Goal: Task Accomplishment & Management: Manage account settings

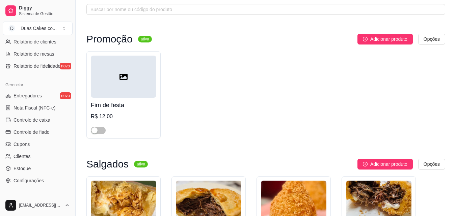
scroll to position [269, 0]
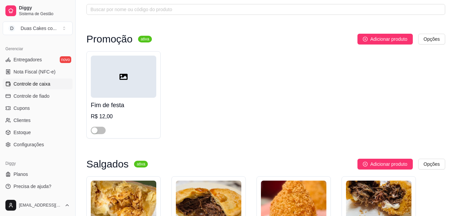
click at [26, 80] on link "Controle de caixa" at bounding box center [38, 84] width 70 height 11
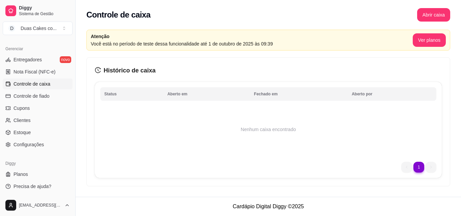
drag, startPoint x: 417, startPoint y: 91, endPoint x: 444, endPoint y: 95, distance: 27.9
click at [444, 95] on div "Histórico de caixa Status Aberto em Fechado em Aberto por Nenhum caixa encontra…" at bounding box center [268, 122] width 363 height 129
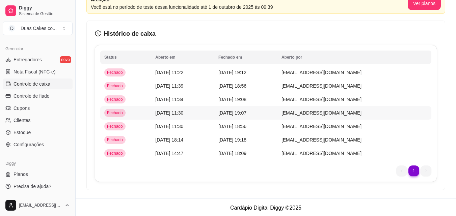
scroll to position [38, 0]
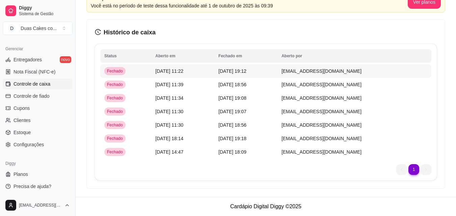
click at [246, 69] on span "09/09/25 às 19:12" at bounding box center [232, 71] width 28 height 5
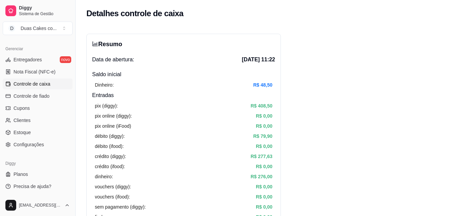
click at [31, 82] on span "Controle de caixa" at bounding box center [32, 84] width 37 height 7
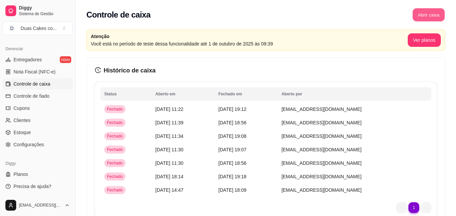
click at [437, 12] on button "Abrir caixa" at bounding box center [429, 14] width 32 height 13
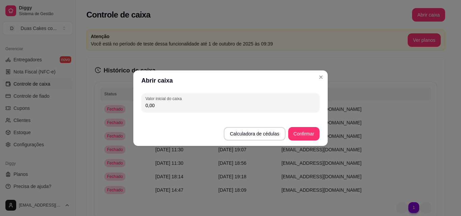
click at [158, 105] on input "0,00" at bounding box center [230, 105] width 170 height 7
type input "35,60"
click at [298, 135] on button "Confirmar" at bounding box center [304, 133] width 31 height 13
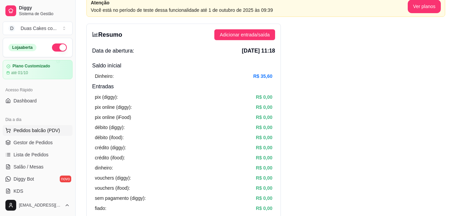
click at [35, 132] on span "Pedidos balcão (PDV)" at bounding box center [37, 130] width 47 height 7
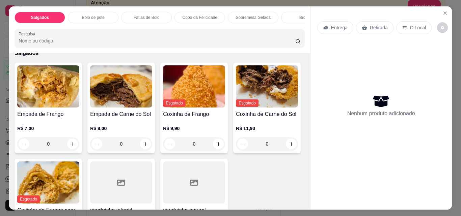
scroll to position [34, 0]
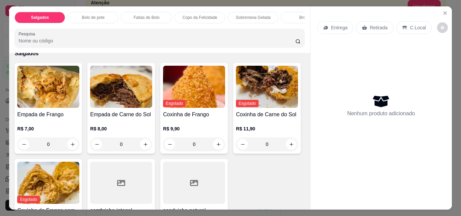
click at [192, 15] on p "Copo da Felicidade" at bounding box center [200, 17] width 35 height 5
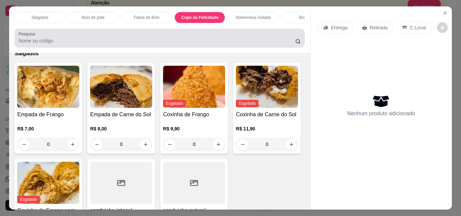
scroll to position [18, 0]
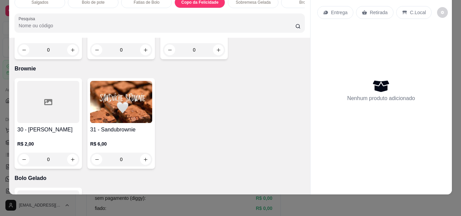
type input "1"
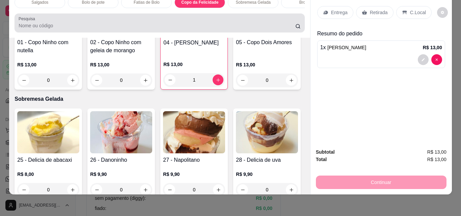
scroll to position [0, 0]
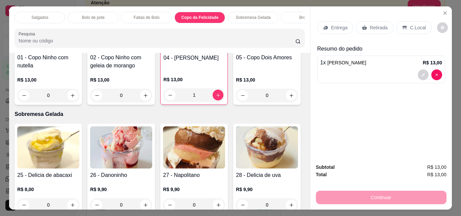
click at [248, 15] on p "Sobremesa Gelada" at bounding box center [253, 17] width 35 height 5
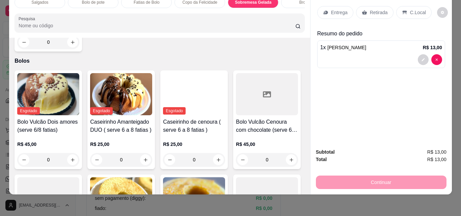
scroll to position [1267, 0]
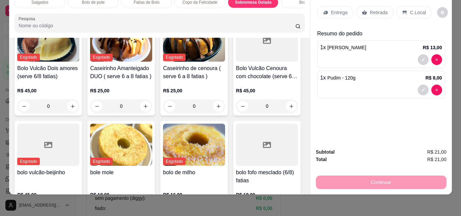
type input "2"
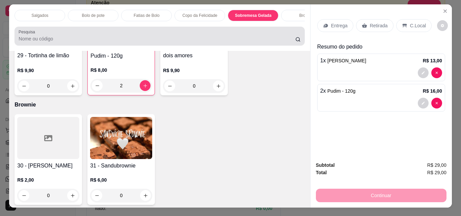
scroll to position [0, 0]
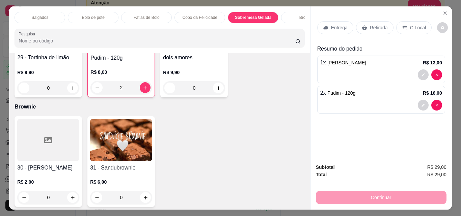
click at [299, 15] on p "Brownie" at bounding box center [306, 17] width 15 height 5
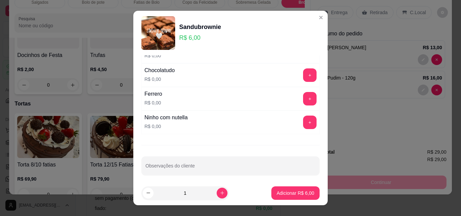
scroll to position [54, 0]
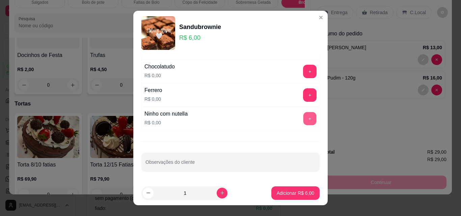
click at [303, 117] on button "+" at bounding box center [309, 118] width 13 height 13
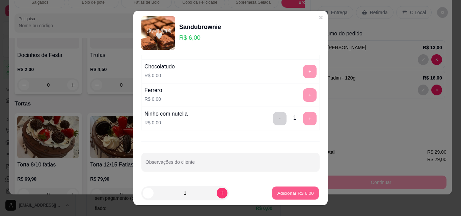
click at [277, 193] on p "Adicionar R$ 6,00" at bounding box center [295, 193] width 36 height 6
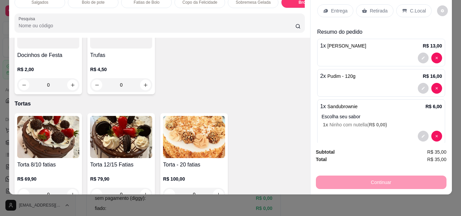
scroll to position [0, 0]
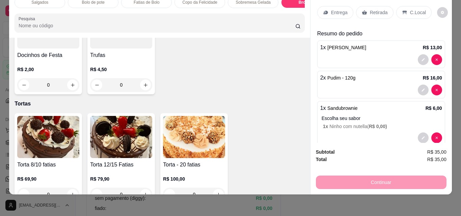
click at [378, 9] on p "Retirada" at bounding box center [379, 12] width 18 height 7
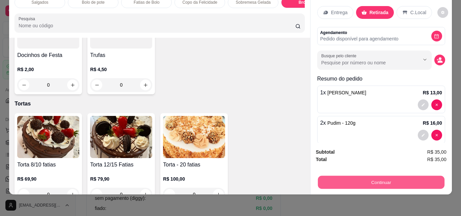
click at [382, 179] on button "Continuar" at bounding box center [381, 182] width 127 height 13
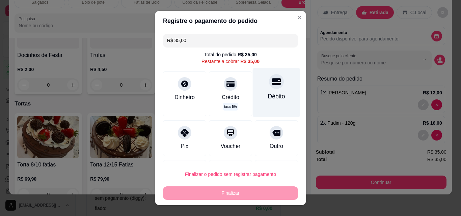
click at [264, 90] on div "Débito" at bounding box center [277, 92] width 48 height 49
type input "R$ 0,00"
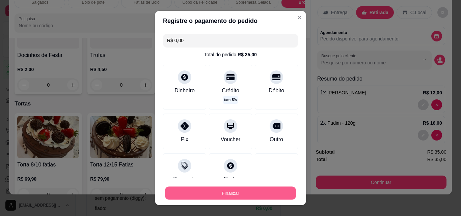
click at [236, 193] on button "Finalizar" at bounding box center [230, 193] width 131 height 13
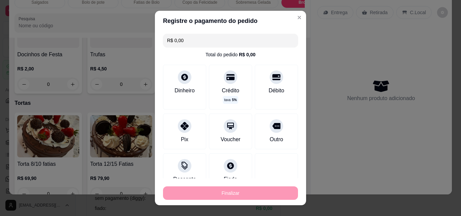
type input "0"
type input "-R$ 35,00"
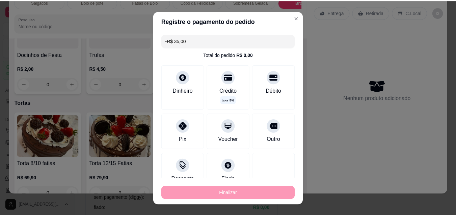
scroll to position [1502, 0]
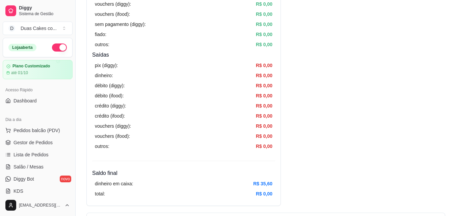
scroll to position [304, 0]
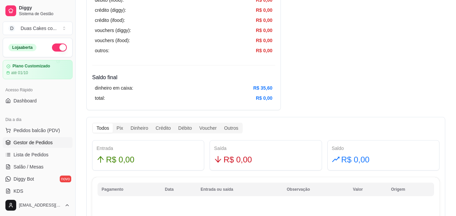
click at [30, 144] on span "Gestor de Pedidos" at bounding box center [33, 142] width 39 height 7
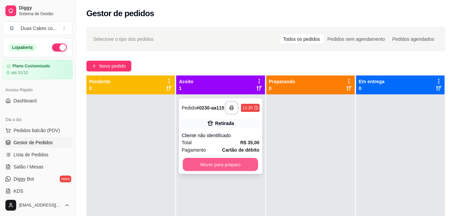
click at [229, 163] on button "Mover para preparo" at bounding box center [220, 164] width 75 height 13
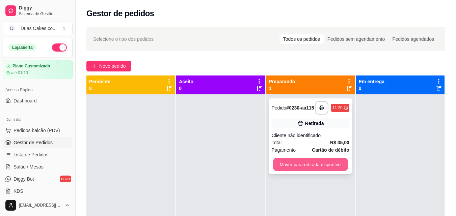
click at [310, 162] on button "Mover para retirada disponível" at bounding box center [310, 164] width 75 height 13
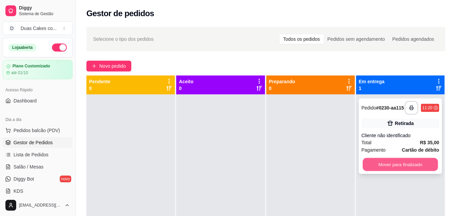
click at [396, 167] on button "Mover para finalizado" at bounding box center [400, 164] width 75 height 13
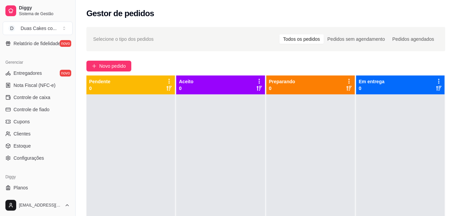
scroll to position [269, 0]
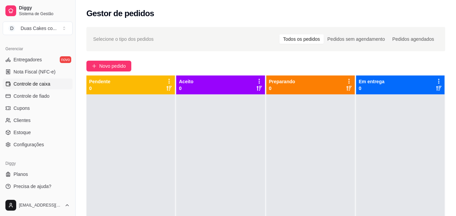
click at [41, 84] on span "Controle de caixa" at bounding box center [32, 84] width 37 height 7
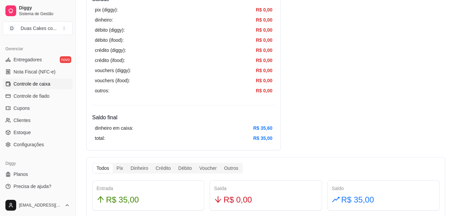
scroll to position [236, 0]
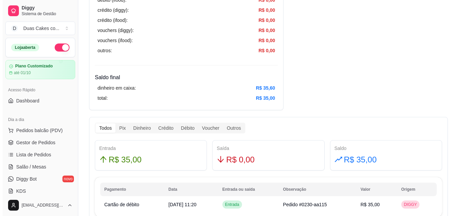
scroll to position [338, 0]
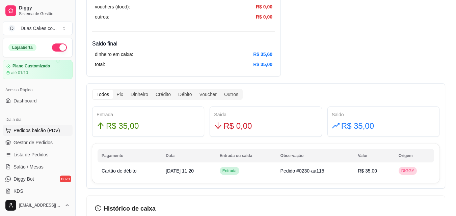
click at [23, 128] on span "Pedidos balcão (PDV)" at bounding box center [37, 130] width 47 height 7
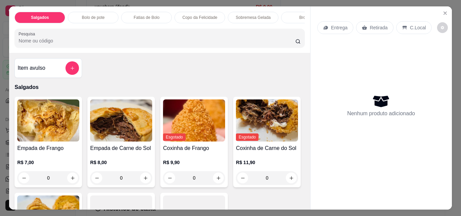
click at [256, 12] on div "Sobremesa Gelada" at bounding box center [253, 17] width 51 height 11
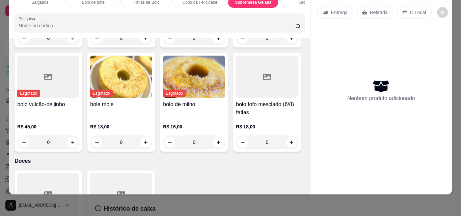
scroll to position [1301, 0]
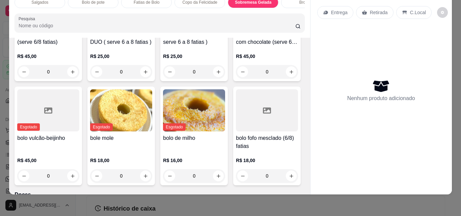
type input "1"
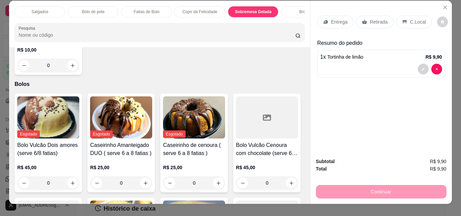
scroll to position [0, 0]
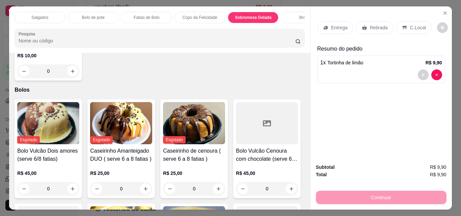
click at [85, 15] on p "Bolo de pote" at bounding box center [93, 17] width 23 height 5
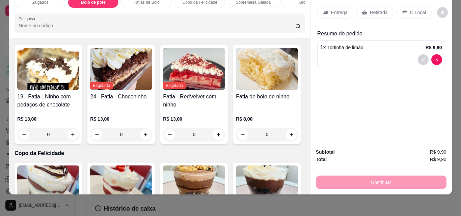
scroll to position [543, 0]
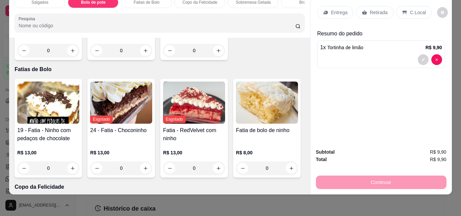
type input "1"
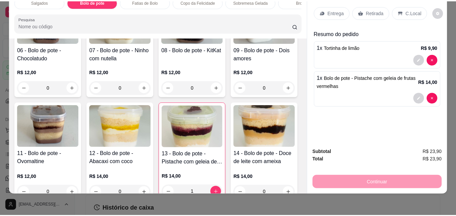
scroll to position [273, 0]
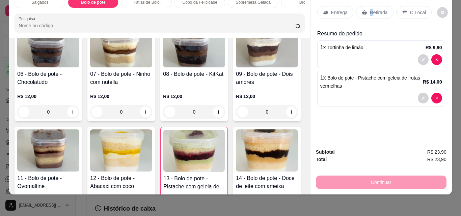
click at [370, 9] on p "Retirada" at bounding box center [379, 12] width 18 height 7
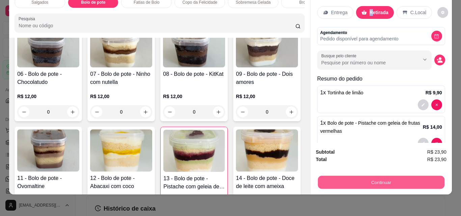
click at [375, 178] on button "Continuar" at bounding box center [381, 182] width 127 height 13
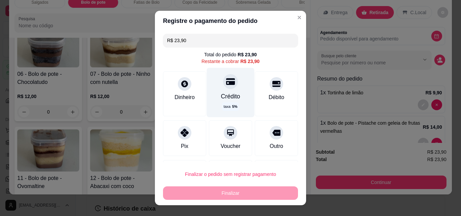
click at [223, 87] on div at bounding box center [230, 81] width 15 height 15
type input "R$ 0,00"
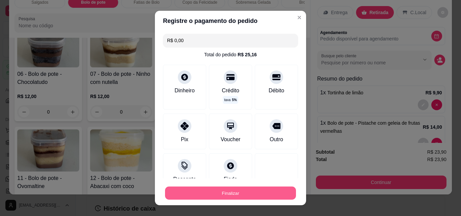
click at [225, 188] on button "Finalizar" at bounding box center [230, 193] width 131 height 13
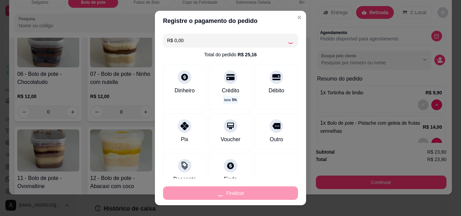
type input "0"
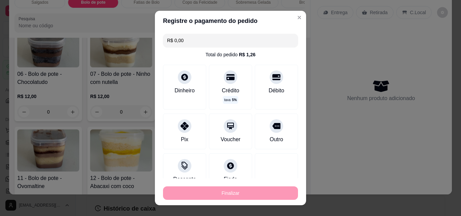
type input "-R$ 23,90"
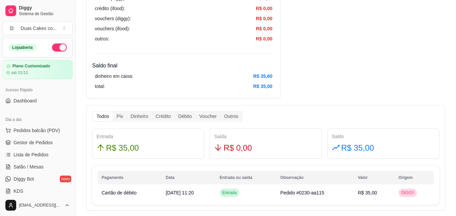
scroll to position [304, 0]
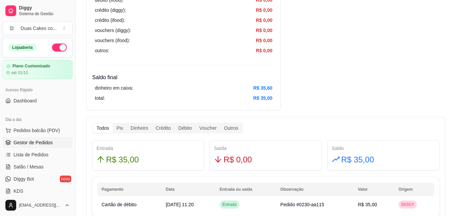
click at [44, 139] on span "Gestor de Pedidos" at bounding box center [33, 142] width 39 height 7
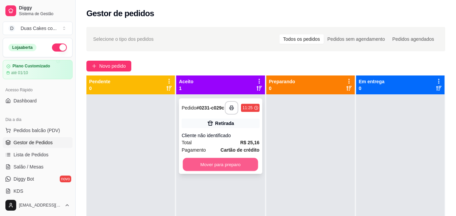
click at [222, 167] on button "Mover para preparo" at bounding box center [220, 164] width 75 height 13
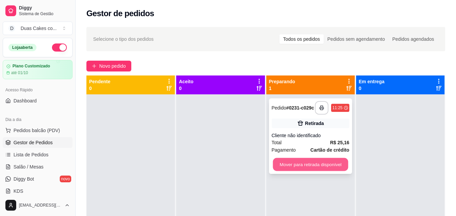
click at [322, 165] on button "Mover para retirada disponível" at bounding box center [310, 164] width 75 height 13
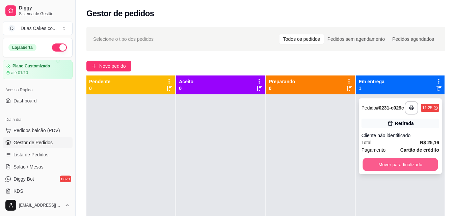
click at [411, 167] on button "Mover para finalizado" at bounding box center [400, 164] width 75 height 13
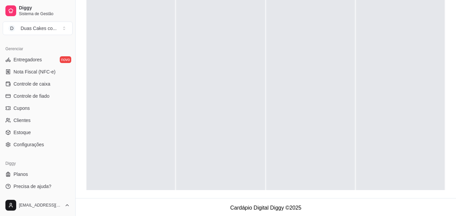
scroll to position [103, 0]
click at [25, 82] on span "Controle de caixa" at bounding box center [32, 84] width 37 height 7
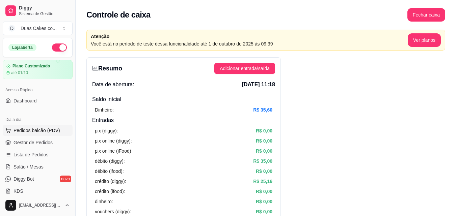
click at [31, 132] on span "Pedidos balcão (PDV)" at bounding box center [37, 130] width 47 height 7
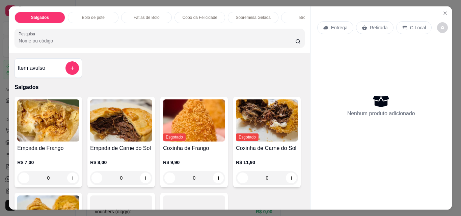
click at [157, 12] on div "Fatias de Bolo" at bounding box center [146, 17] width 51 height 11
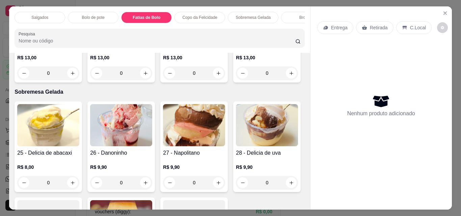
click at [87, 15] on p "Bolo de pote" at bounding box center [93, 17] width 23 height 5
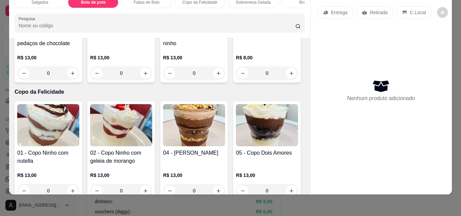
scroll to position [644, 0]
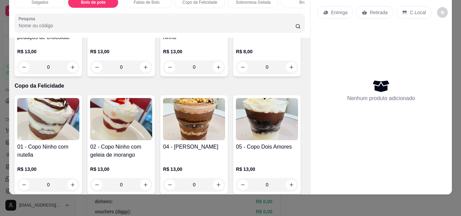
type input "1"
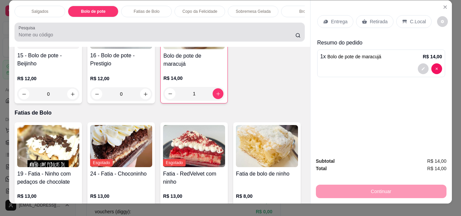
scroll to position [0, 0]
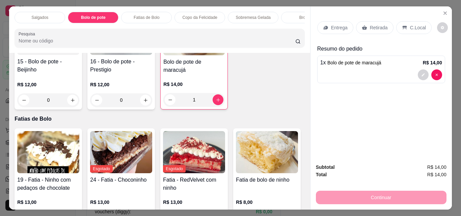
click at [249, 15] on p "Sobremesa Gelada" at bounding box center [253, 17] width 35 height 5
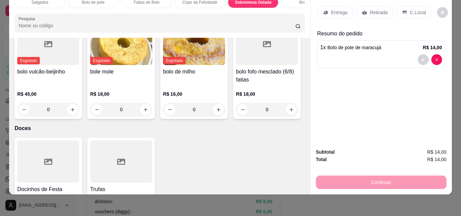
scroll to position [1368, 0]
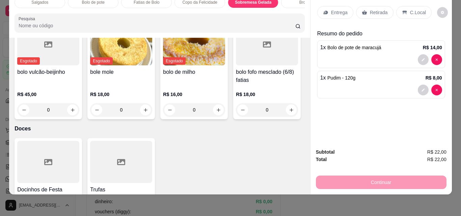
scroll to position [1369, 0]
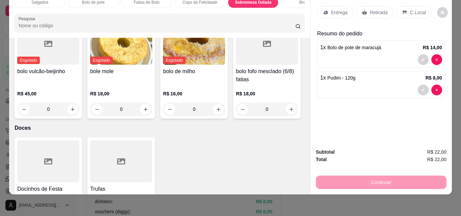
type input "2"
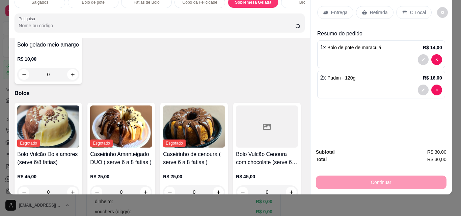
scroll to position [1200, 0]
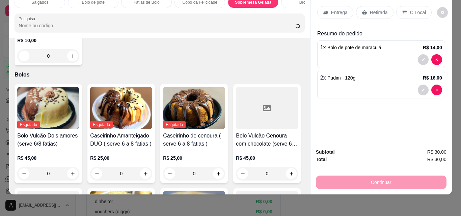
type input "1"
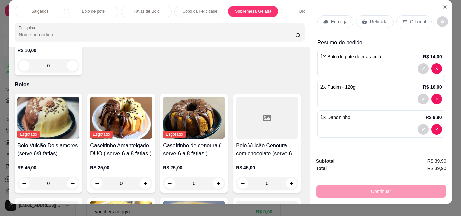
scroll to position [0, 0]
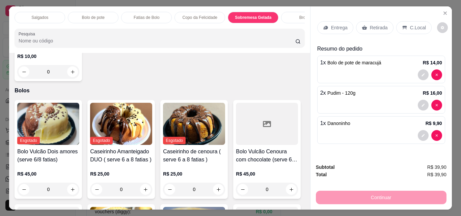
click at [381, 26] on p "Retirada" at bounding box center [379, 27] width 18 height 7
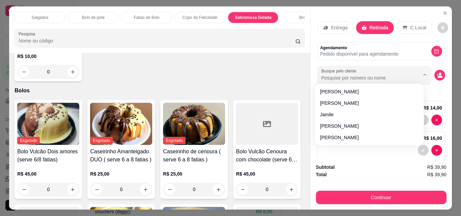
click at [355, 75] on input "Busque pelo cliente" at bounding box center [364, 78] width 87 height 7
type input "ky"
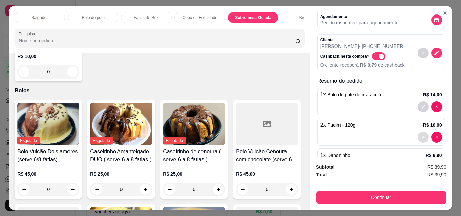
scroll to position [59, 0]
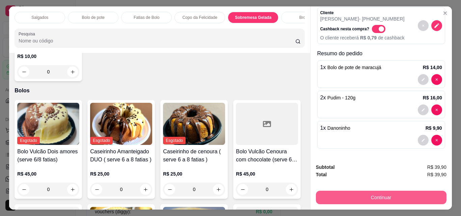
click at [387, 194] on button "Continuar" at bounding box center [381, 198] width 131 height 14
click at [373, 193] on button "Continuar" at bounding box center [381, 197] width 127 height 13
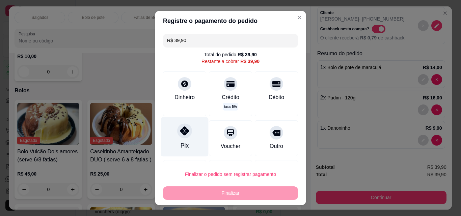
click at [180, 136] on div at bounding box center [184, 131] width 15 height 15
type input "R$ 0,00"
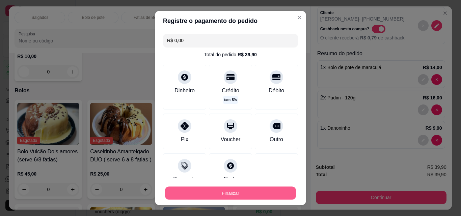
click at [236, 197] on button "Finalizar" at bounding box center [230, 193] width 131 height 13
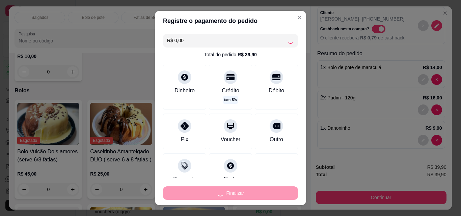
type input "0"
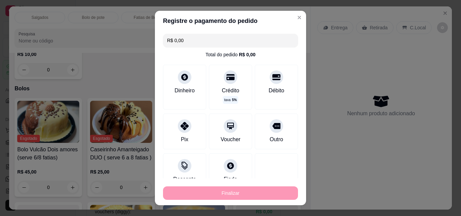
type input "-R$ 39,90"
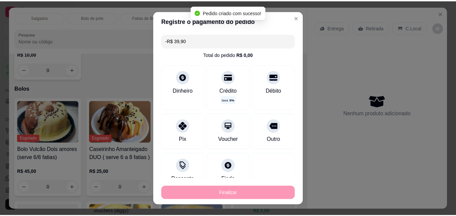
scroll to position [0, 0]
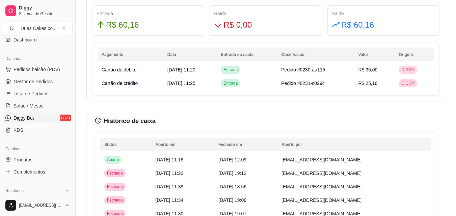
scroll to position [34, 0]
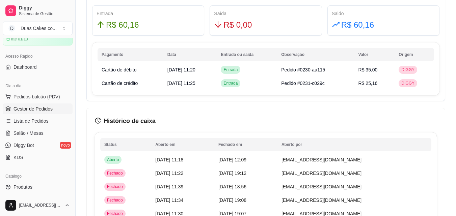
click at [38, 107] on span "Gestor de Pedidos" at bounding box center [33, 109] width 39 height 7
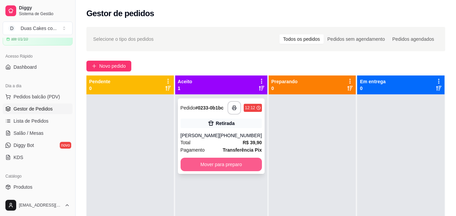
click at [213, 165] on button "Mover para preparo" at bounding box center [221, 165] width 81 height 14
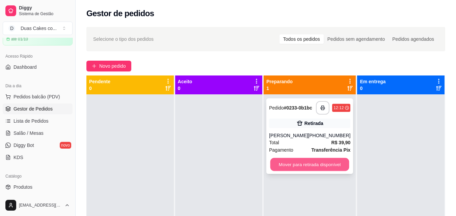
click at [318, 171] on button "Mover para retirada disponível" at bounding box center [309, 164] width 79 height 13
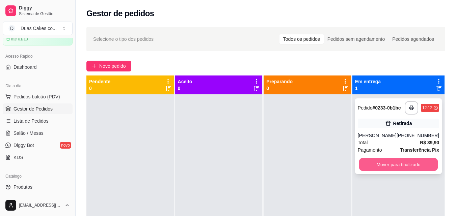
click at [388, 167] on button "Mover para finalizado" at bounding box center [398, 164] width 79 height 13
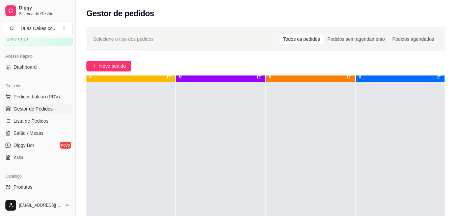
scroll to position [19, 0]
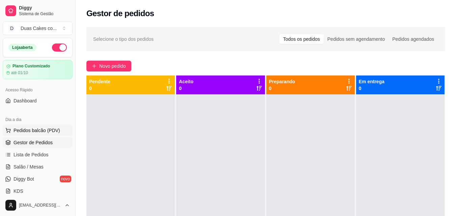
click at [31, 129] on span "Pedidos balcão (PDV)" at bounding box center [37, 130] width 47 height 7
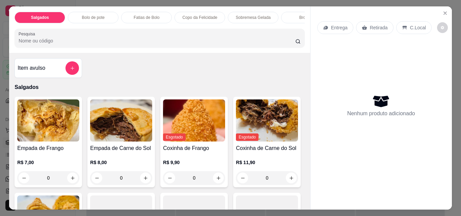
drag, startPoint x: 233, startPoint y: 32, endPoint x: 187, endPoint y: 7, distance: 52.6
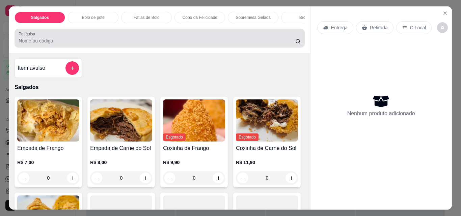
drag, startPoint x: 187, startPoint y: 7, endPoint x: 210, endPoint y: 43, distance: 42.0
drag, startPoint x: 210, startPoint y: 43, endPoint x: 86, endPoint y: 11, distance: 127.4
click at [86, 12] on div "Bolo de pote" at bounding box center [93, 17] width 51 height 11
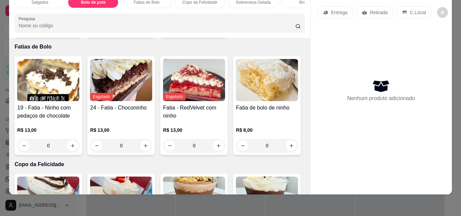
scroll to position [577, 0]
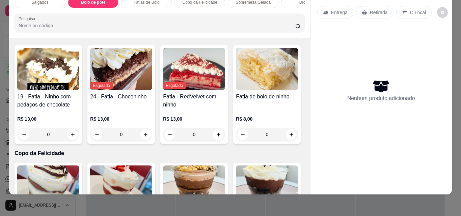
type input "1"
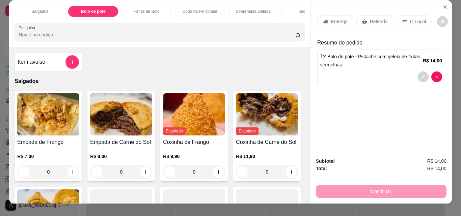
scroll to position [0, 0]
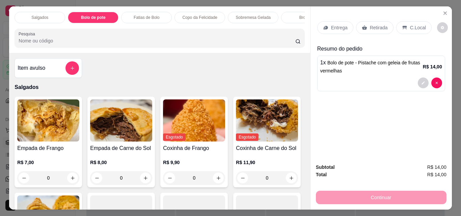
drag, startPoint x: 149, startPoint y: 21, endPoint x: 210, endPoint y: 14, distance: 61.9
click at [210, 15] on p "Copo da Felicidade" at bounding box center [200, 17] width 35 height 5
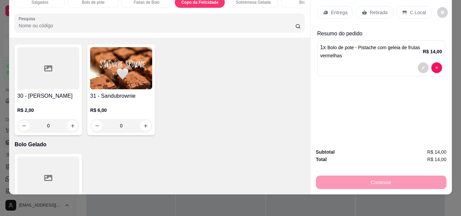
scroll to position [986, 0]
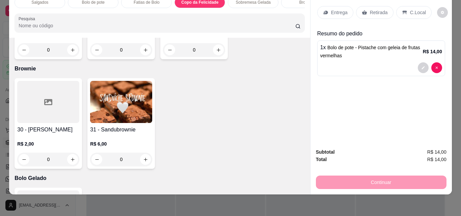
type input "1"
click at [376, 9] on p "Retirada" at bounding box center [379, 12] width 18 height 7
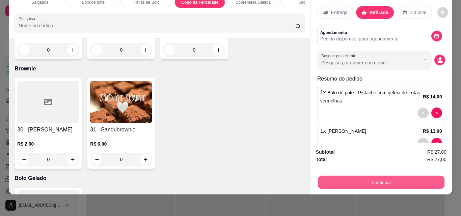
click at [400, 176] on button "Continuar" at bounding box center [381, 182] width 127 height 13
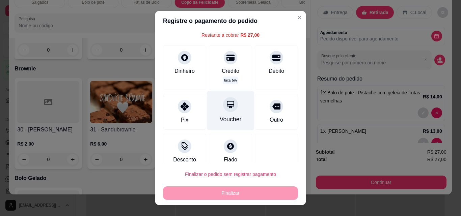
scroll to position [36, 0]
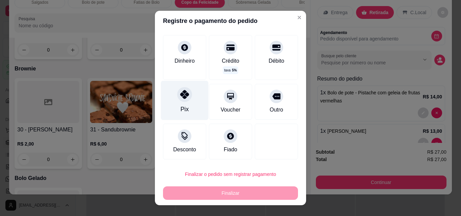
click at [182, 108] on div "Pix" at bounding box center [185, 109] width 8 height 9
type input "R$ 0,00"
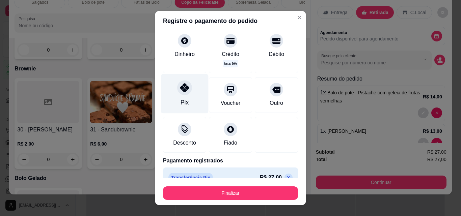
scroll to position [30, 0]
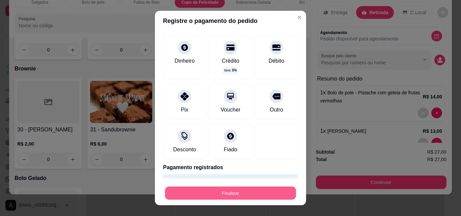
click at [220, 192] on button "Finalizar" at bounding box center [230, 193] width 131 height 13
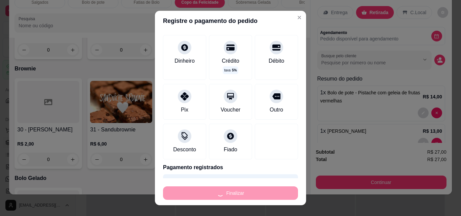
type input "0"
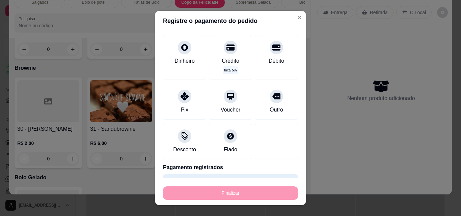
type input "-R$ 27,00"
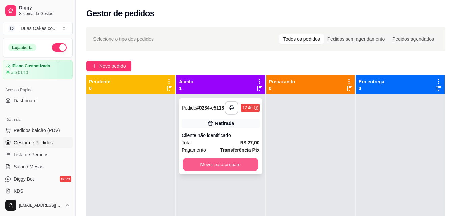
click at [239, 164] on button "Mover para preparo" at bounding box center [220, 164] width 75 height 13
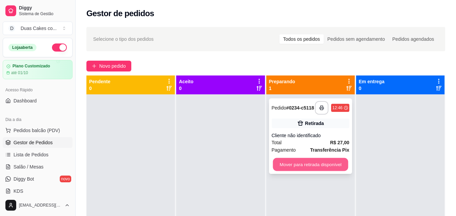
click at [297, 162] on button "Mover para retirada disponível" at bounding box center [310, 164] width 75 height 13
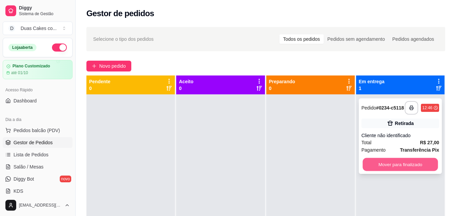
click at [401, 166] on button "Mover para finalizado" at bounding box center [400, 164] width 75 height 13
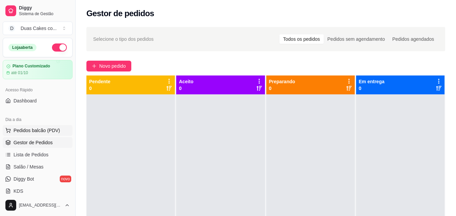
click at [35, 130] on span "Pedidos balcão (PDV)" at bounding box center [37, 130] width 47 height 7
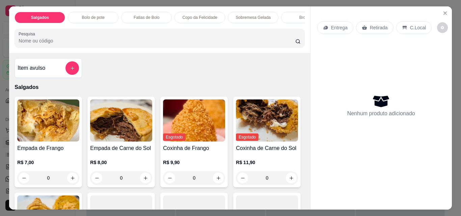
click at [154, 15] on p "Fatias de Bolo" at bounding box center [147, 17] width 26 height 5
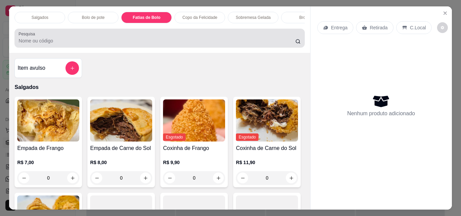
scroll to position [18, 0]
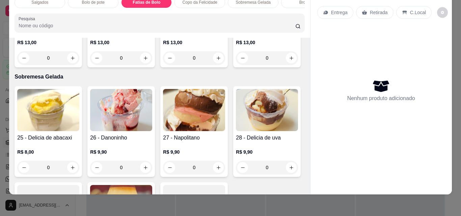
type input "1"
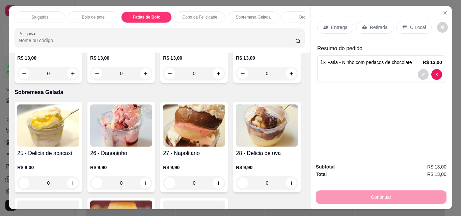
scroll to position [0, 0]
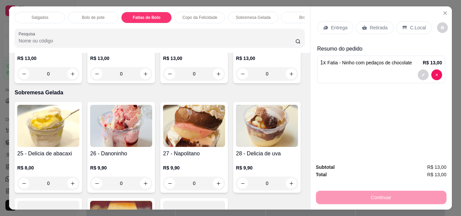
click at [338, 24] on p "Entrega" at bounding box center [339, 27] width 17 height 7
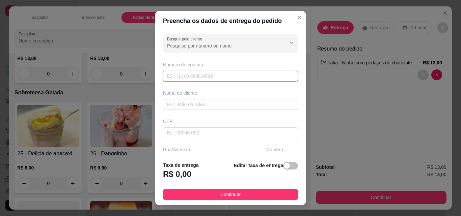
click at [220, 78] on input "text" at bounding box center [230, 76] width 135 height 11
type input "[PHONE_NUMBER]"
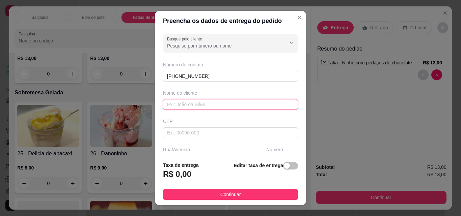
click at [193, 103] on input "text" at bounding box center [230, 104] width 135 height 11
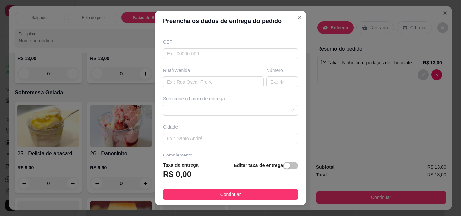
scroll to position [68, 0]
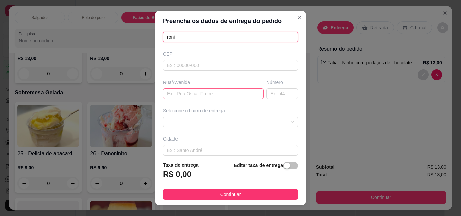
type input "roni"
click at [190, 95] on input "text" at bounding box center [213, 93] width 101 height 11
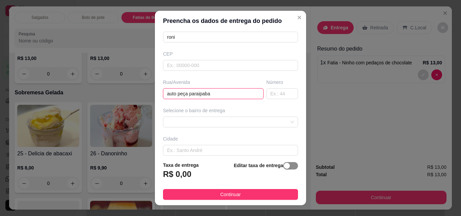
type input "auto peça paraipaba"
click at [283, 169] on span "button" at bounding box center [290, 165] width 15 height 7
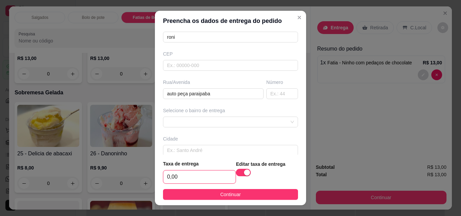
click at [188, 179] on input "0,00" at bounding box center [199, 177] width 72 height 13
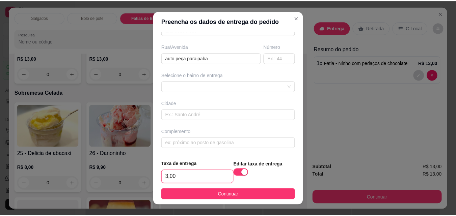
scroll to position [104, 0]
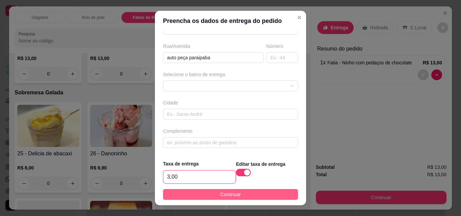
type input "3,00"
click at [223, 194] on span "Continuar" at bounding box center [230, 194] width 21 height 7
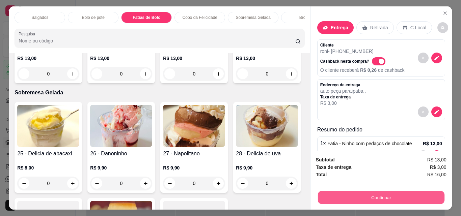
click at [396, 196] on button "Continuar" at bounding box center [381, 197] width 127 height 13
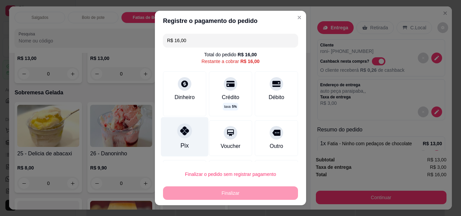
click at [181, 143] on div "Pix" at bounding box center [185, 145] width 8 height 9
type input "R$ 0,00"
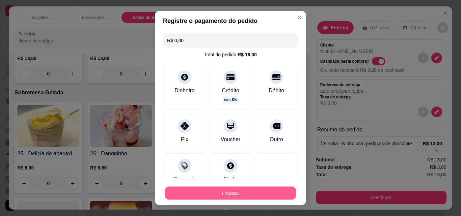
click at [230, 193] on button "Finalizar" at bounding box center [230, 193] width 131 height 13
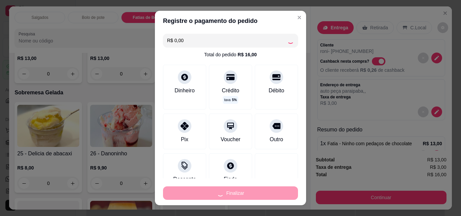
type input "0"
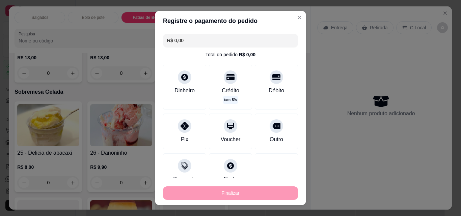
type input "-R$ 16,00"
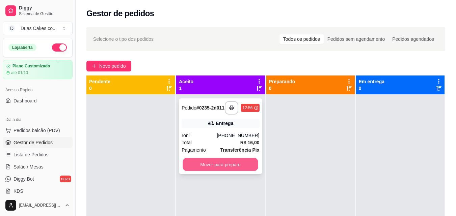
click at [207, 167] on button "Mover para preparo" at bounding box center [220, 164] width 75 height 13
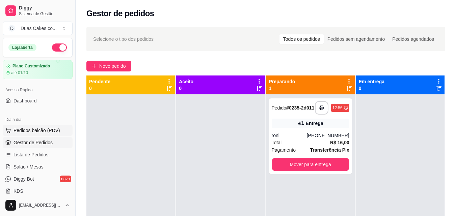
click at [32, 131] on span "Pedidos balcão (PDV)" at bounding box center [37, 130] width 47 height 7
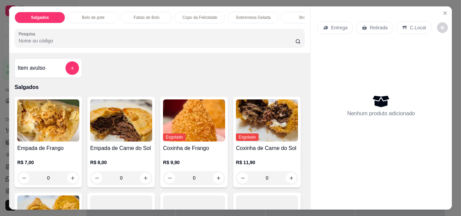
click at [92, 15] on p "Bolo de pote" at bounding box center [93, 17] width 23 height 5
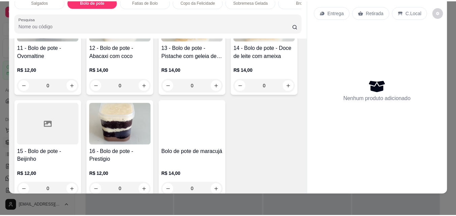
scroll to position [408, 0]
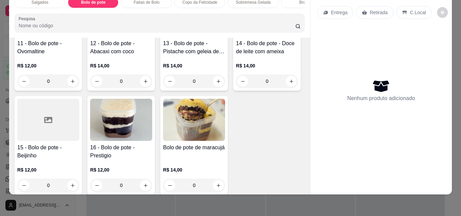
type input "1"
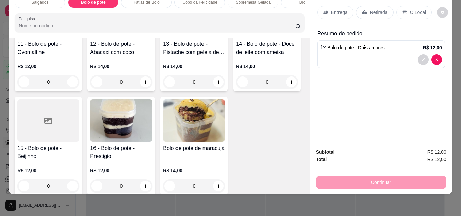
click at [375, 6] on div "Retirada" at bounding box center [374, 12] width 37 height 13
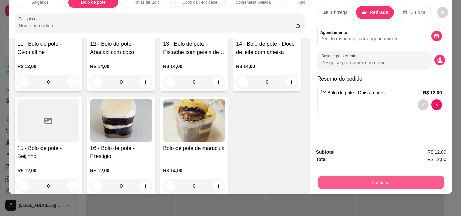
click at [383, 176] on button "Continuar" at bounding box center [381, 182] width 127 height 13
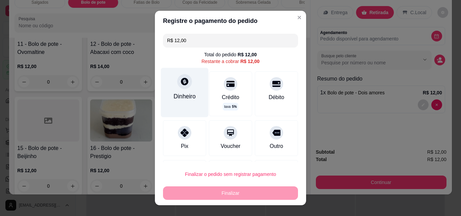
click at [180, 88] on div at bounding box center [184, 81] width 15 height 15
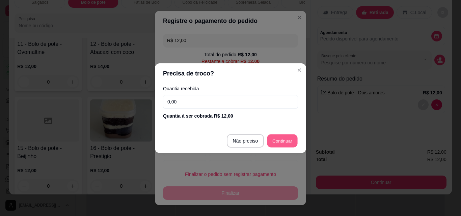
type input "R$ 0,00"
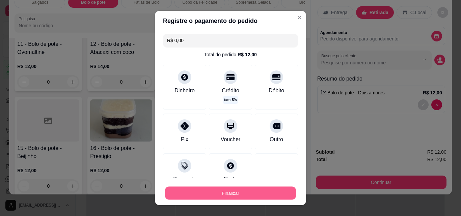
click at [219, 188] on button "Finalizar" at bounding box center [230, 193] width 131 height 13
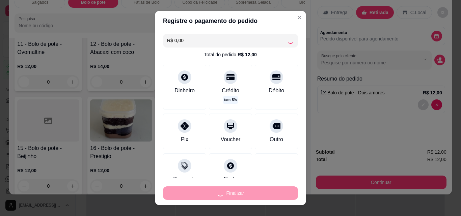
type input "0"
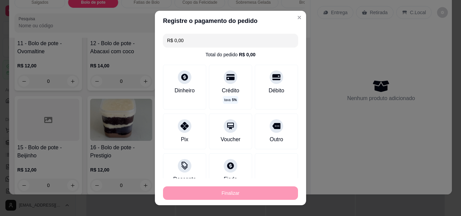
type input "-R$ 12,00"
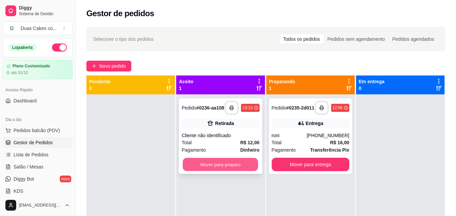
click at [232, 163] on button "Mover para preparo" at bounding box center [220, 164] width 75 height 13
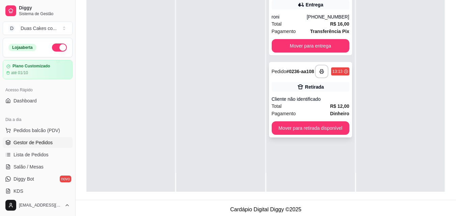
scroll to position [103, 0]
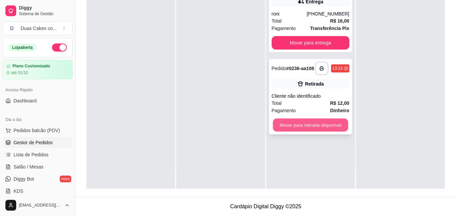
click at [313, 132] on button "Mover para retirada disponível" at bounding box center [310, 125] width 75 height 13
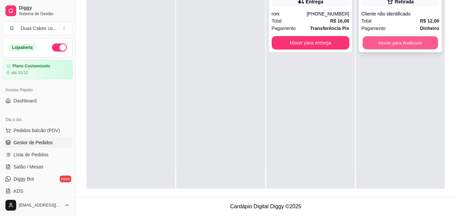
click at [412, 40] on button "Mover para finalizado" at bounding box center [400, 42] width 75 height 13
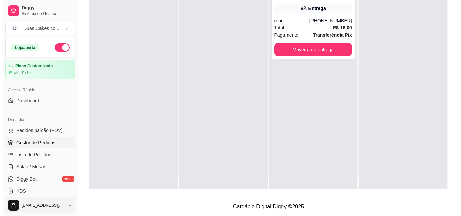
scroll to position [0, 0]
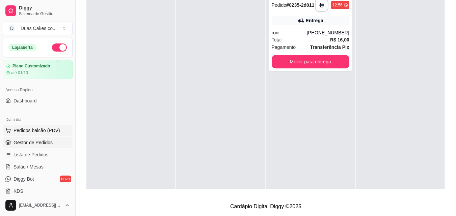
click at [32, 131] on span "Pedidos balcão (PDV)" at bounding box center [37, 130] width 47 height 7
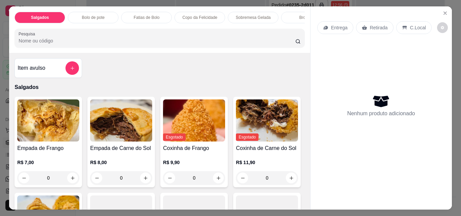
click at [91, 15] on p "Bolo de pote" at bounding box center [93, 17] width 23 height 5
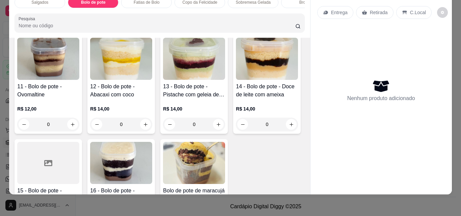
scroll to position [374, 0]
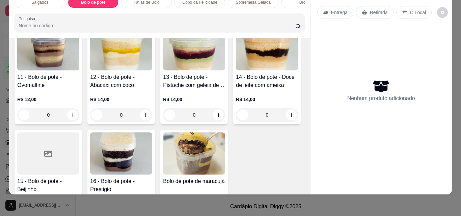
click at [70, 14] on icon "increase-product-quantity" at bounding box center [72, 10] width 5 height 5
type input "1"
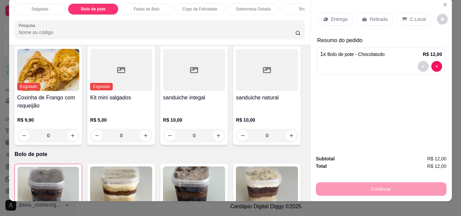
scroll to position [0, 0]
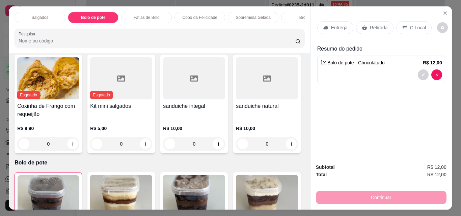
click at [259, 15] on p "Sobremesa Gelada" at bounding box center [253, 17] width 35 height 5
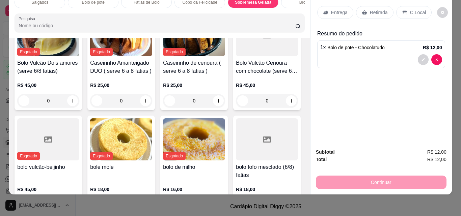
scroll to position [1301, 0]
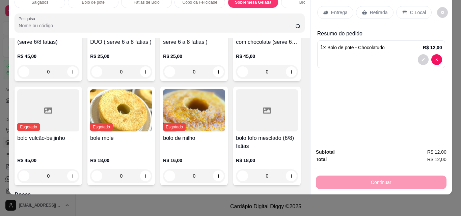
type input "1"
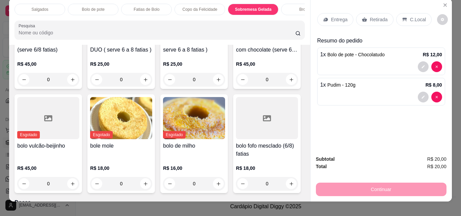
scroll to position [0, 0]
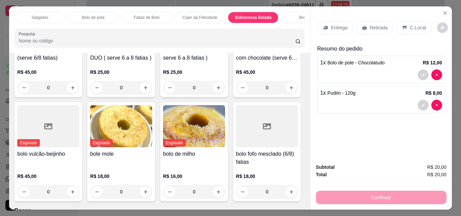
click at [295, 12] on div "Brownie" at bounding box center [306, 17] width 51 height 11
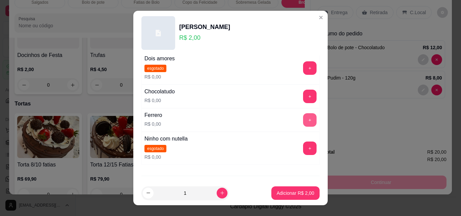
scroll to position [0, 0]
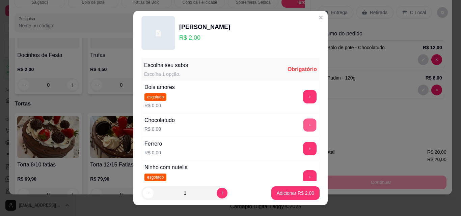
click at [303, 121] on button "+" at bounding box center [309, 125] width 13 height 13
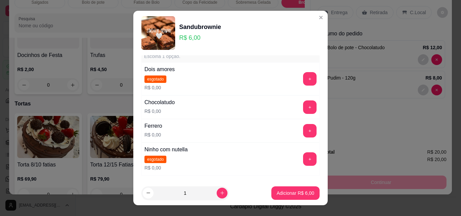
scroll to position [34, 0]
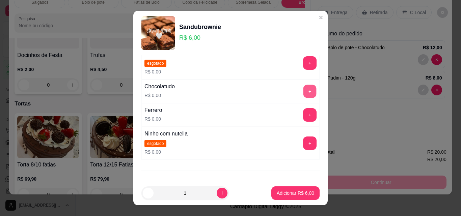
click at [303, 91] on button "+" at bounding box center [309, 91] width 13 height 13
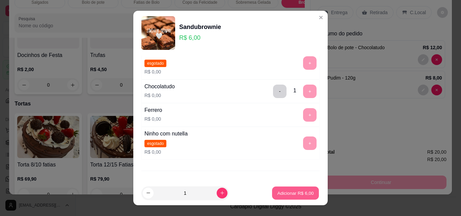
click at [278, 192] on p "Adicionar R$ 6,00" at bounding box center [295, 193] width 36 height 6
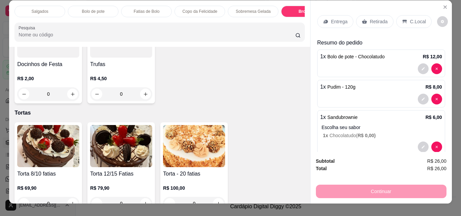
scroll to position [0, 0]
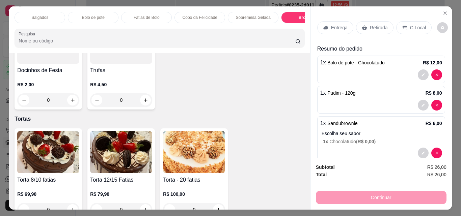
click at [334, 21] on div "Entrega" at bounding box center [335, 27] width 36 height 13
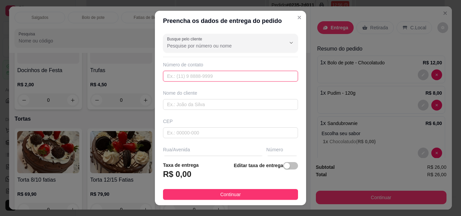
click at [193, 74] on input "text" at bounding box center [230, 76] width 135 height 11
type input "(85) 9749-2914"
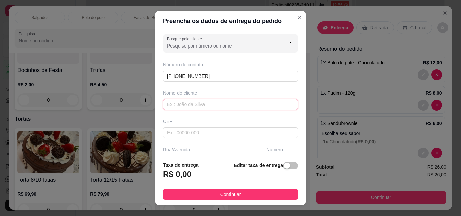
click at [195, 104] on input "text" at bounding box center [230, 104] width 135 height 11
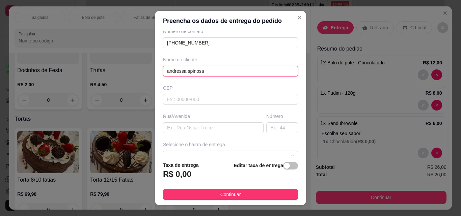
scroll to position [68, 0]
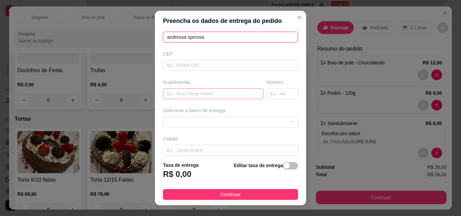
type input "andressa spinosa"
click at [195, 95] on input "text" at bounding box center [213, 93] width 101 height 11
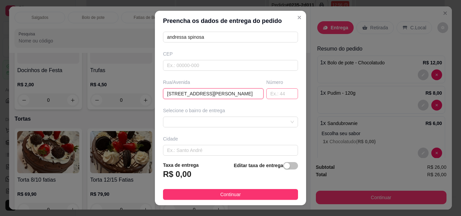
type input "avenida maria moreira 412"
click at [269, 94] on input "text" at bounding box center [282, 93] width 32 height 11
type input "202"
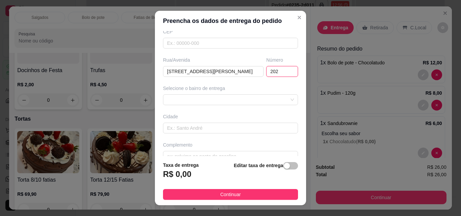
scroll to position [101, 0]
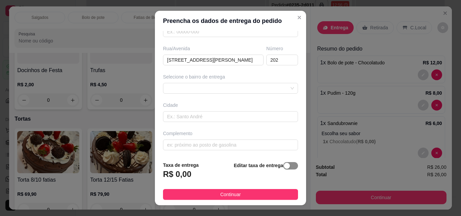
click at [284, 166] on div "button" at bounding box center [287, 166] width 6 height 6
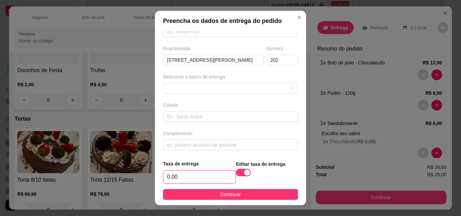
click at [175, 178] on input "0,00" at bounding box center [199, 177] width 72 height 13
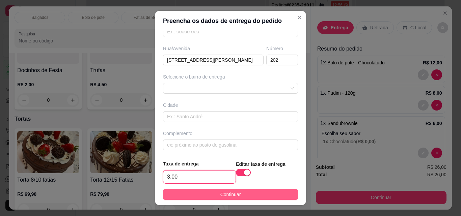
scroll to position [11, 0]
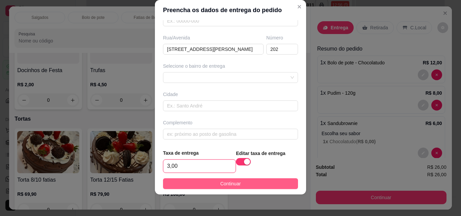
type input "3,00"
click at [232, 188] on button "Continuar" at bounding box center [230, 184] width 135 height 11
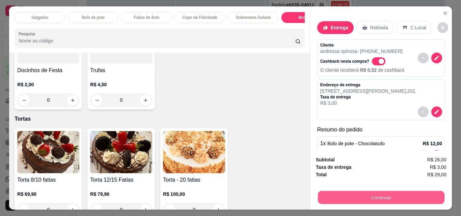
click at [368, 195] on button "Continuar" at bounding box center [381, 197] width 127 height 13
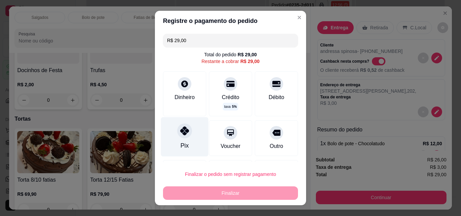
click at [182, 139] on div "Pix" at bounding box center [185, 136] width 48 height 39
type input "R$ 0,00"
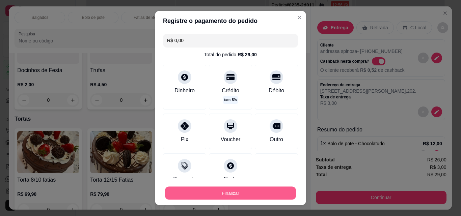
click at [237, 187] on div "Finalizar" at bounding box center [230, 194] width 135 height 14
click at [235, 191] on button "Finalizar" at bounding box center [230, 194] width 135 height 14
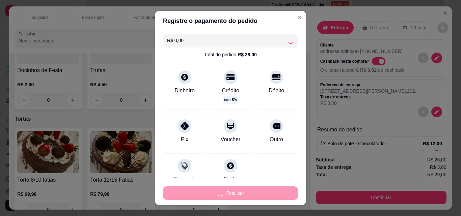
type input "0"
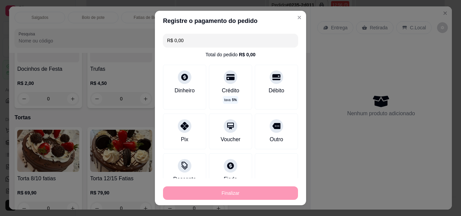
type input "-R$ 29,00"
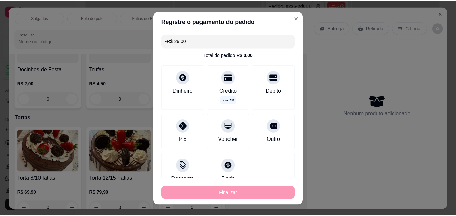
scroll to position [1502, 0]
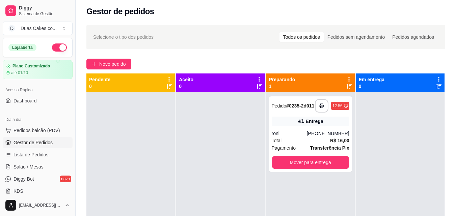
scroll to position [2, 0]
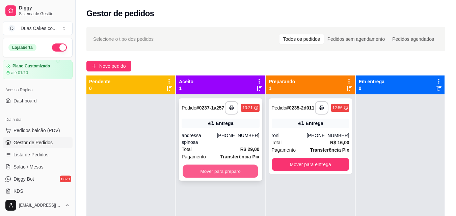
click at [229, 166] on button "Mover para preparo" at bounding box center [220, 171] width 75 height 13
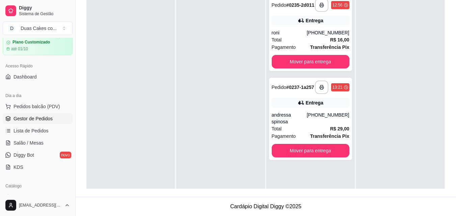
scroll to position [68, 0]
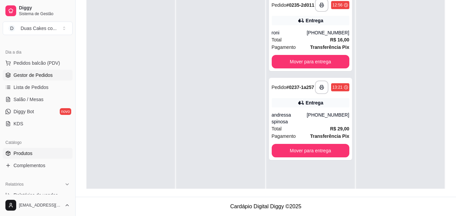
click at [25, 151] on span "Produtos" at bounding box center [23, 153] width 19 height 7
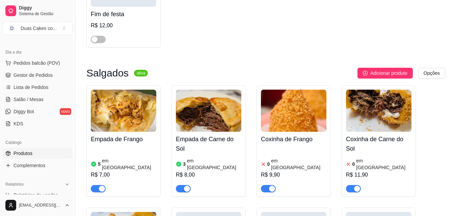
scroll to position [135, 0]
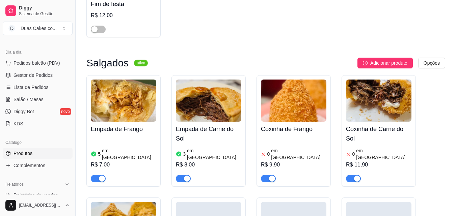
click at [197, 154] on article "em [GEOGRAPHIC_DATA]" at bounding box center [214, 155] width 54 height 14
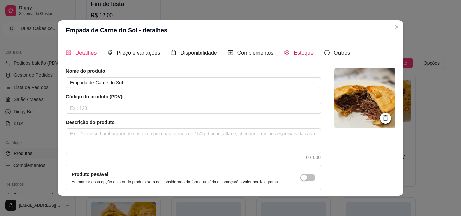
click at [295, 52] on span "Estoque" at bounding box center [304, 53] width 20 height 6
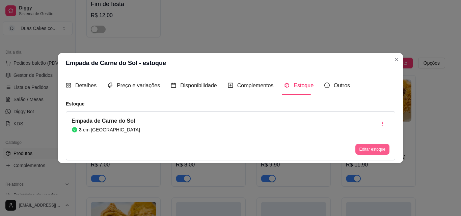
click at [380, 150] on button "Editar estoque" at bounding box center [372, 149] width 34 height 11
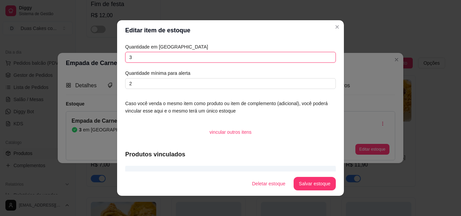
click at [128, 56] on input "3" at bounding box center [230, 57] width 211 height 11
type input "0"
click at [303, 185] on button "Salvar estoque" at bounding box center [314, 184] width 41 height 13
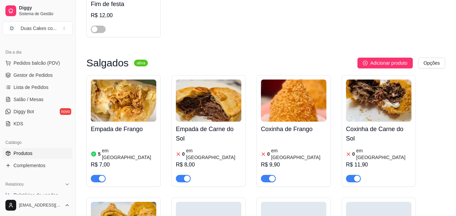
click at [186, 176] on div "button" at bounding box center [187, 179] width 6 height 6
click at [115, 149] on article "em [GEOGRAPHIC_DATA]" at bounding box center [129, 155] width 54 height 14
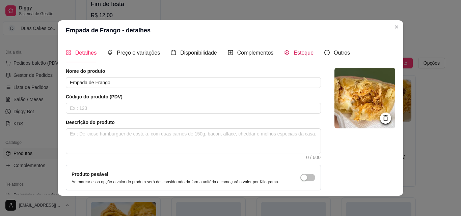
click at [300, 56] on span "Estoque" at bounding box center [304, 53] width 20 height 6
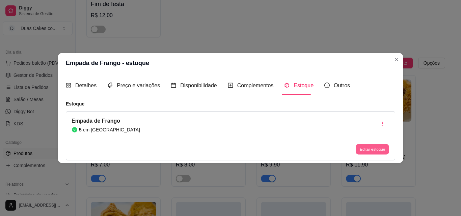
click at [371, 152] on button "Editar estoque" at bounding box center [372, 149] width 33 height 10
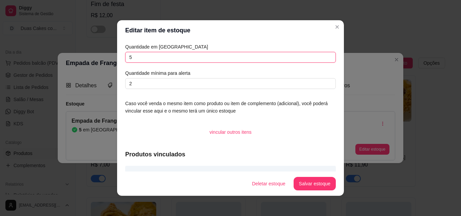
click at [135, 58] on input "5" at bounding box center [230, 57] width 211 height 11
type input "10"
click at [326, 180] on button "Salvar estoque" at bounding box center [314, 184] width 41 height 13
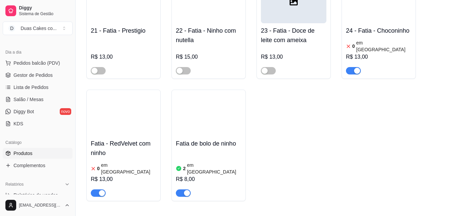
scroll to position [1148, 0]
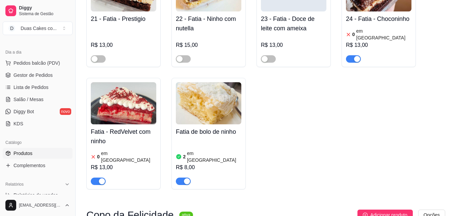
click at [191, 150] on article "em [GEOGRAPHIC_DATA]" at bounding box center [214, 157] width 54 height 14
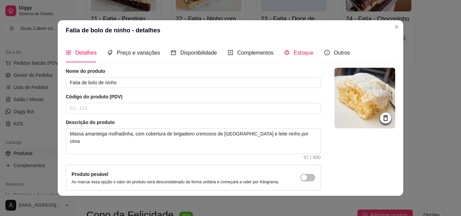
drag, startPoint x: 293, startPoint y: 53, endPoint x: 294, endPoint y: 57, distance: 4.4
click at [294, 53] on span "Estoque" at bounding box center [304, 53] width 20 height 6
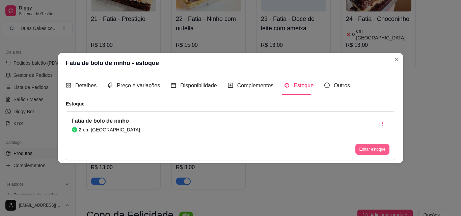
drag, startPoint x: 370, startPoint y: 143, endPoint x: 369, endPoint y: 146, distance: 3.4
click at [369, 146] on div "Editar estoque" at bounding box center [372, 136] width 34 height 38
click at [373, 149] on button "Editar estoque" at bounding box center [372, 149] width 33 height 10
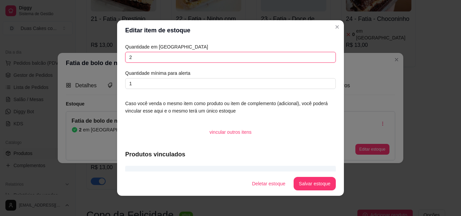
click at [135, 60] on input "2" at bounding box center [230, 57] width 211 height 11
type input "0"
click at [313, 184] on button "Salvar estoque" at bounding box center [314, 184] width 41 height 13
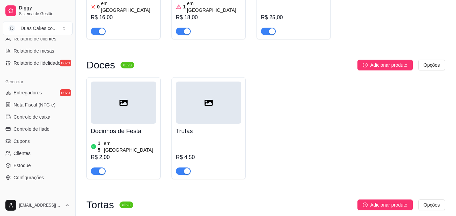
scroll to position [269, 0]
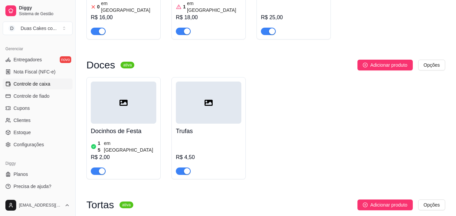
click at [30, 83] on span "Controle de caixa" at bounding box center [32, 84] width 37 height 7
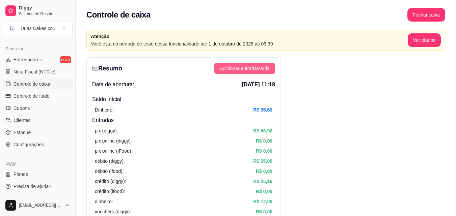
click at [263, 67] on span "Adicionar entrada/saída" at bounding box center [245, 68] width 50 height 7
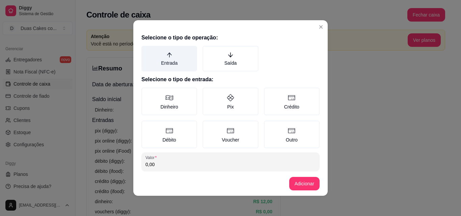
click at [169, 57] on label "Entrada" at bounding box center [169, 59] width 56 height 26
click at [147, 51] on button "Entrada" at bounding box center [143, 48] width 5 height 5
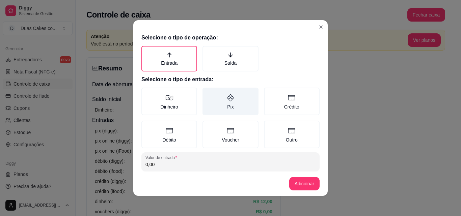
click at [228, 99] on icon at bounding box center [230, 98] width 7 height 7
click at [208, 93] on button "Pix" at bounding box center [204, 89] width 5 height 5
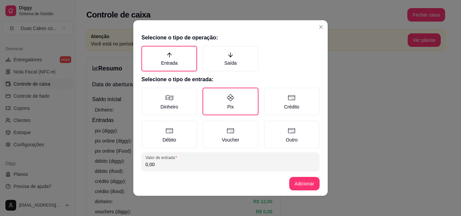
click at [196, 163] on input "0,00" at bounding box center [230, 164] width 170 height 7
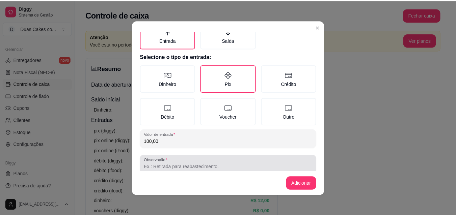
scroll to position [36, 0]
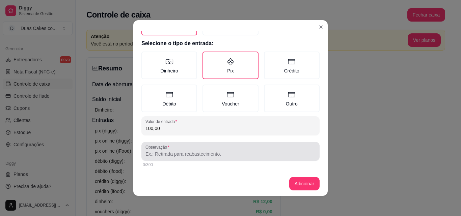
type input "100,00"
click at [222, 150] on div at bounding box center [230, 152] width 170 height 14
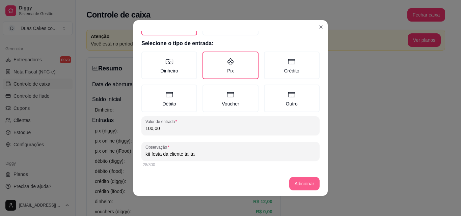
type input "kit festa da cliente talita"
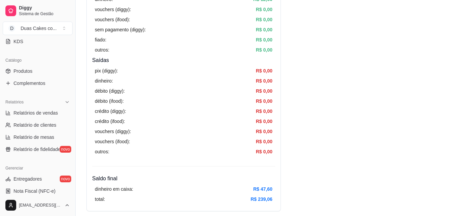
scroll to position [134, 0]
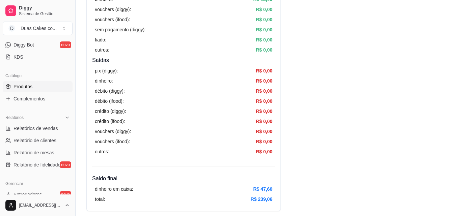
click at [23, 85] on span "Produtos" at bounding box center [23, 86] width 19 height 7
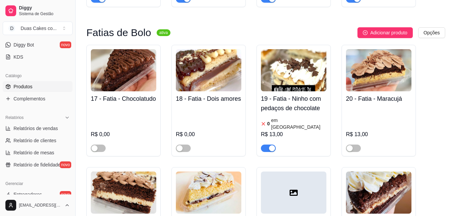
scroll to position [979, 0]
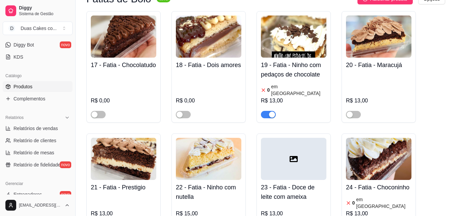
click at [272, 112] on div "button" at bounding box center [272, 115] width 6 height 6
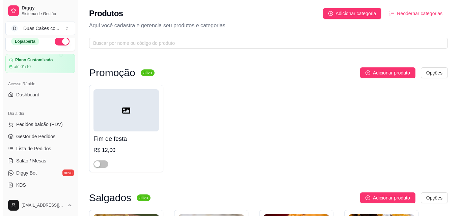
scroll to position [0, 0]
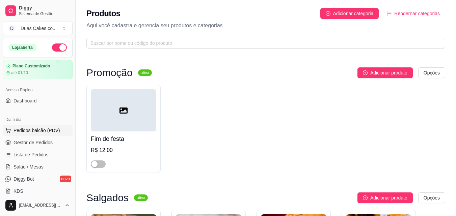
click at [33, 130] on span "Pedidos balcão (PDV)" at bounding box center [37, 130] width 47 height 7
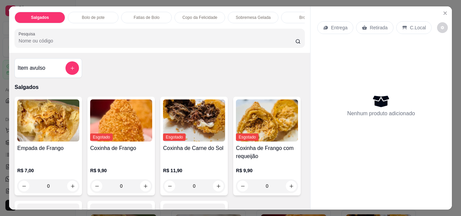
click at [90, 15] on p "Bolo de pote" at bounding box center [93, 17] width 23 height 5
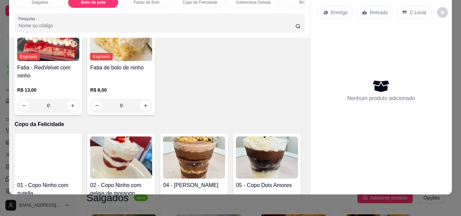
scroll to position [611, 0]
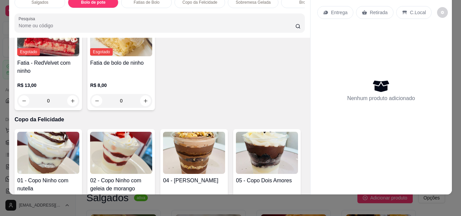
type input "1"
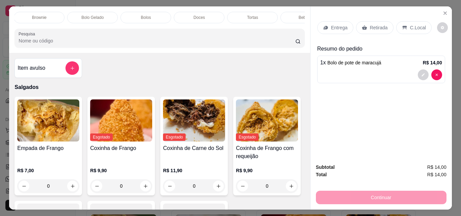
scroll to position [0, 270]
click at [190, 12] on div "Doces" at bounding box center [196, 17] width 51 height 11
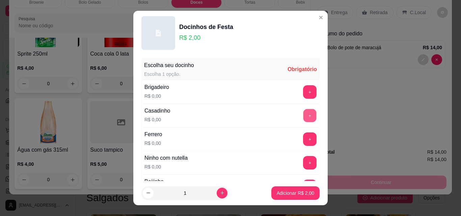
click at [303, 116] on button "+" at bounding box center [309, 115] width 13 height 13
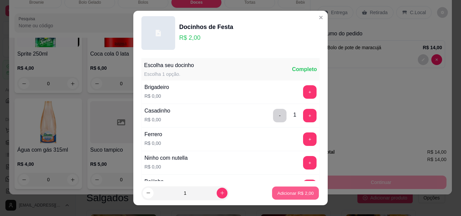
click at [290, 196] on p "Adicionar R$ 2,00" at bounding box center [295, 193] width 36 height 6
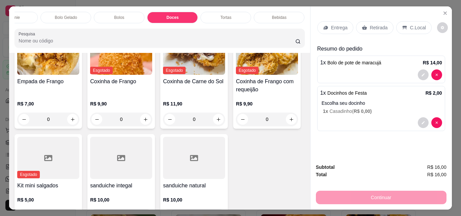
scroll to position [68, 0]
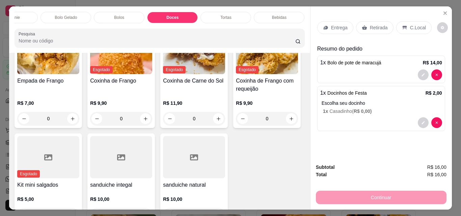
click at [179, 6] on div "Salgados Bolo de pote Fatias de Bolo Copo da Felicidade Sobremesa Gelada Browni…" at bounding box center [159, 29] width 301 height 47
click at [174, 15] on p "Doces" at bounding box center [172, 17] width 12 height 5
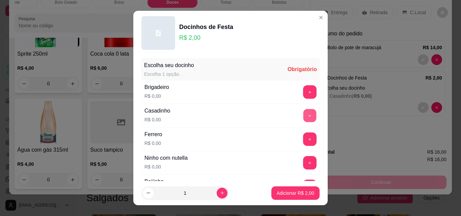
click at [303, 113] on button "+" at bounding box center [309, 115] width 13 height 13
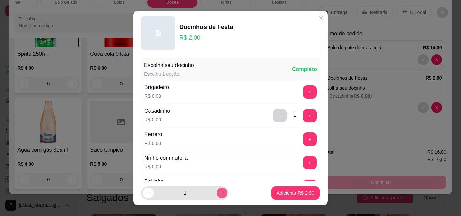
click at [220, 192] on icon "increase-product-quantity" at bounding box center [222, 193] width 5 height 5
type input "2"
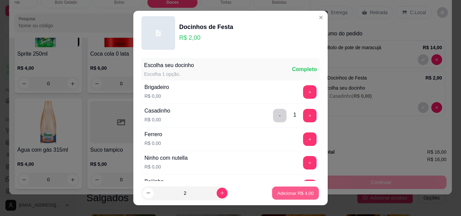
click at [294, 194] on p "Adicionar R$ 4,00" at bounding box center [295, 193] width 36 height 6
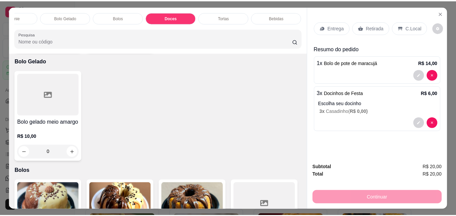
scroll to position [1102, 0]
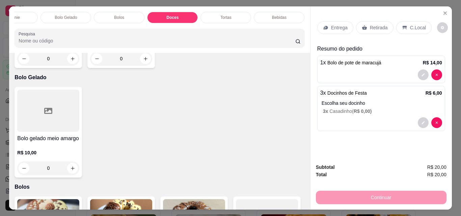
type input "1"
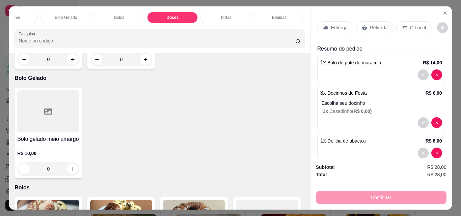
click at [376, 26] on p "Retirada" at bounding box center [379, 27] width 18 height 7
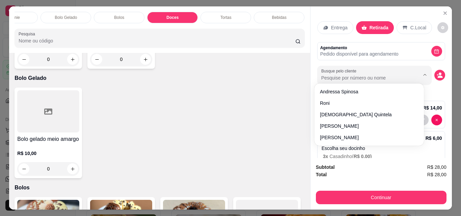
click at [343, 75] on input "Busque pelo cliente" at bounding box center [364, 78] width 87 height 7
type input "gu"
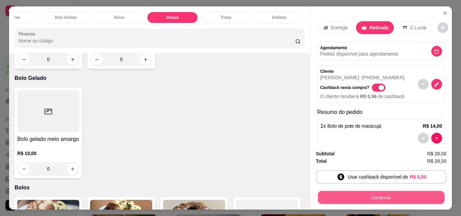
click at [383, 196] on button "Continuar" at bounding box center [381, 197] width 127 height 13
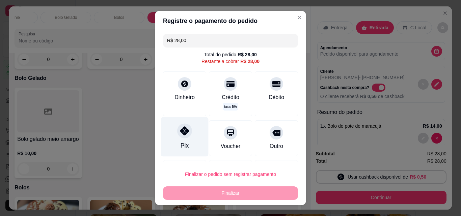
click at [174, 142] on div "Pix" at bounding box center [185, 136] width 48 height 39
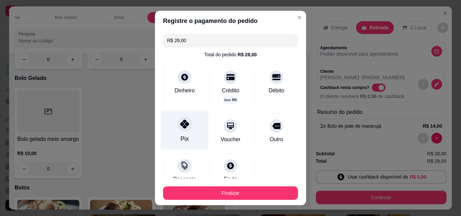
type input "R$ 0,00"
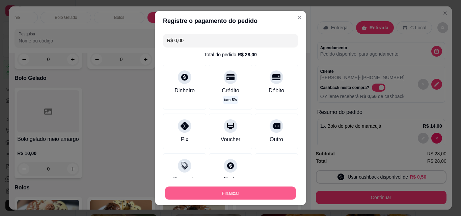
click at [233, 196] on button "Finalizar" at bounding box center [230, 193] width 131 height 13
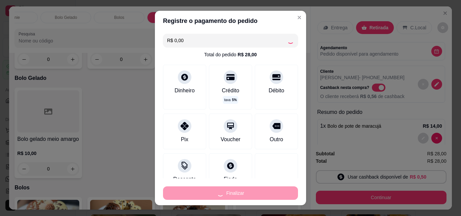
type input "0"
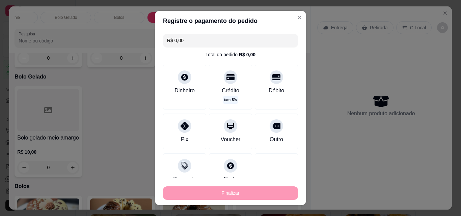
type input "-R$ 28,00"
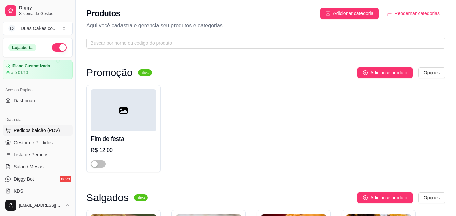
click at [34, 132] on span "Pedidos balcão (PDV)" at bounding box center [37, 130] width 47 height 7
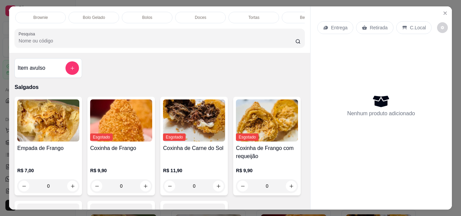
scroll to position [0, 294]
click at [231, 12] on div "Tortas" at bounding box center [226, 17] width 51 height 11
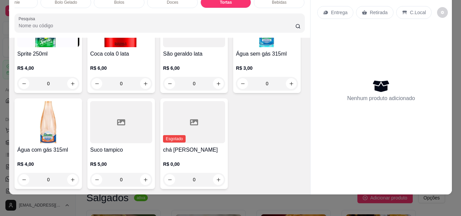
scroll to position [2191, 0]
type input "1"
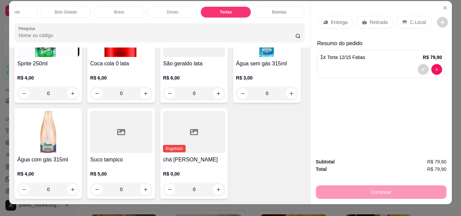
scroll to position [0, 0]
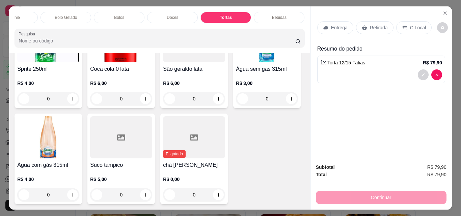
click at [376, 26] on p "Retirada" at bounding box center [379, 27] width 18 height 7
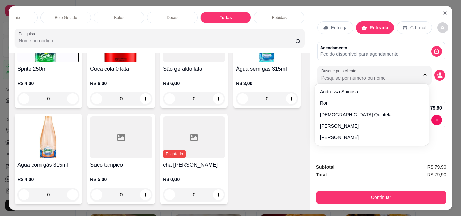
click at [378, 75] on input "Busque pelo cliente" at bounding box center [364, 78] width 87 height 7
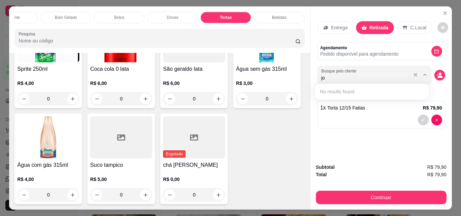
type input "j"
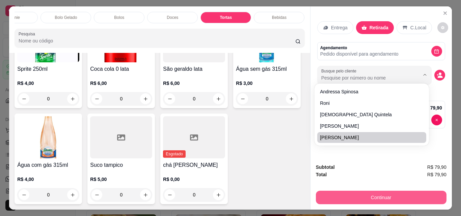
click at [378, 197] on button "Continuar" at bounding box center [381, 198] width 131 height 14
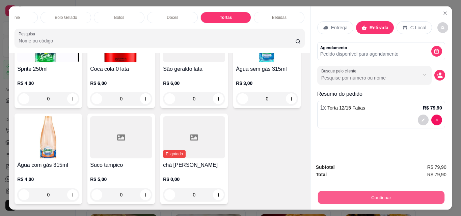
click at [378, 197] on button "Continuar" at bounding box center [381, 197] width 127 height 13
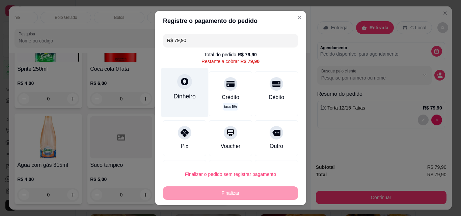
click at [184, 83] on icon at bounding box center [184, 81] width 7 height 7
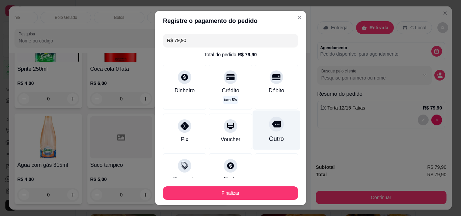
type input "R$ 0,00"
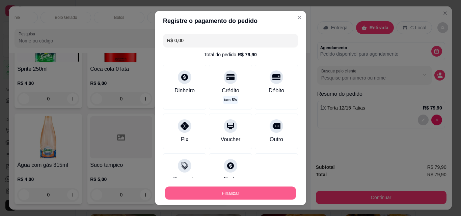
click at [230, 195] on button "Finalizar" at bounding box center [230, 193] width 131 height 13
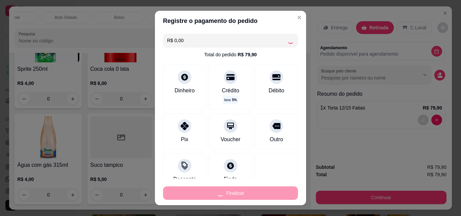
type input "0"
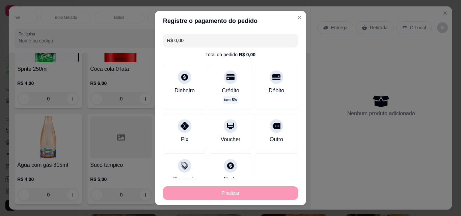
type input "-R$ 79,90"
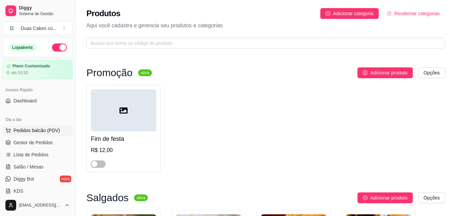
click at [31, 126] on button "Pedidos balcão (PDV)" at bounding box center [38, 130] width 70 height 11
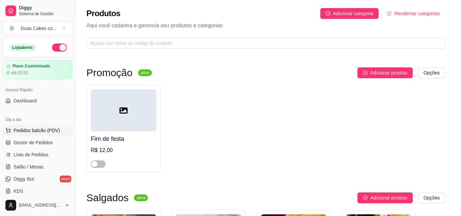
click at [31, 130] on img at bounding box center [48, 121] width 62 height 42
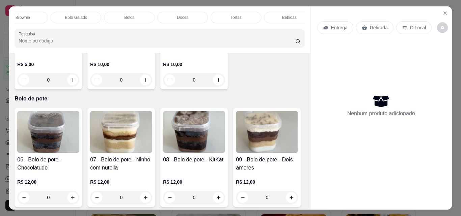
scroll to position [0, 294]
click at [182, 12] on div "Doces" at bounding box center [172, 17] width 51 height 11
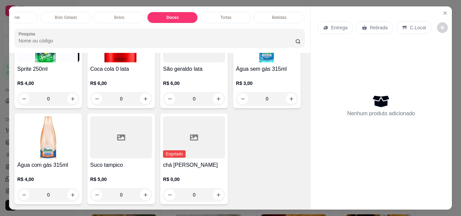
scroll to position [18, 0]
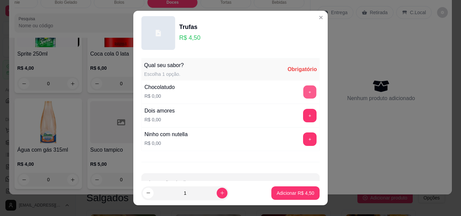
click at [303, 93] on button "+" at bounding box center [309, 92] width 13 height 13
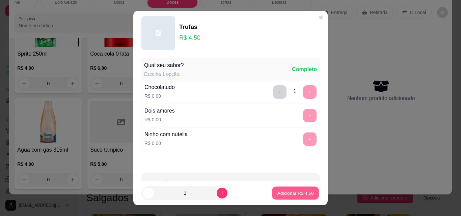
click at [291, 192] on p "Adicionar R$ 4,50" at bounding box center [295, 193] width 36 height 6
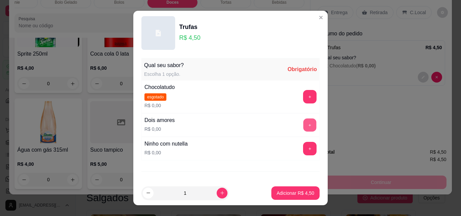
click at [303, 124] on button "+" at bounding box center [309, 125] width 13 height 13
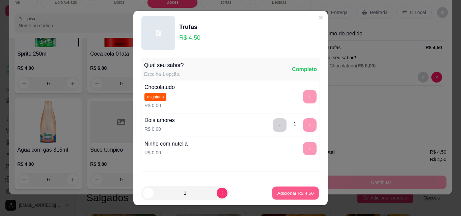
click at [283, 195] on p "Adicionar R$ 4,50" at bounding box center [295, 193] width 36 height 6
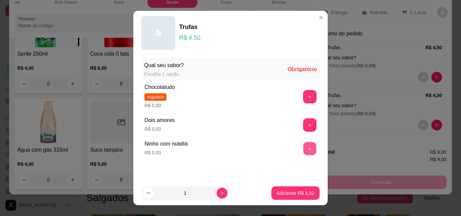
click at [303, 151] on button "+" at bounding box center [309, 148] width 13 height 13
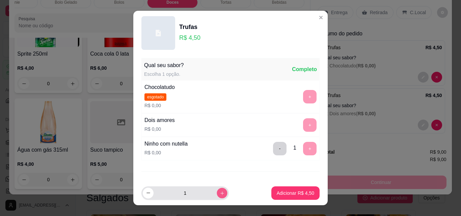
click at [217, 193] on button "increase-product-quantity" at bounding box center [222, 193] width 10 height 10
type input "2"
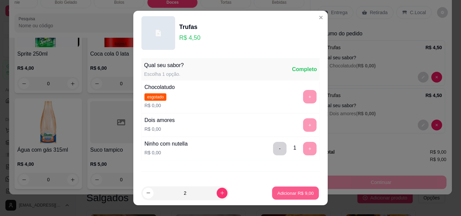
click at [291, 190] on button "Adicionar R$ 9,00" at bounding box center [295, 193] width 47 height 13
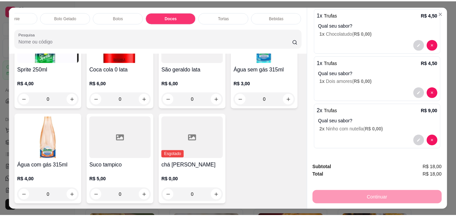
scroll to position [0, 0]
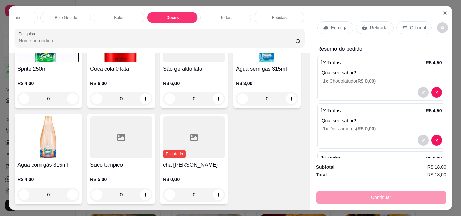
click at [370, 25] on p "Retirada" at bounding box center [379, 27] width 18 height 7
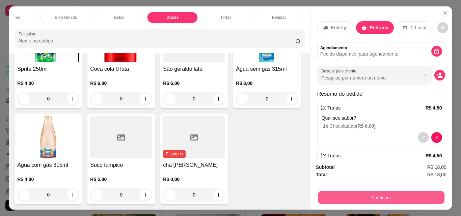
click at [389, 196] on button "Continuar" at bounding box center [381, 197] width 127 height 13
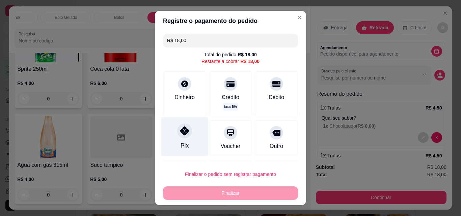
click at [183, 141] on div "Pix" at bounding box center [185, 136] width 48 height 39
type input "R$ 0,00"
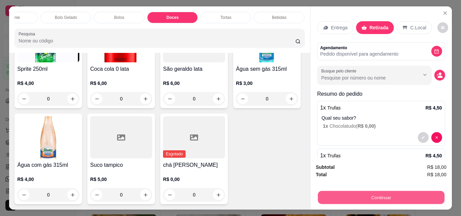
click at [375, 193] on button "Continuar" at bounding box center [381, 197] width 127 height 13
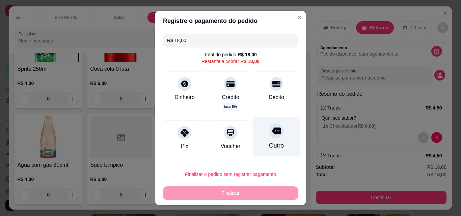
click at [272, 135] on icon at bounding box center [276, 131] width 9 height 9
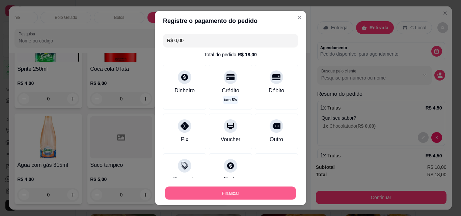
click at [221, 194] on button "Finalizar" at bounding box center [230, 193] width 131 height 13
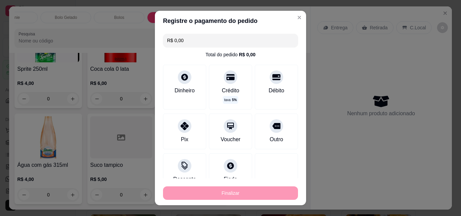
type input "-R$ 18,00"
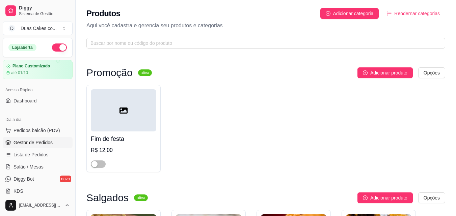
click at [30, 139] on link "Gestor de Pedidos" at bounding box center [38, 142] width 70 height 11
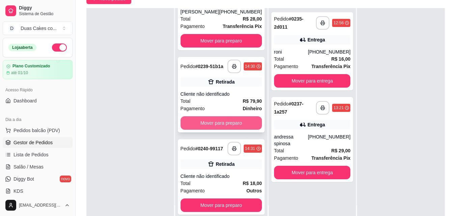
scroll to position [103, 0]
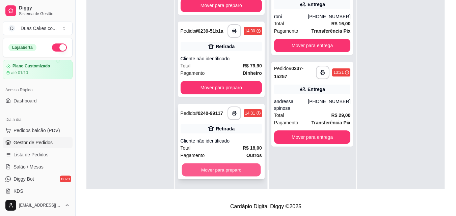
click at [210, 174] on button "Mover para preparo" at bounding box center [221, 170] width 79 height 13
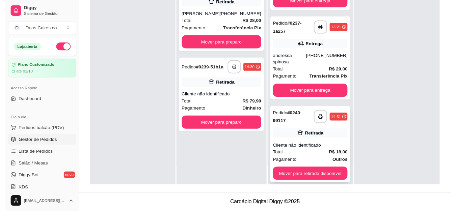
scroll to position [46, 0]
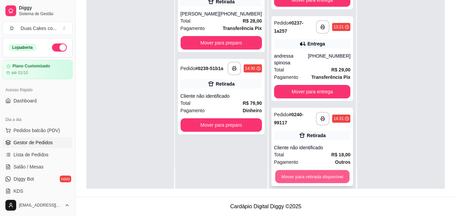
click at [322, 170] on button "Mover para retirada disponível" at bounding box center [312, 176] width 74 height 13
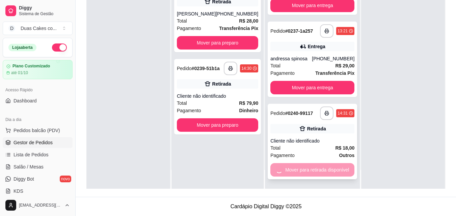
scroll to position [0, 0]
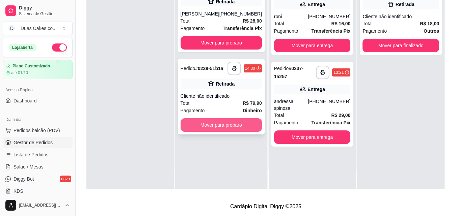
click at [213, 132] on button "Mover para preparo" at bounding box center [221, 125] width 81 height 14
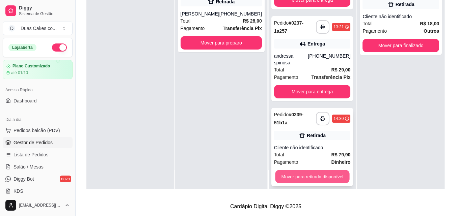
click at [311, 170] on button "Mover para retirada disponível" at bounding box center [312, 176] width 74 height 13
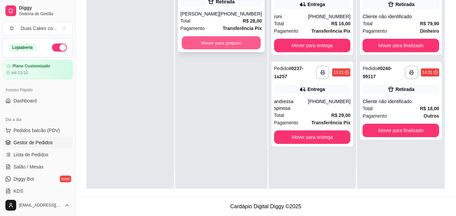
click at [212, 50] on button "Mover para preparo" at bounding box center [221, 42] width 79 height 13
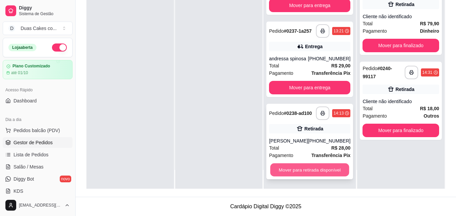
click at [312, 171] on button "Mover para retirada disponível" at bounding box center [309, 170] width 79 height 13
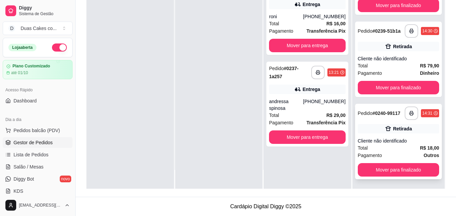
scroll to position [46, 0]
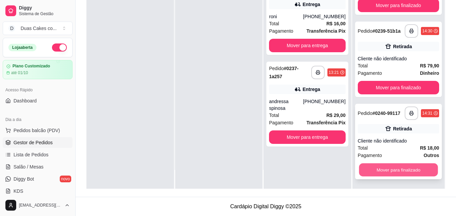
click at [402, 170] on button "Mover para finalizado" at bounding box center [398, 170] width 79 height 13
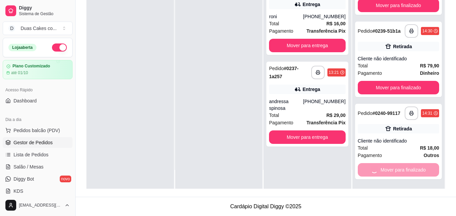
scroll to position [0, 0]
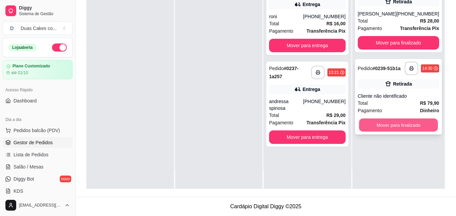
click at [392, 128] on button "Mover para finalizado" at bounding box center [398, 125] width 79 height 13
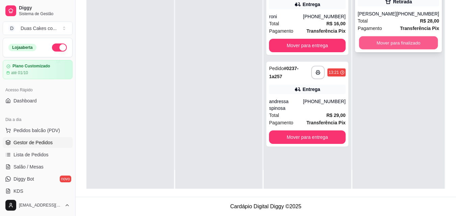
click at [403, 45] on button "Mover para finalizado" at bounding box center [398, 42] width 79 height 13
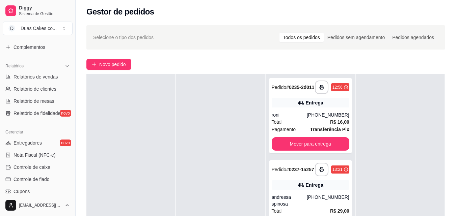
scroll to position [269, 0]
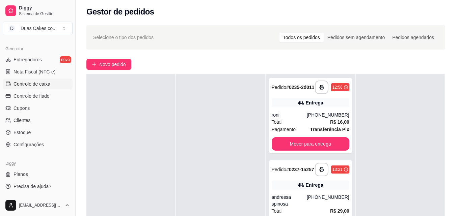
click at [30, 86] on span "Controle de caixa" at bounding box center [32, 84] width 37 height 7
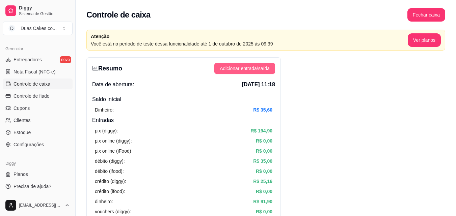
click at [264, 66] on span "Adicionar entrada/saída" at bounding box center [245, 68] width 50 height 7
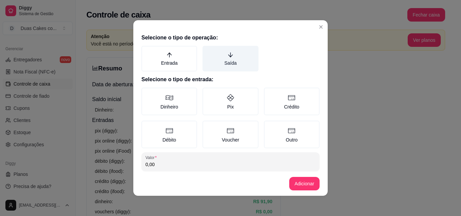
click at [229, 53] on label "Saída" at bounding box center [231, 59] width 56 height 26
click at [208, 51] on button "Saída" at bounding box center [204, 48] width 5 height 5
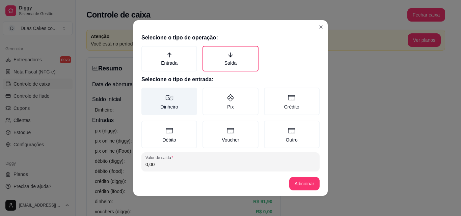
click at [163, 104] on label "Dinheiro" at bounding box center [169, 102] width 56 height 28
click at [147, 93] on button "Dinheiro" at bounding box center [143, 89] width 5 height 5
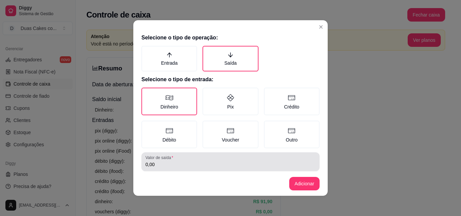
click at [155, 166] on input "0,00" at bounding box center [230, 164] width 170 height 7
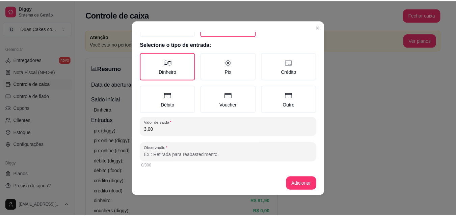
scroll to position [36, 0]
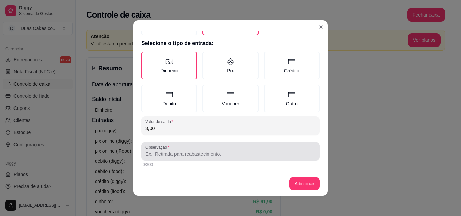
type input "3,00"
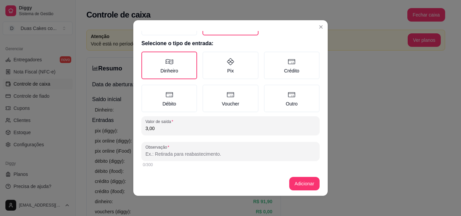
click at [165, 156] on input "Observação" at bounding box center [230, 154] width 170 height 7
type input "taxa mas delivery"
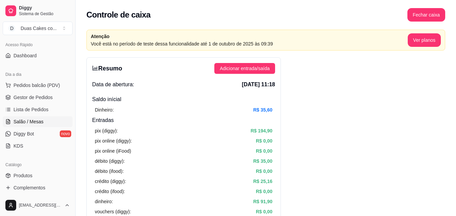
scroll to position [0, 0]
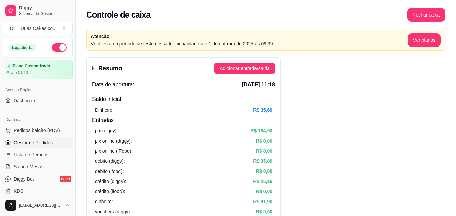
click at [29, 141] on span "Gestor de Pedidos" at bounding box center [33, 142] width 39 height 7
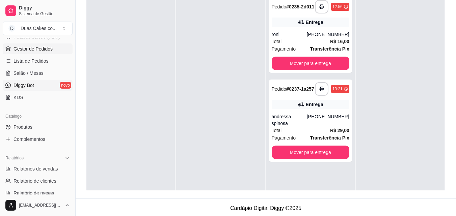
scroll to position [101, 0]
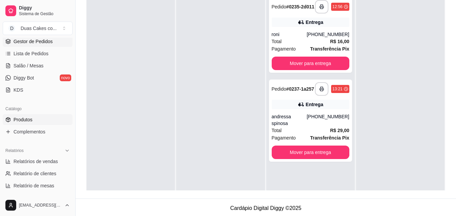
click at [31, 118] on span "Produtos" at bounding box center [23, 119] width 19 height 7
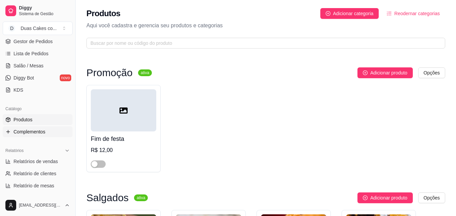
drag, startPoint x: 178, startPoint y: 149, endPoint x: 8, endPoint y: 134, distance: 170.5
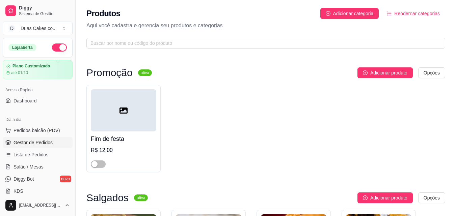
click at [38, 140] on span "Gestor de Pedidos" at bounding box center [33, 142] width 39 height 7
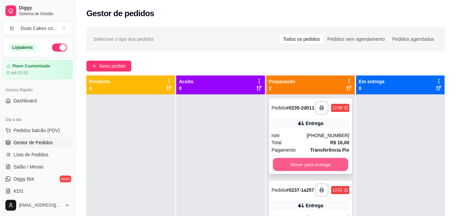
click at [330, 164] on button "Mover para entrega" at bounding box center [310, 164] width 75 height 13
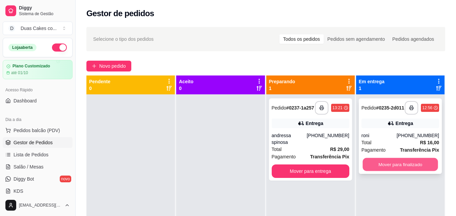
click at [413, 162] on button "Mover para finalizado" at bounding box center [400, 164] width 75 height 13
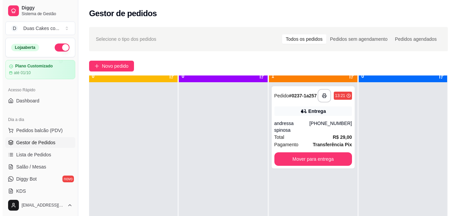
scroll to position [19, 0]
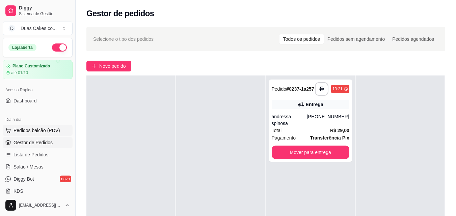
click at [32, 131] on span "Pedidos balcão (PDV)" at bounding box center [37, 130] width 47 height 7
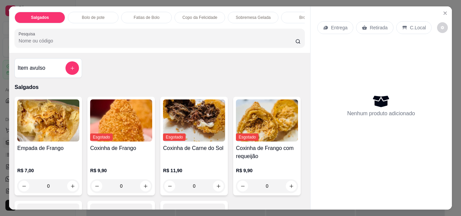
click at [209, 15] on p "Copo da Felicidade" at bounding box center [200, 17] width 35 height 5
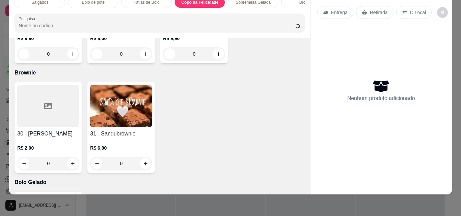
scroll to position [990, 0]
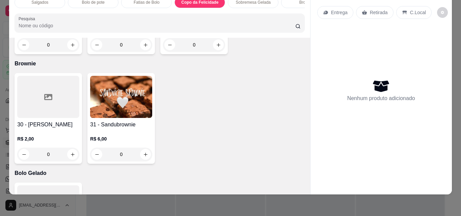
type input "1"
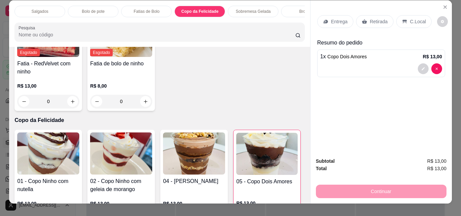
scroll to position [0, 0]
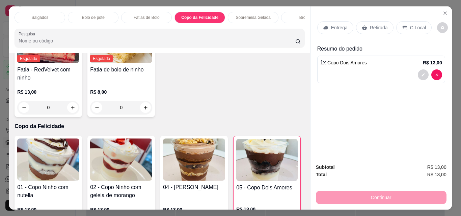
click at [294, 16] on div "Brownie" at bounding box center [306, 17] width 51 height 11
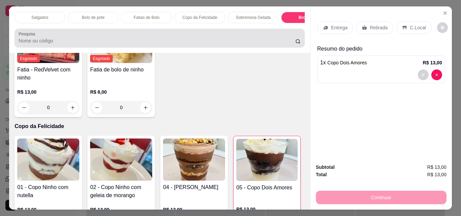
scroll to position [18, 0]
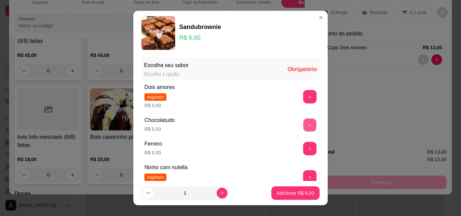
click at [303, 122] on button "+" at bounding box center [309, 125] width 13 height 13
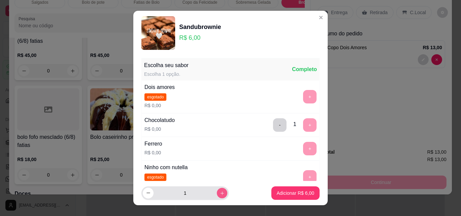
click at [220, 195] on icon "increase-product-quantity" at bounding box center [222, 193] width 5 height 5
type input "2"
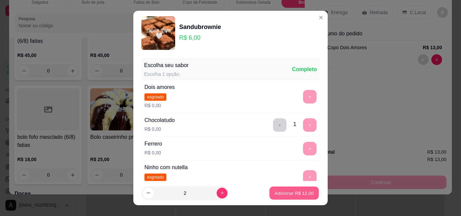
click at [296, 192] on p "Adicionar R$ 12,00" at bounding box center [294, 193] width 39 height 6
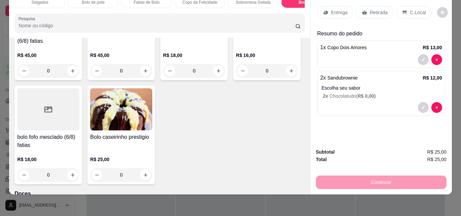
click at [366, 7] on div "Retirada" at bounding box center [374, 12] width 37 height 13
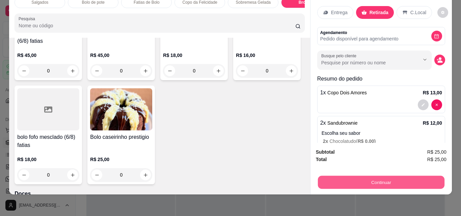
click at [394, 179] on button "Continuar" at bounding box center [381, 182] width 127 height 13
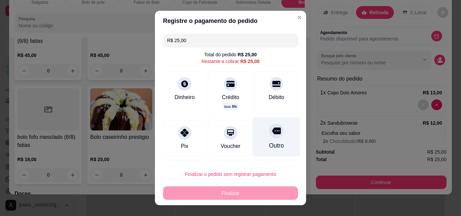
click at [269, 143] on div "Outro" at bounding box center [276, 145] width 15 height 9
type input "R$ 0,00"
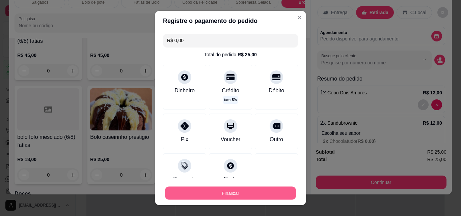
click at [246, 194] on button "Finalizar" at bounding box center [230, 193] width 131 height 13
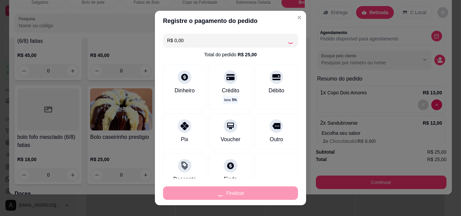
type input "0"
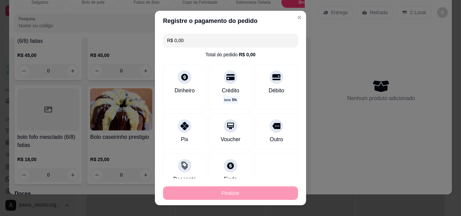
type input "-R$ 25,00"
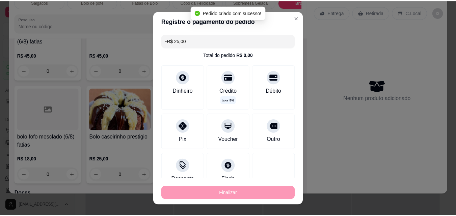
scroll to position [1405, 0]
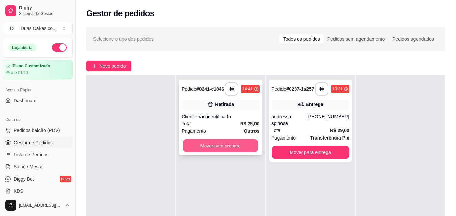
click at [194, 148] on button "Mover para preparo" at bounding box center [220, 145] width 75 height 13
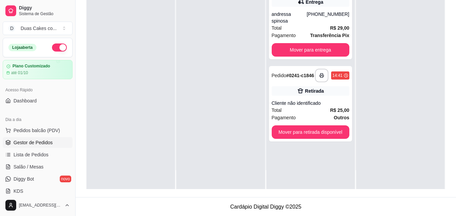
scroll to position [103, 0]
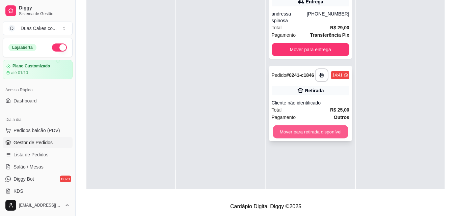
click at [314, 131] on button "Mover para retirada disponível" at bounding box center [310, 132] width 75 height 13
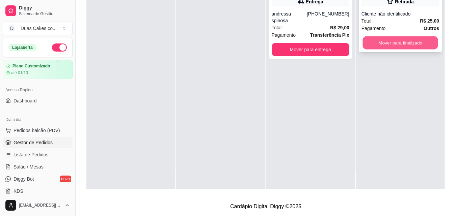
click at [413, 41] on button "Mover para finalizado" at bounding box center [400, 42] width 75 height 13
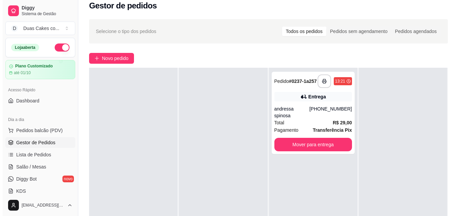
scroll to position [0, 0]
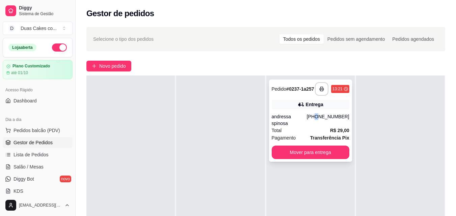
click at [322, 117] on div "(85) 9749-2914" at bounding box center [328, 120] width 43 height 14
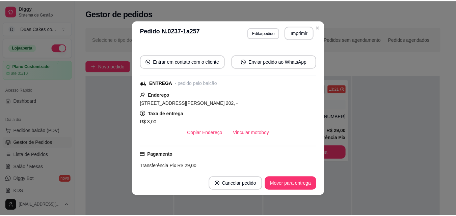
scroll to position [68, 0]
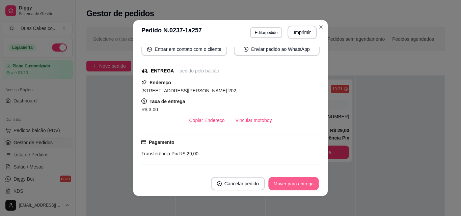
click at [278, 184] on button "Mover para entrega" at bounding box center [293, 184] width 51 height 13
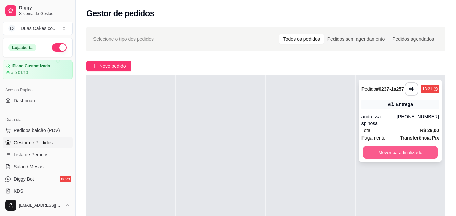
click at [404, 147] on button "Mover para finalizado" at bounding box center [400, 152] width 75 height 13
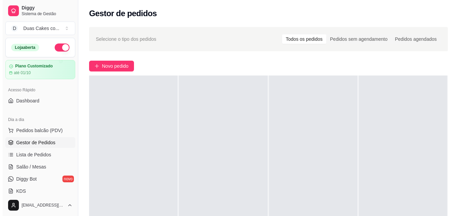
scroll to position [0, 0]
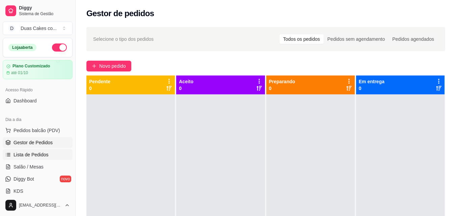
click at [30, 155] on span "Lista de Pedidos" at bounding box center [31, 155] width 35 height 7
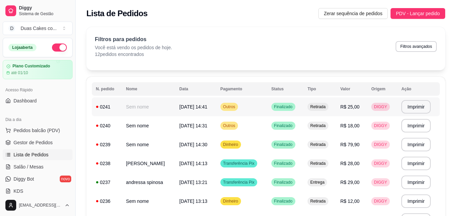
click at [190, 107] on span "[DATE] 14:41" at bounding box center [193, 106] width 28 height 5
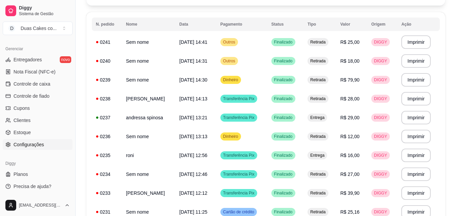
scroll to position [101, 0]
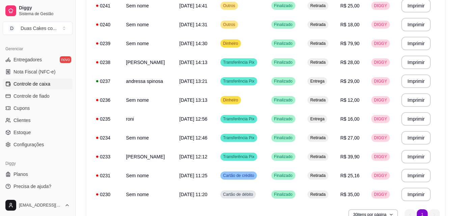
click at [36, 85] on span "Controle de caixa" at bounding box center [32, 84] width 37 height 7
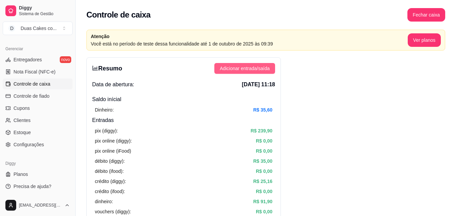
click at [269, 70] on span "Adicionar entrada/saída" at bounding box center [245, 68] width 50 height 7
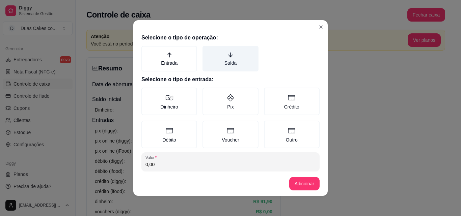
click at [228, 54] on icon "arrow-down" at bounding box center [231, 55] width 6 height 6
click at [208, 51] on button "Saída" at bounding box center [204, 48] width 5 height 5
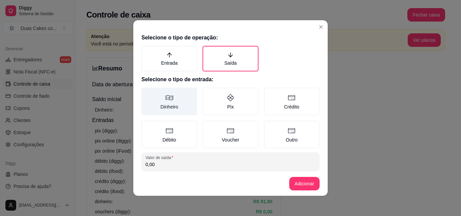
click at [169, 99] on icon at bounding box center [169, 98] width 8 height 8
click at [147, 93] on button "Dinheiro" at bounding box center [143, 89] width 5 height 5
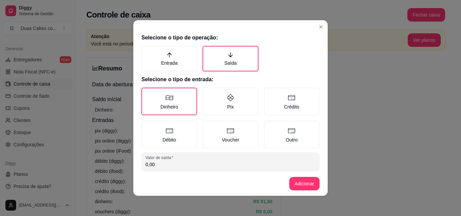
click at [167, 167] on input "0,00" at bounding box center [230, 164] width 170 height 7
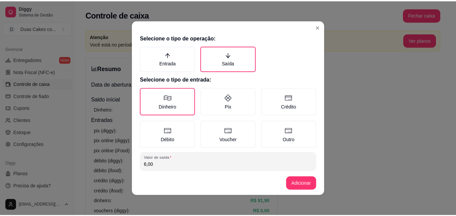
scroll to position [36, 0]
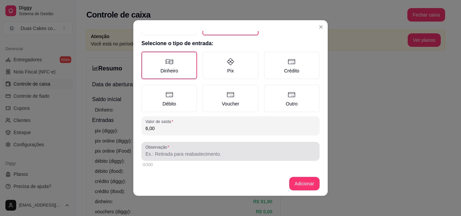
type input "6,00"
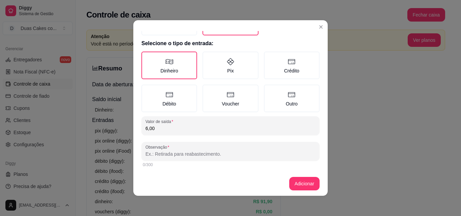
click at [158, 156] on input "Observação" at bounding box center [230, 154] width 170 height 7
type input "taxa mas delivery"
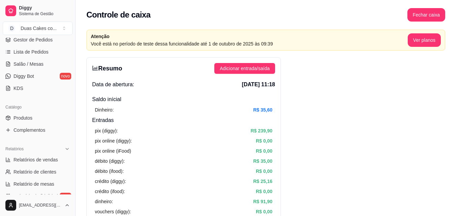
scroll to position [101, 0]
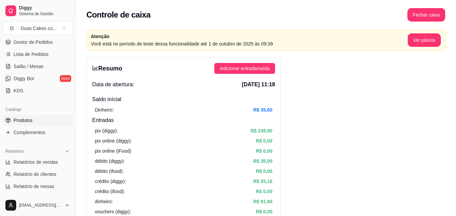
click at [26, 118] on span "Produtos" at bounding box center [23, 120] width 19 height 7
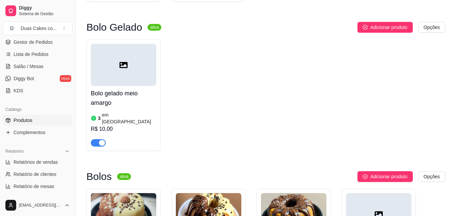
scroll to position [2025, 0]
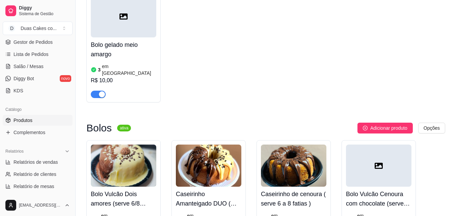
click at [294, 190] on h4 "Caseirinho de cenoura ( serve 6 a 8 fatias )" at bounding box center [293, 199] width 65 height 19
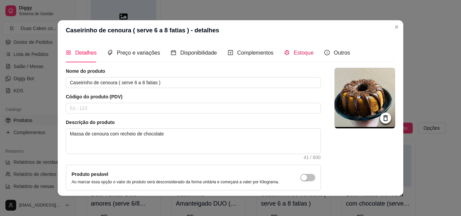
click at [301, 52] on span "Estoque" at bounding box center [304, 53] width 20 height 6
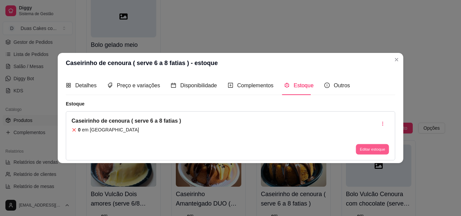
click at [376, 152] on button "Editar estoque" at bounding box center [372, 149] width 33 height 10
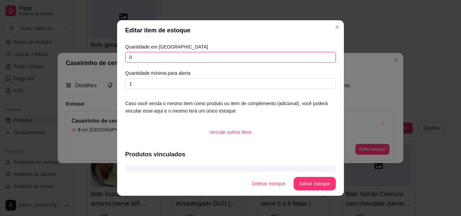
click at [140, 60] on input "0" at bounding box center [230, 57] width 211 height 11
type input "2"
click at [307, 187] on button "Salvar estoque" at bounding box center [314, 184] width 41 height 13
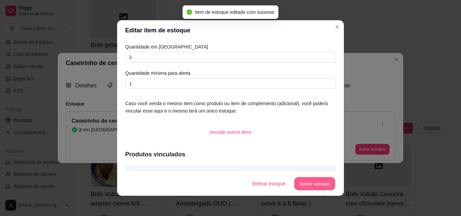
click at [313, 186] on button "Salvar estoque" at bounding box center [314, 184] width 41 height 13
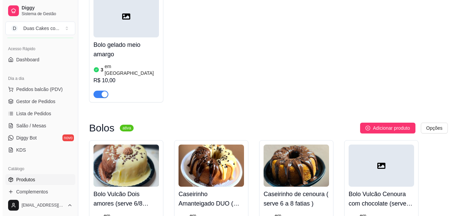
scroll to position [33, 0]
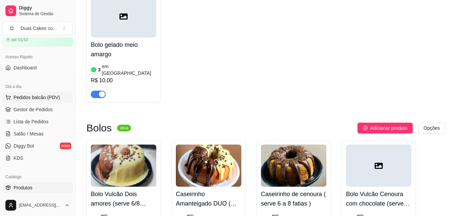
click at [36, 95] on span "Pedidos balcão (PDV)" at bounding box center [37, 97] width 47 height 7
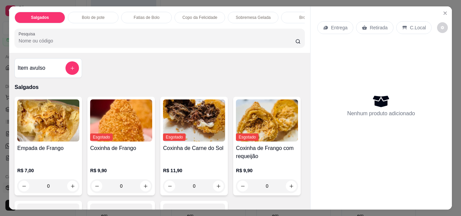
click at [304, 25] on div "Salgados Bolo de pote Fatias de Bolo Copo da Felicidade Sobremesa Gelada Browni…" at bounding box center [159, 29] width 301 height 47
click at [253, 15] on p "Sobremesa Gelada" at bounding box center [253, 17] width 35 height 5
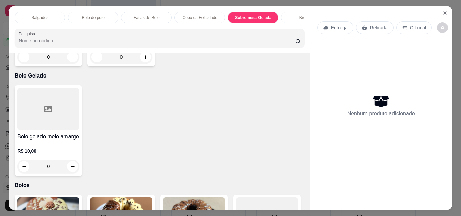
click at [145, 12] on div "Fatias de Bolo" at bounding box center [146, 17] width 51 height 11
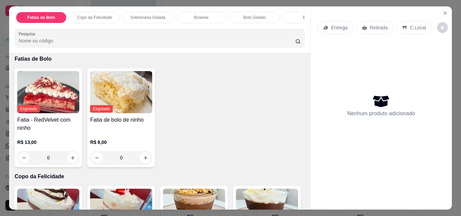
scroll to position [0, 122]
click at [240, 15] on p "Bolo Gelado" at bounding box center [238, 17] width 22 height 5
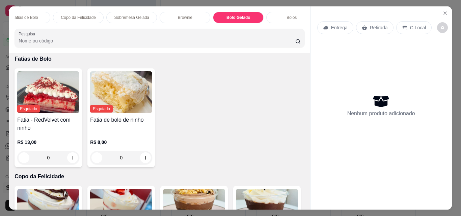
scroll to position [18, 0]
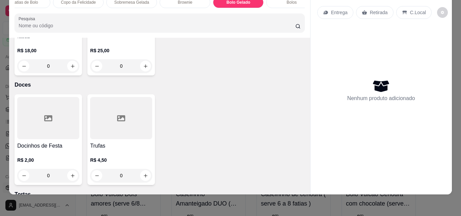
type input "1"
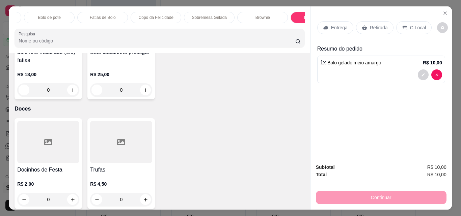
scroll to position [0, 0]
click at [31, 15] on p "Salgados" at bounding box center [39, 17] width 17 height 5
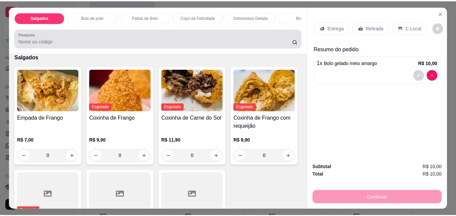
scroll to position [18, 0]
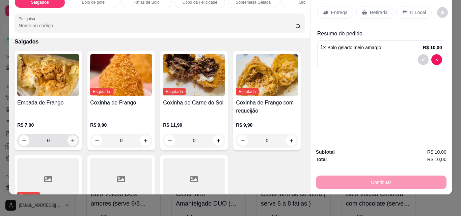
click at [74, 136] on button "increase-product-quantity" at bounding box center [73, 141] width 10 height 10
type input "1"
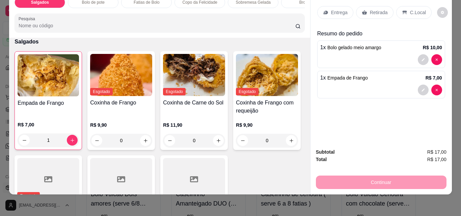
click at [374, 9] on p "Retirada" at bounding box center [379, 12] width 18 height 7
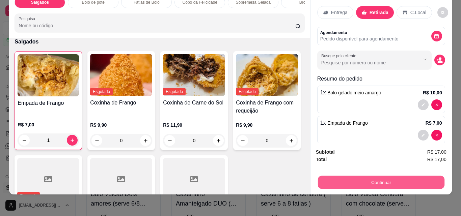
click at [388, 179] on button "Continuar" at bounding box center [381, 182] width 127 height 13
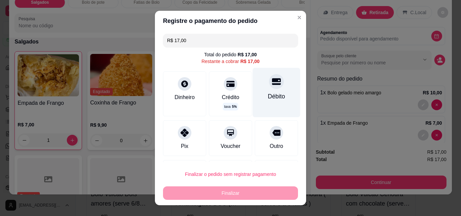
click at [270, 93] on div "Débito" at bounding box center [276, 96] width 17 height 9
type input "R$ 0,00"
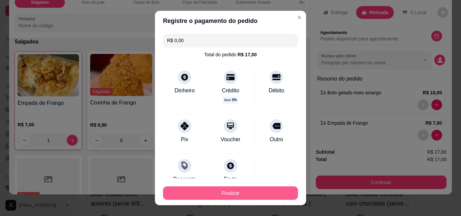
click at [231, 194] on button "Finalizar" at bounding box center [230, 194] width 135 height 14
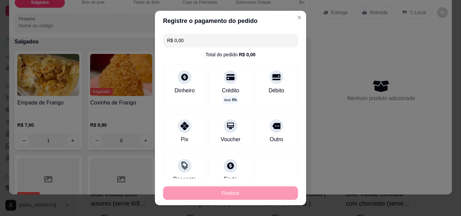
type input "0"
type input "-R$ 17,00"
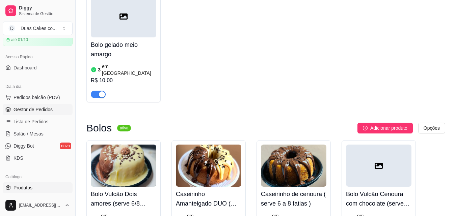
click at [33, 111] on span "Gestor de Pedidos" at bounding box center [33, 109] width 39 height 7
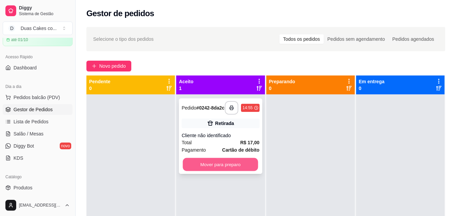
click at [225, 170] on button "Mover para preparo" at bounding box center [220, 164] width 75 height 13
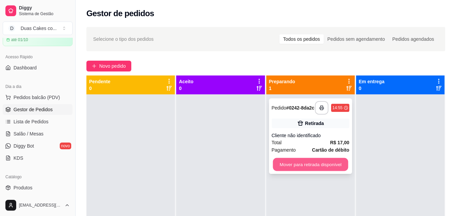
click at [299, 168] on button "Mover para retirada disponível" at bounding box center [310, 164] width 75 height 13
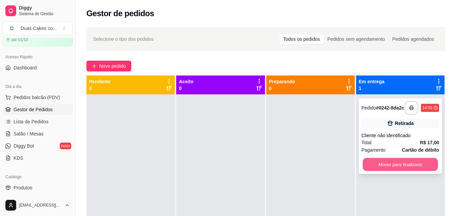
click at [417, 165] on button "Mover para finalizado" at bounding box center [400, 164] width 75 height 13
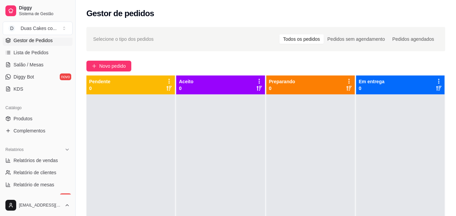
scroll to position [101, 0]
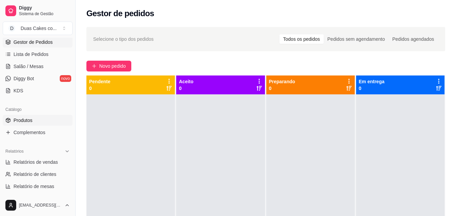
click at [20, 121] on span "Produtos" at bounding box center [23, 120] width 19 height 7
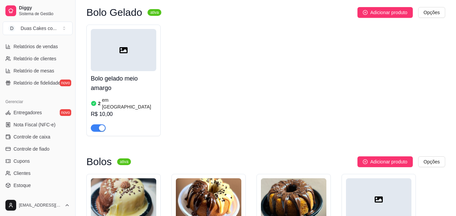
scroll to position [236, 0]
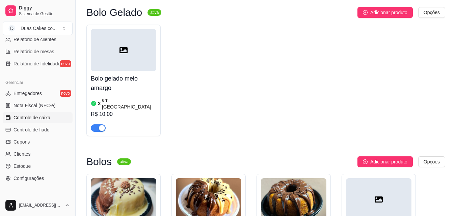
click at [32, 114] on span "Controle de caixa" at bounding box center [32, 117] width 37 height 7
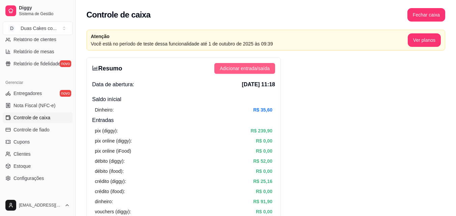
click at [258, 68] on span "Adicionar entrada/saída" at bounding box center [245, 68] width 50 height 7
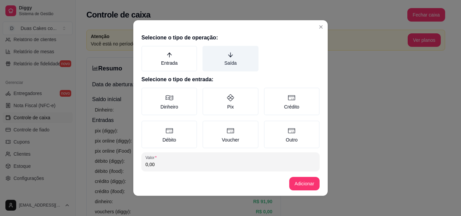
click at [222, 60] on label "Saída" at bounding box center [231, 59] width 56 height 26
click at [208, 51] on button "Saída" at bounding box center [204, 48] width 5 height 5
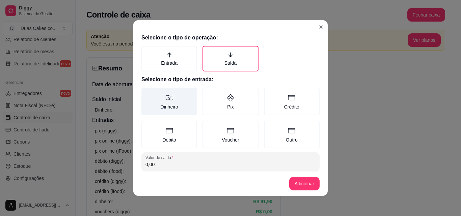
click at [165, 101] on icon at bounding box center [169, 98] width 8 height 8
click at [147, 93] on button "Dinheiro" at bounding box center [143, 89] width 5 height 5
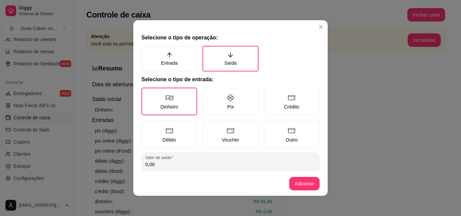
click at [155, 162] on input "0,00" at bounding box center [230, 164] width 170 height 7
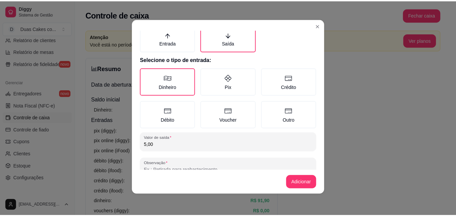
scroll to position [36, 0]
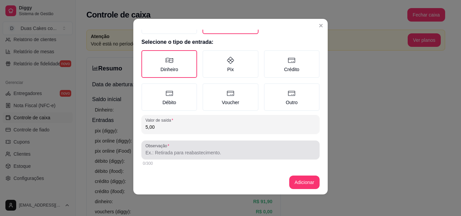
type input "5,00"
click at [178, 148] on div at bounding box center [230, 150] width 170 height 14
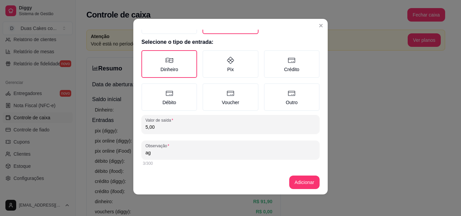
type input "a"
type input "água"
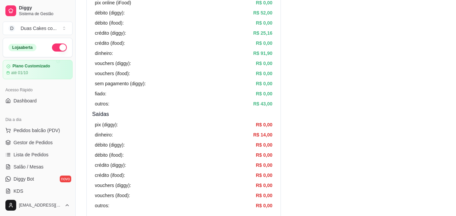
scroll to position [135, 0]
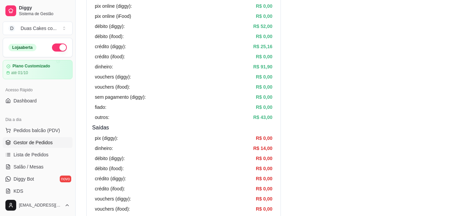
click at [34, 142] on span "Gestor de Pedidos" at bounding box center [33, 142] width 39 height 7
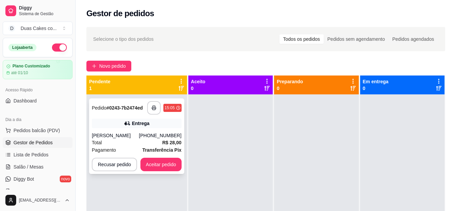
click at [128, 128] on div "Entrega" at bounding box center [137, 123] width 90 height 9
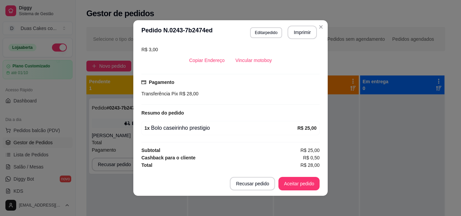
scroll to position [1, 0]
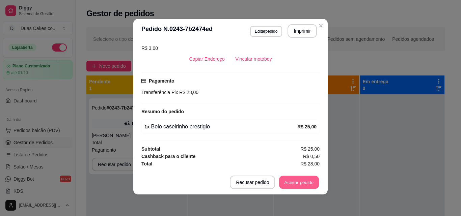
click at [288, 183] on button "Aceitar pedido" at bounding box center [299, 182] width 40 height 13
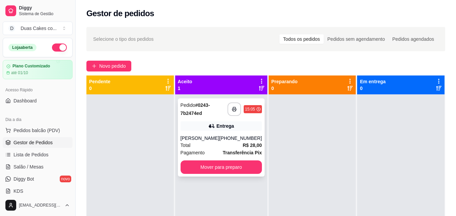
click at [219, 135] on div "**********" at bounding box center [221, 138] width 87 height 78
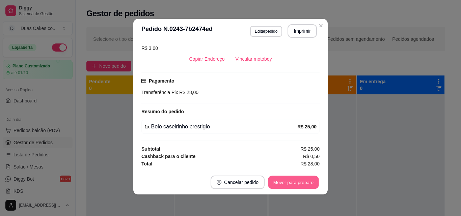
click at [297, 180] on button "Mover para preparo" at bounding box center [293, 182] width 51 height 13
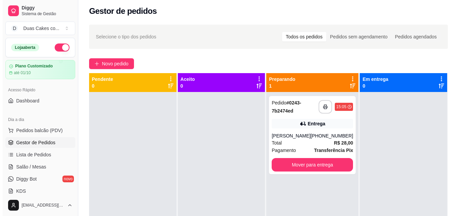
scroll to position [2, 0]
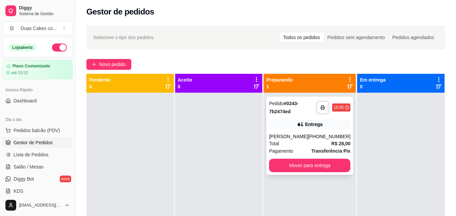
click at [293, 122] on div "Entrega" at bounding box center [309, 124] width 81 height 9
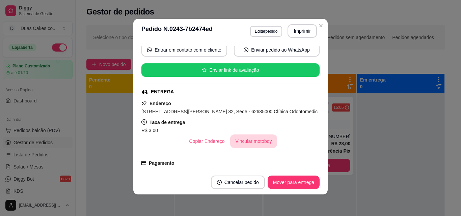
scroll to position [47, 0]
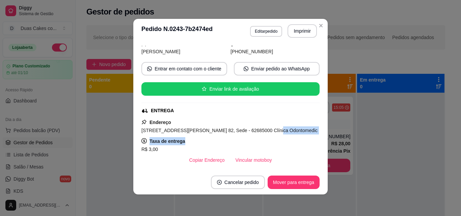
drag, startPoint x: 257, startPoint y: 133, endPoint x: 236, endPoint y: 135, distance: 21.4
click at [236, 135] on div "Endereço Rua Miguel de Paiva, n. 82, Sede - 62685000 Clínica Odontomedic Taxa d…" at bounding box center [230, 142] width 178 height 49
click at [256, 144] on div "Taxa de entrega R$ 3,00" at bounding box center [230, 145] width 178 height 16
drag, startPoint x: 296, startPoint y: 134, endPoint x: 300, endPoint y: 135, distance: 4.2
click at [300, 135] on div "Endereço Rua Miguel de Paiva, n. 82, Sede - 62685000 Clínica Odontomedic Taxa d…" at bounding box center [230, 142] width 178 height 49
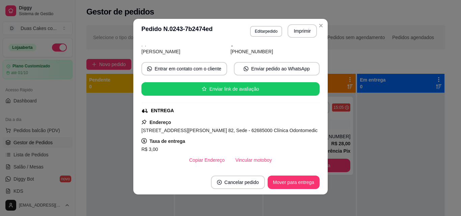
click at [222, 145] on div "R$ 3,00" at bounding box center [230, 149] width 178 height 8
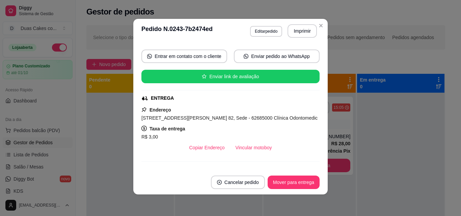
scroll to position [101, 0]
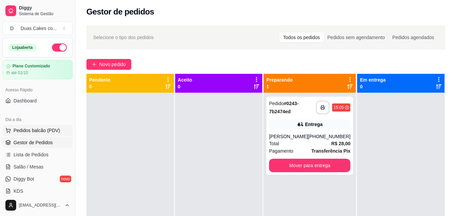
click at [35, 126] on button "Pedidos balcão (PDV)" at bounding box center [38, 130] width 70 height 11
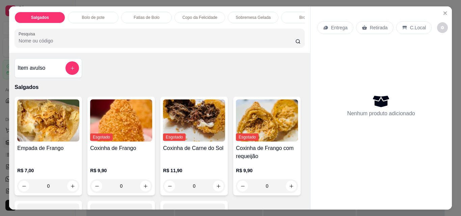
click at [196, 17] on p "Copo da Felicidade" at bounding box center [200, 17] width 35 height 5
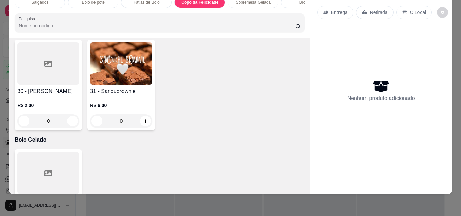
scroll to position [1058, 0]
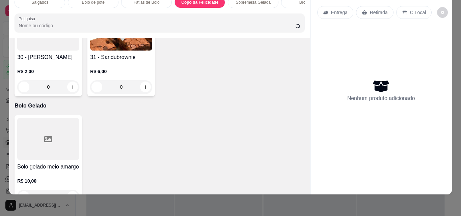
type input "1"
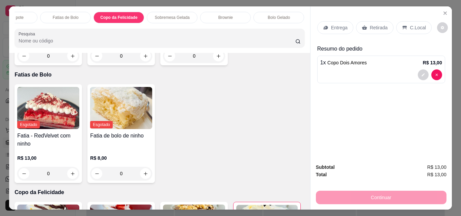
scroll to position [552, 0]
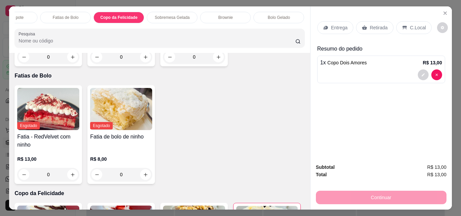
click at [231, 15] on div "Brownie" at bounding box center [225, 17] width 51 height 11
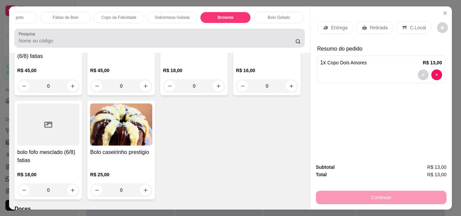
scroll to position [18, 0]
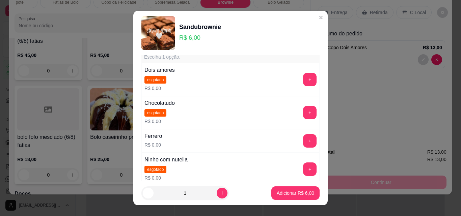
scroll to position [34, 0]
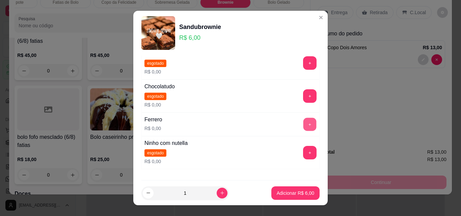
click at [303, 127] on button "+" at bounding box center [309, 124] width 13 height 13
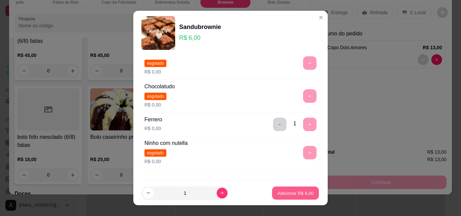
click at [276, 197] on button "Adicionar R$ 6,00" at bounding box center [295, 193] width 47 height 13
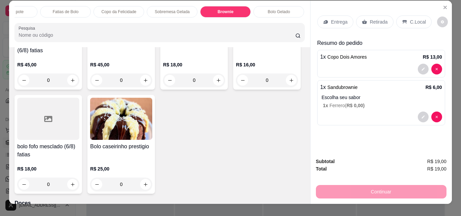
scroll to position [0, 0]
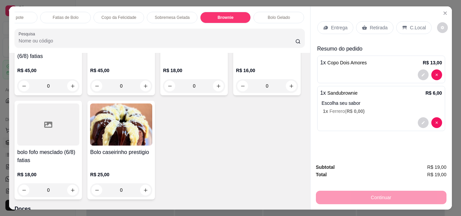
click at [372, 24] on p "Retirada" at bounding box center [379, 27] width 18 height 7
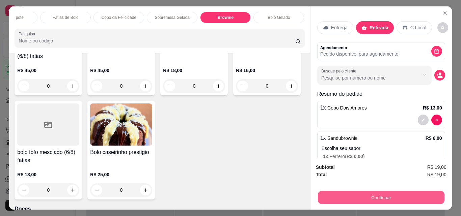
click at [381, 194] on button "Continuar" at bounding box center [381, 197] width 127 height 13
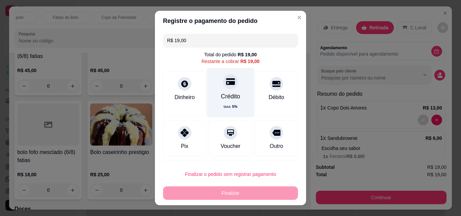
click at [226, 86] on icon at bounding box center [230, 81] width 9 height 9
type input "R$ 0,00"
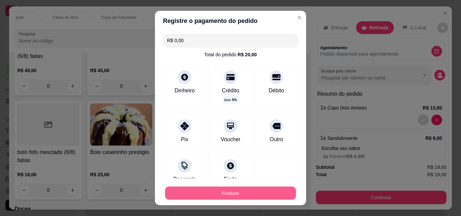
click at [227, 192] on button "Finalizar" at bounding box center [230, 193] width 131 height 13
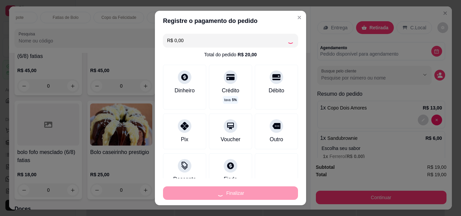
type input "0"
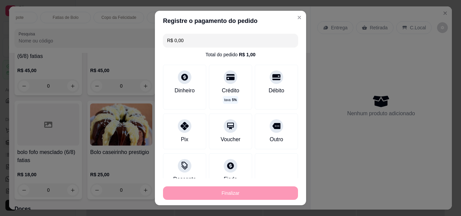
type input "-R$ 19,00"
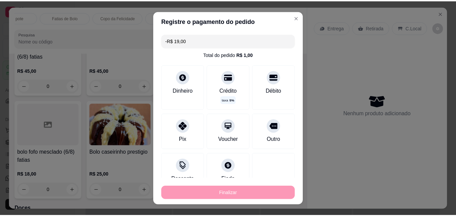
scroll to position [1405, 0]
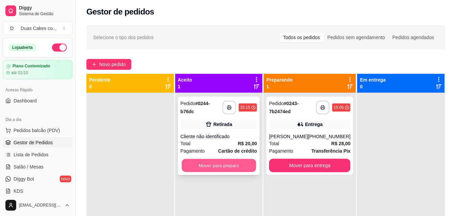
click at [210, 167] on button "Mover para preparo" at bounding box center [219, 165] width 74 height 13
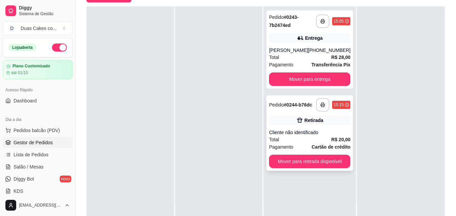
scroll to position [103, 0]
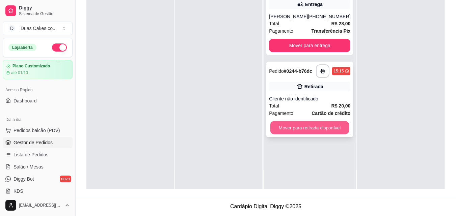
click at [308, 128] on button "Mover para retirada disponível" at bounding box center [309, 128] width 79 height 13
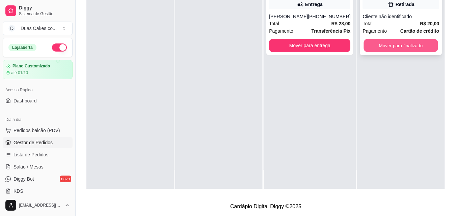
click at [396, 42] on button "Mover para finalizado" at bounding box center [401, 45] width 74 height 13
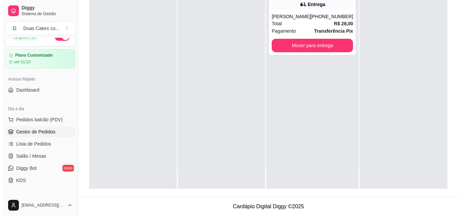
scroll to position [0, 0]
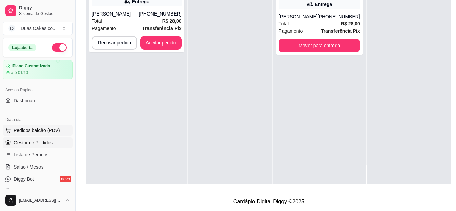
click at [33, 128] on span "Pedidos balcão (PDV)" at bounding box center [37, 130] width 47 height 7
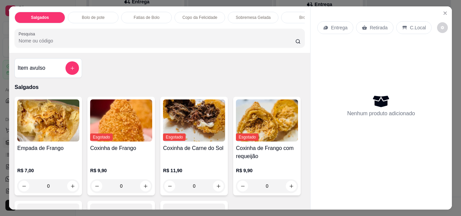
click at [96, 15] on p "Bolo de pote" at bounding box center [93, 17] width 23 height 5
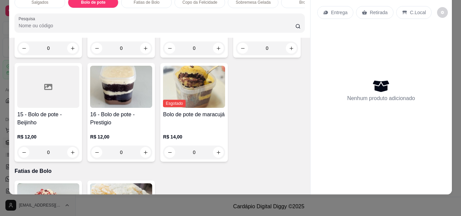
scroll to position [442, 0]
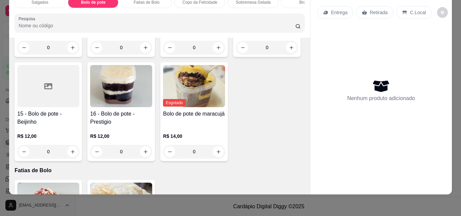
type input "1"
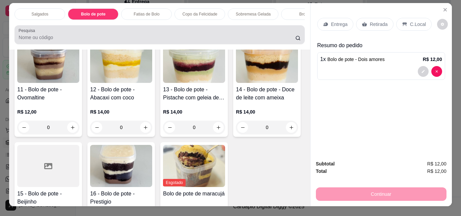
scroll to position [0, 0]
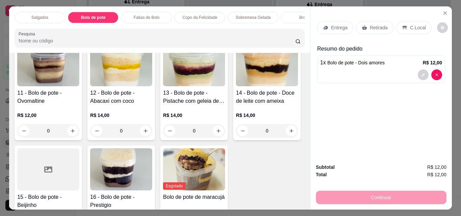
click at [250, 15] on p "Sobremesa Gelada" at bounding box center [253, 17] width 35 height 5
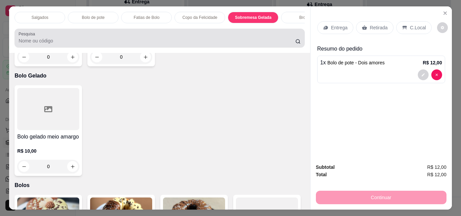
scroll to position [18, 0]
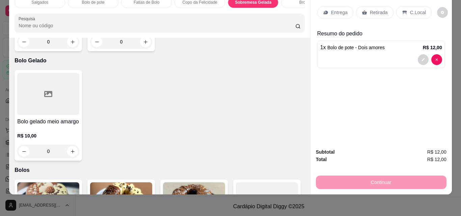
type input "1"
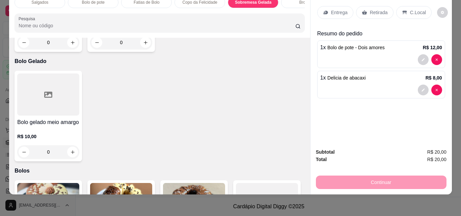
click at [367, 8] on div "Retirada" at bounding box center [374, 12] width 37 height 13
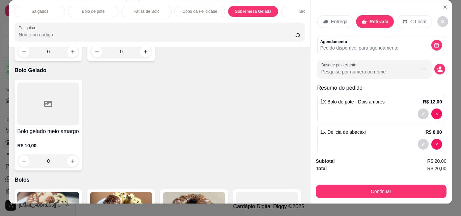
scroll to position [0, 0]
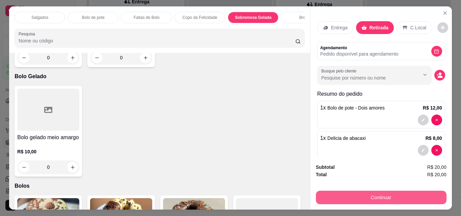
click at [372, 195] on button "Continuar" at bounding box center [381, 198] width 131 height 14
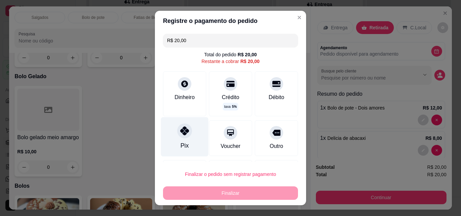
click at [188, 140] on div "Pix" at bounding box center [185, 136] width 48 height 39
type input "R$ 0,00"
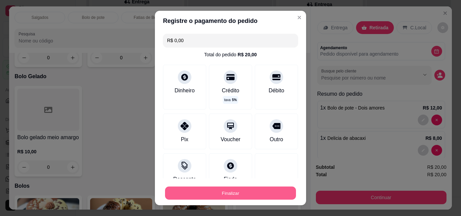
click at [218, 196] on button "Finalizar" at bounding box center [230, 193] width 131 height 13
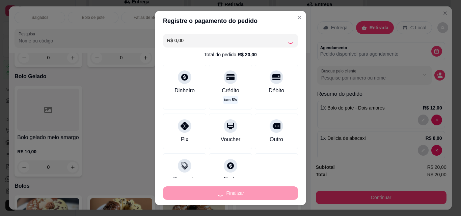
type input "0"
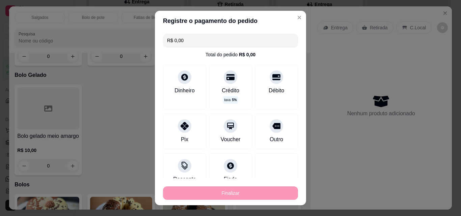
type input "-R$ 20,00"
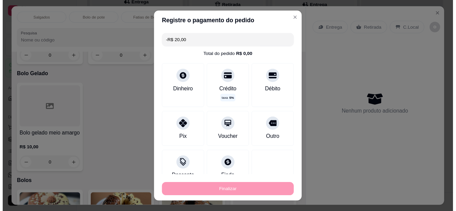
scroll to position [1103, 0]
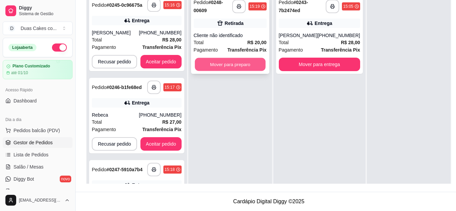
click at [240, 63] on button "Mover para preparo" at bounding box center [230, 64] width 71 height 13
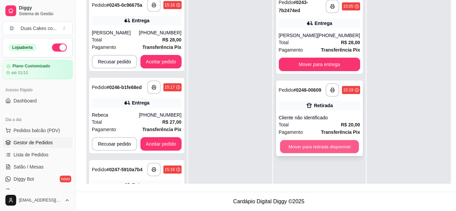
click at [331, 146] on button "Mover para retirada disponível" at bounding box center [319, 146] width 79 height 13
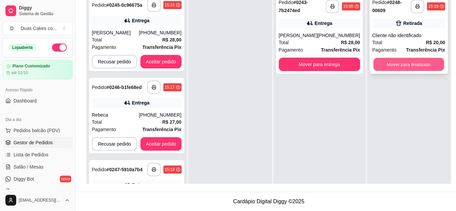
click at [389, 59] on button "Mover para finalizado" at bounding box center [408, 64] width 71 height 13
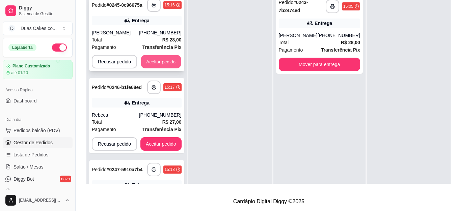
click at [151, 57] on button "Aceitar pedido" at bounding box center [161, 61] width 40 height 13
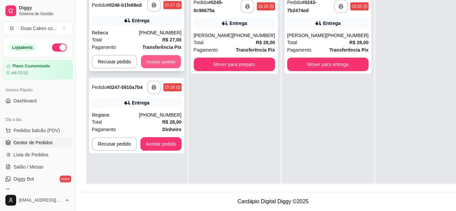
click at [157, 63] on button "Aceitar pedido" at bounding box center [161, 61] width 40 height 13
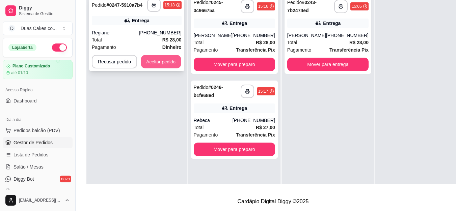
click at [153, 61] on button "Aceitar pedido" at bounding box center [161, 61] width 40 height 13
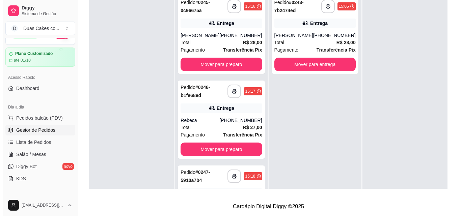
scroll to position [34, 0]
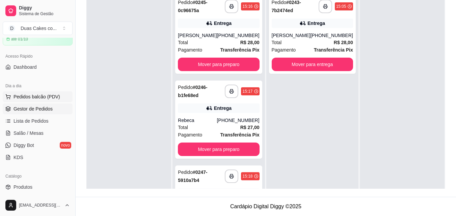
click at [37, 95] on span "Pedidos balcão (PDV)" at bounding box center [37, 97] width 47 height 7
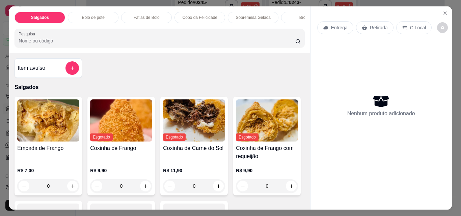
click at [87, 15] on p "Bolo de pote" at bounding box center [93, 17] width 23 height 5
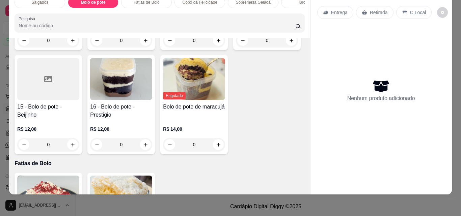
scroll to position [476, 0]
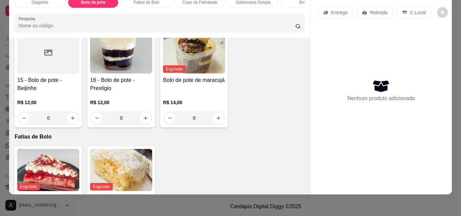
type input "1"
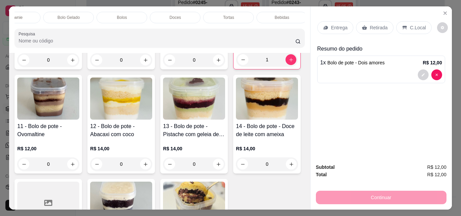
scroll to position [0, 294]
click at [278, 15] on p "Bebidas" at bounding box center [279, 17] width 15 height 5
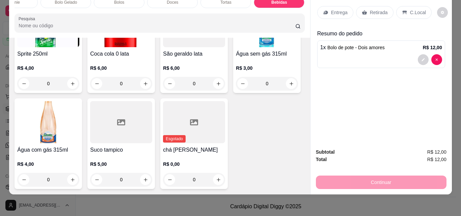
type input "1"
click at [376, 9] on p "Retirada" at bounding box center [379, 12] width 18 height 7
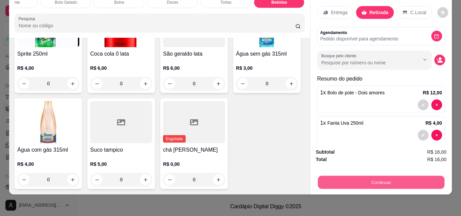
click at [383, 176] on button "Continuar" at bounding box center [381, 182] width 127 height 13
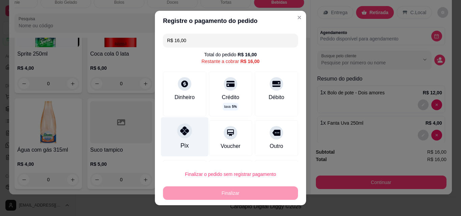
click at [184, 134] on icon at bounding box center [184, 131] width 9 height 9
type input "R$ 0,00"
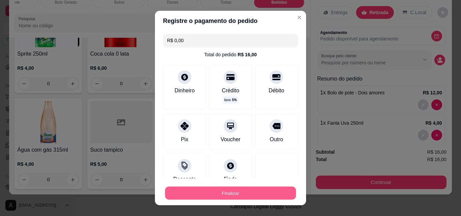
click at [207, 199] on button "Finalizar" at bounding box center [230, 193] width 131 height 13
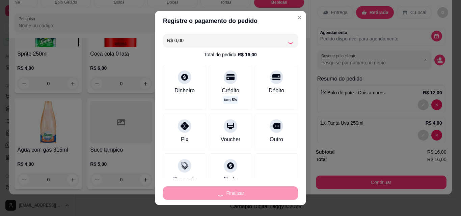
type input "0"
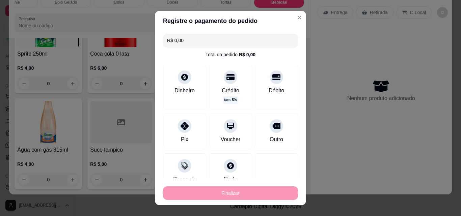
type input "-R$ 16,00"
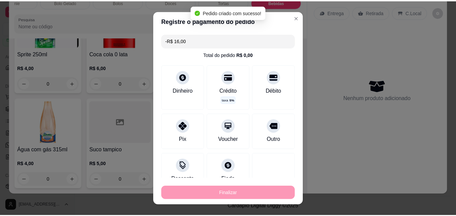
scroll to position [2233, 0]
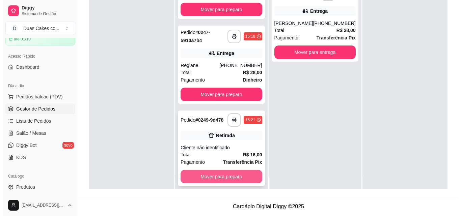
scroll to position [19, 0]
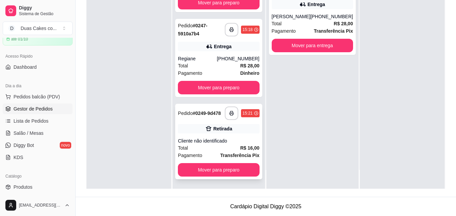
click at [213, 126] on div "Retirada" at bounding box center [222, 129] width 19 height 7
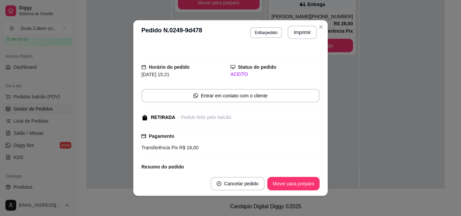
scroll to position [0, 0]
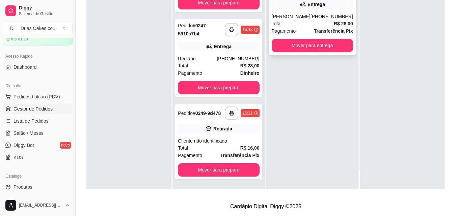
click at [332, 15] on div "(85) 99953-0329" at bounding box center [332, 16] width 43 height 7
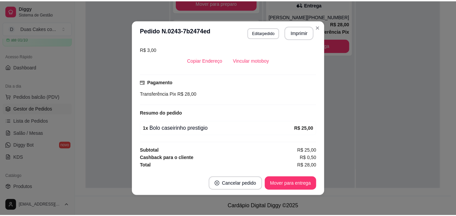
scroll to position [1, 0]
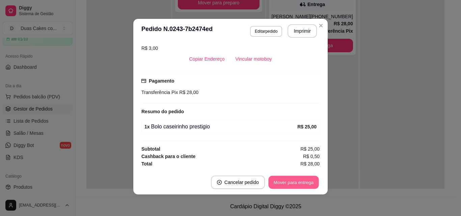
click at [280, 184] on button "Mover para entrega" at bounding box center [293, 182] width 51 height 13
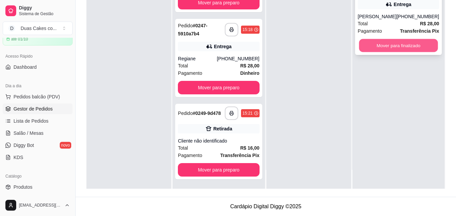
click at [396, 46] on button "Mover para finalizado" at bounding box center [398, 45] width 79 height 13
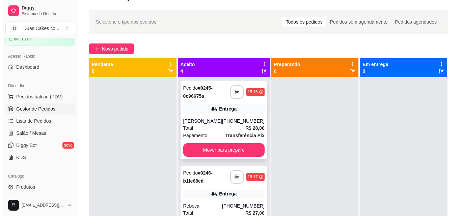
scroll to position [2, 0]
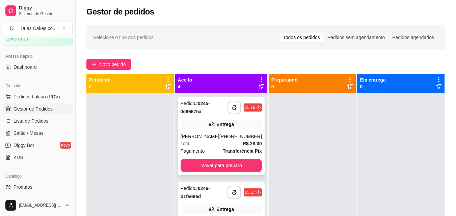
click at [224, 132] on div "**********" at bounding box center [221, 136] width 87 height 78
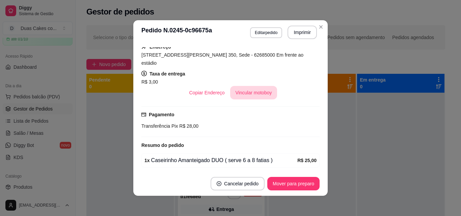
scroll to position [135, 0]
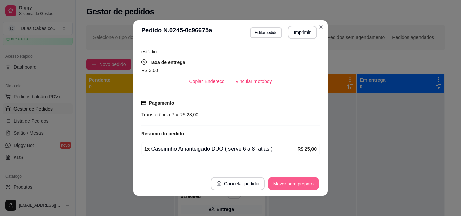
click at [286, 185] on button "Mover para preparo" at bounding box center [293, 184] width 51 height 13
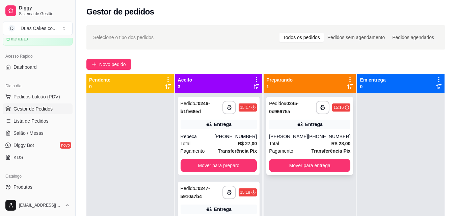
click at [329, 123] on div "Entrega" at bounding box center [309, 124] width 81 height 9
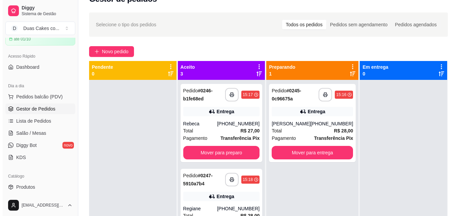
scroll to position [0, 0]
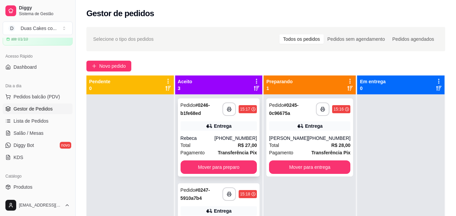
click at [227, 124] on div "Entrega" at bounding box center [223, 126] width 18 height 7
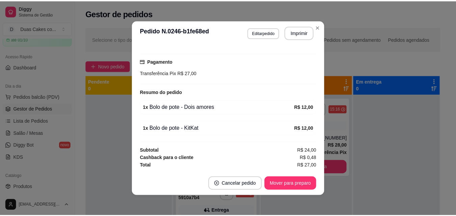
scroll to position [1, 0]
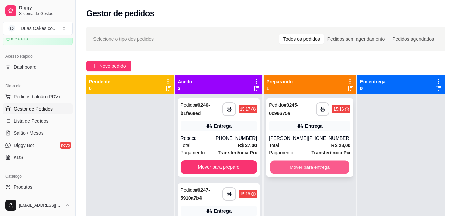
click at [325, 170] on button "Mover para entrega" at bounding box center [309, 167] width 79 height 13
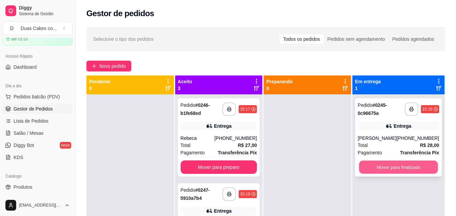
click at [409, 165] on button "Mover para finalizado" at bounding box center [398, 167] width 79 height 13
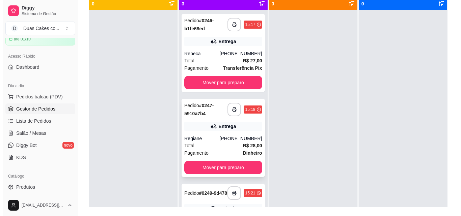
scroll to position [69, 0]
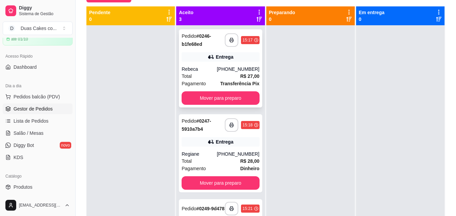
click at [239, 57] on div "Entrega" at bounding box center [221, 56] width 78 height 9
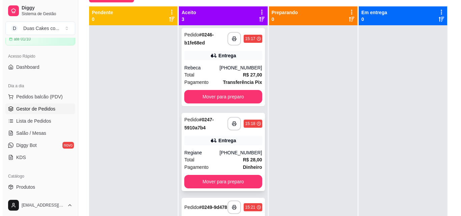
scroll to position [0, 0]
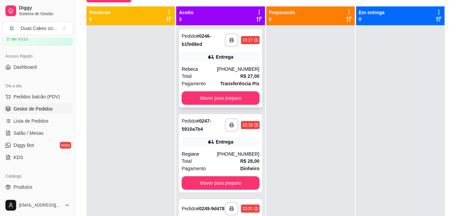
click at [202, 59] on div "Entrega" at bounding box center [221, 56] width 78 height 9
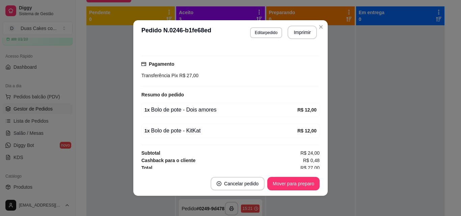
scroll to position [169, 0]
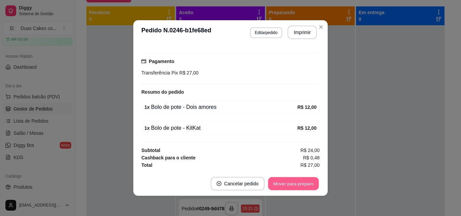
click at [294, 183] on button "Mover para preparo" at bounding box center [293, 184] width 51 height 13
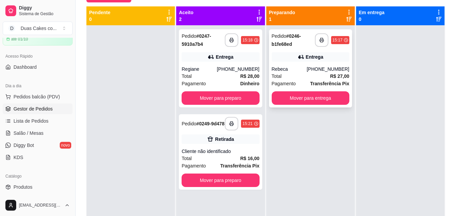
click at [335, 53] on div "Entrega" at bounding box center [311, 56] width 78 height 9
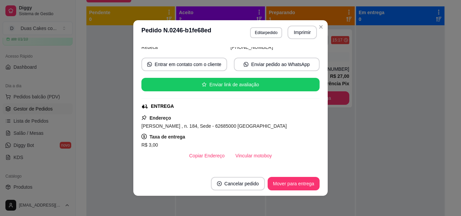
scroll to position [68, 0]
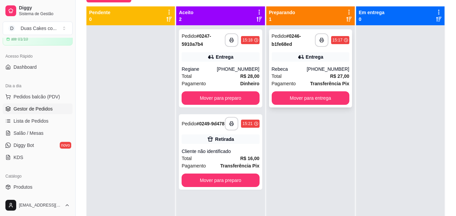
click at [315, 61] on div "Entrega" at bounding box center [311, 56] width 78 height 9
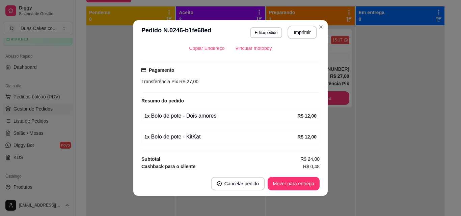
scroll to position [169, 0]
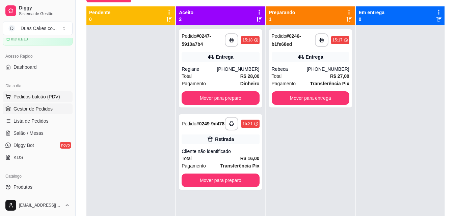
click at [26, 94] on span "Pedidos balcão (PDV)" at bounding box center [37, 97] width 47 height 7
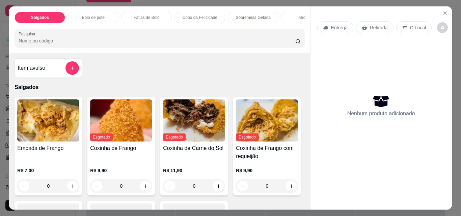
click at [101, 15] on p "Bolo de pote" at bounding box center [93, 17] width 23 height 5
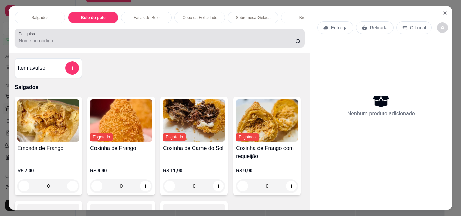
scroll to position [18, 0]
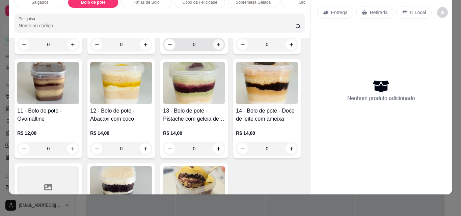
click at [216, 47] on icon "increase-product-quantity" at bounding box center [218, 44] width 5 height 5
type input "1"
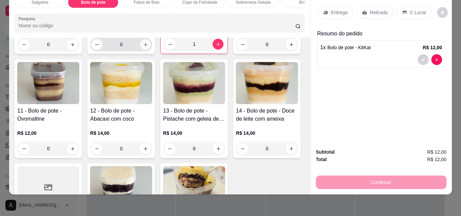
click at [143, 47] on icon "increase-product-quantity" at bounding box center [145, 44] width 5 height 5
type input "1"
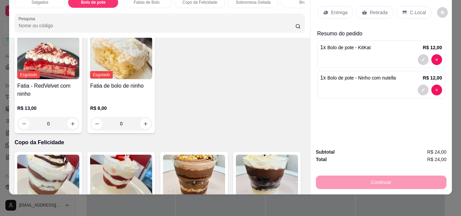
scroll to position [577, 0]
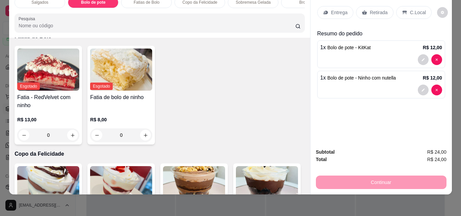
click at [75, 20] on icon "increase-product-quantity" at bounding box center [72, 17] width 5 height 5
type input "1"
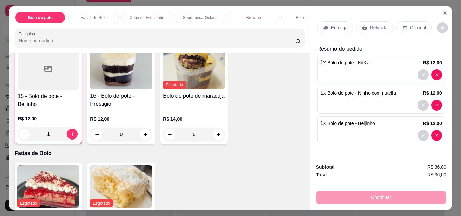
scroll to position [0, 95]
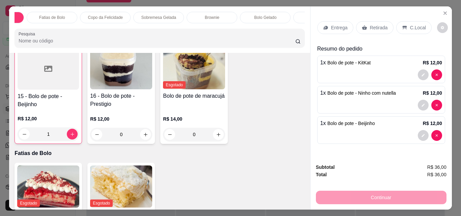
click at [298, 18] on div "Bolos" at bounding box center [318, 17] width 51 height 11
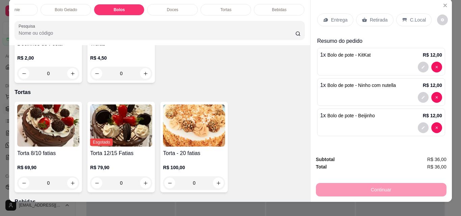
scroll to position [0, 0]
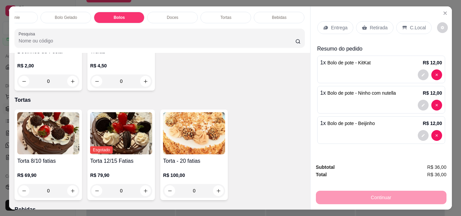
click at [285, 13] on div "Bebidas" at bounding box center [279, 17] width 51 height 11
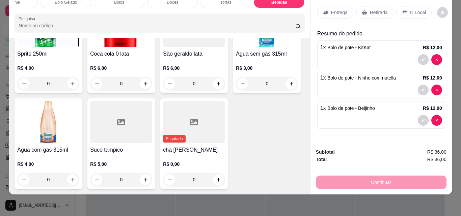
scroll to position [2336, 0]
type input "1"
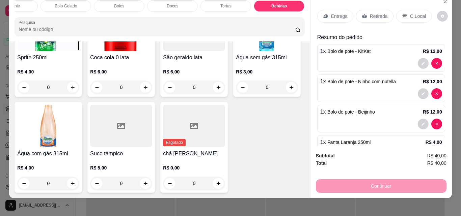
scroll to position [18, 0]
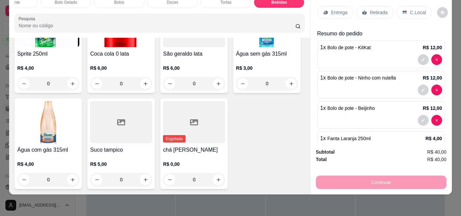
click at [372, 9] on p "Retirada" at bounding box center [379, 12] width 18 height 7
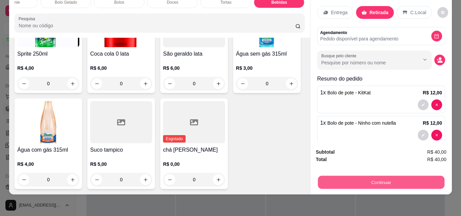
click at [388, 176] on button "Continuar" at bounding box center [381, 182] width 127 height 13
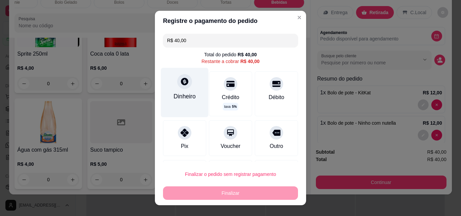
click at [170, 88] on div "Dinheiro" at bounding box center [185, 92] width 48 height 49
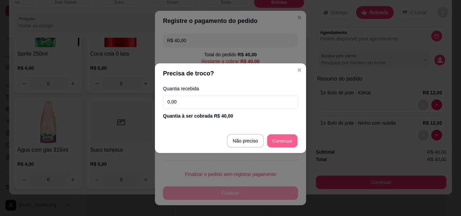
type input "R$ 0,00"
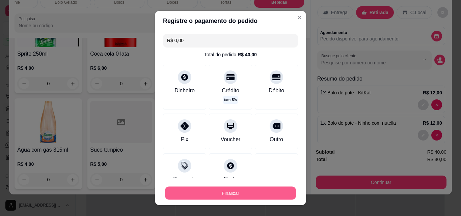
click at [241, 188] on button "Finalizar" at bounding box center [230, 193] width 131 height 13
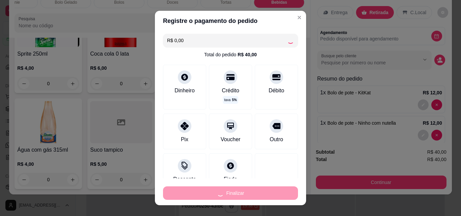
type input "0"
type input "-R$ 40,00"
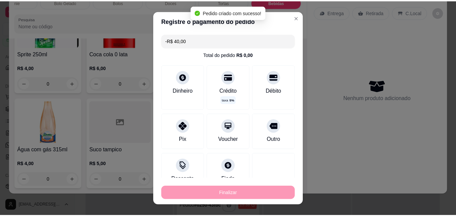
scroll to position [2334, 0]
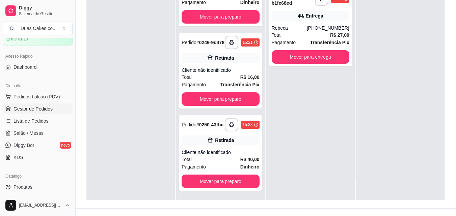
scroll to position [103, 0]
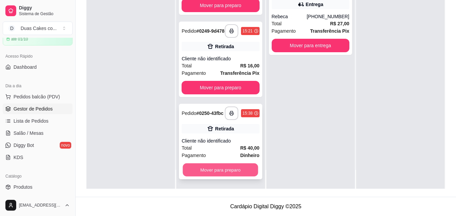
click at [233, 172] on button "Mover para preparo" at bounding box center [220, 170] width 75 height 13
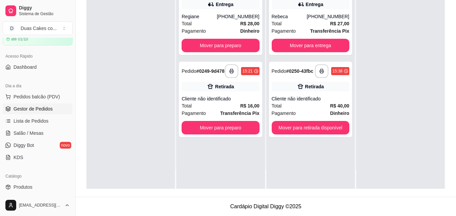
scroll to position [0, 0]
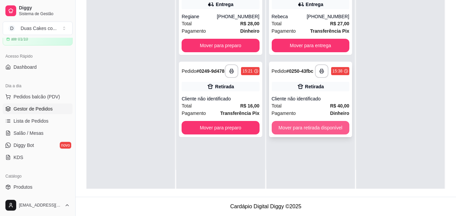
click at [321, 131] on button "Mover para retirada disponível" at bounding box center [311, 128] width 78 height 14
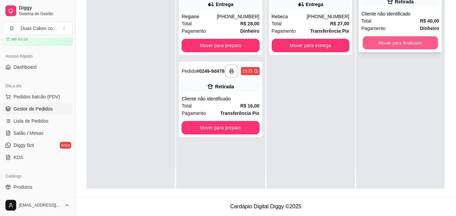
click at [419, 44] on button "Mover para finalizado" at bounding box center [400, 42] width 75 height 13
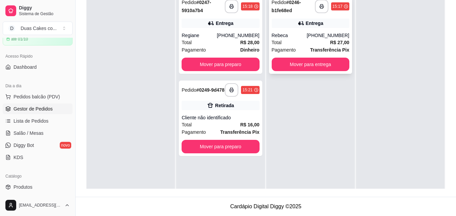
click at [333, 29] on div "**********" at bounding box center [310, 35] width 83 height 78
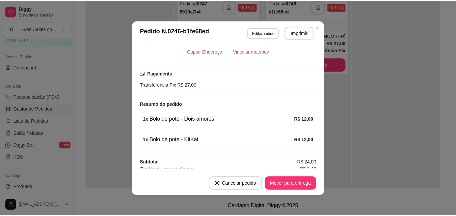
scroll to position [169, 0]
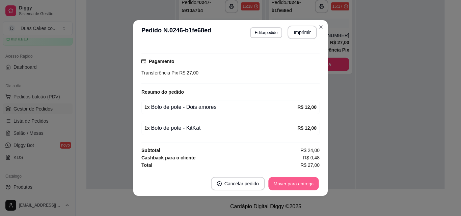
click at [294, 185] on button "Mover para entrega" at bounding box center [293, 184] width 51 height 13
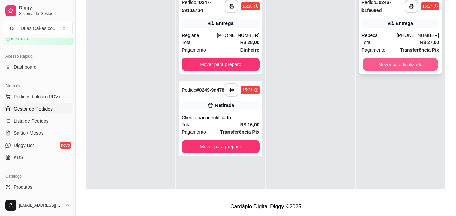
click at [410, 64] on button "Mover para finalizado" at bounding box center [400, 64] width 75 height 13
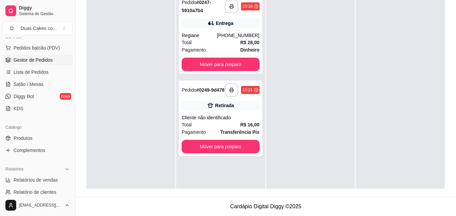
scroll to position [101, 0]
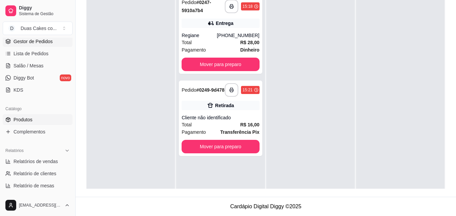
click at [24, 118] on span "Produtos" at bounding box center [23, 119] width 19 height 7
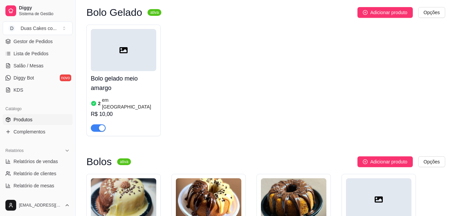
scroll to position [2025, 0]
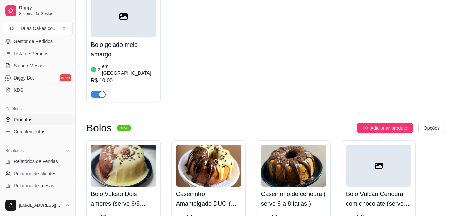
click at [289, 213] on article "em [GEOGRAPHIC_DATA]" at bounding box center [299, 220] width 54 height 14
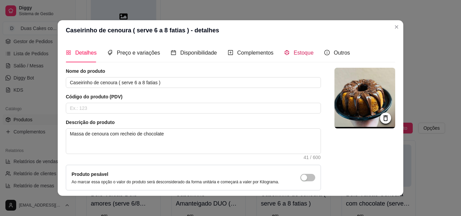
click at [299, 49] on div "Estoque" at bounding box center [298, 53] width 29 height 8
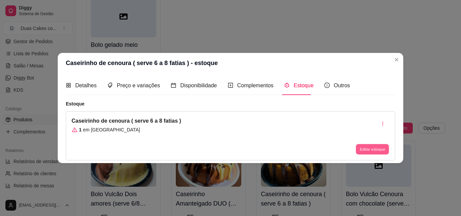
click at [372, 151] on button "Editar estoque" at bounding box center [372, 149] width 33 height 10
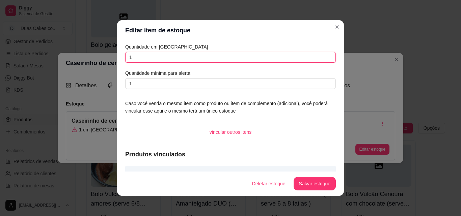
click at [139, 57] on input "1" at bounding box center [230, 57] width 211 height 11
type input "2"
click at [308, 180] on button "Salvar estoque" at bounding box center [314, 184] width 41 height 13
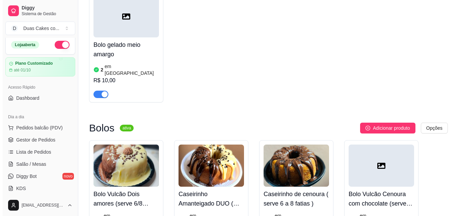
scroll to position [0, 0]
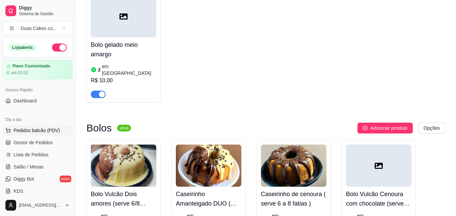
click at [29, 131] on span "Pedidos balcão (PDV)" at bounding box center [37, 130] width 47 height 7
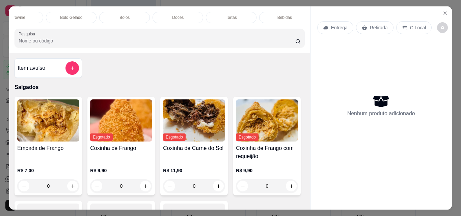
scroll to position [0, 294]
click at [110, 12] on div "Bolos" at bounding box center [119, 17] width 51 height 11
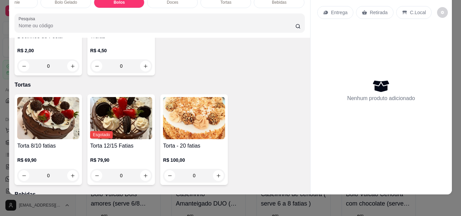
scroll to position [1659, 0]
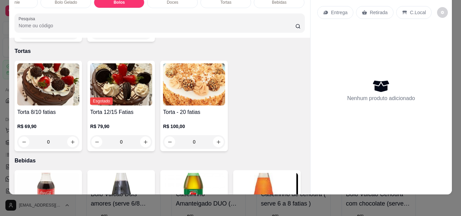
type input "1"
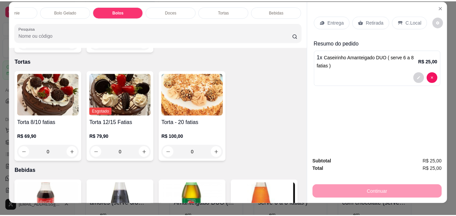
scroll to position [0, 0]
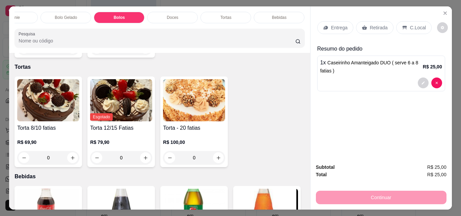
click at [370, 24] on p "Retirada" at bounding box center [379, 27] width 18 height 7
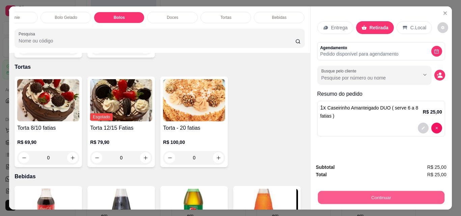
click at [374, 195] on button "Continuar" at bounding box center [381, 197] width 127 height 13
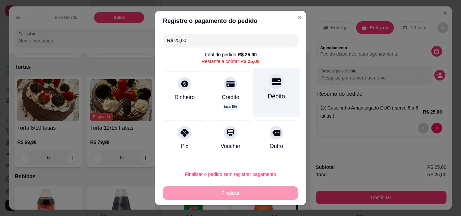
click at [268, 96] on div "Débito" at bounding box center [276, 96] width 17 height 9
type input "R$ 0,00"
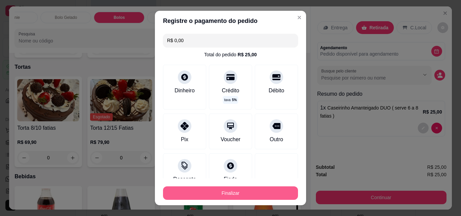
click at [220, 193] on button "Finalizar" at bounding box center [230, 194] width 135 height 14
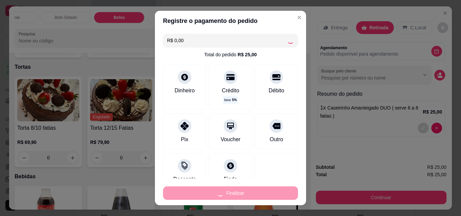
type input "0"
type input "-R$ 25,00"
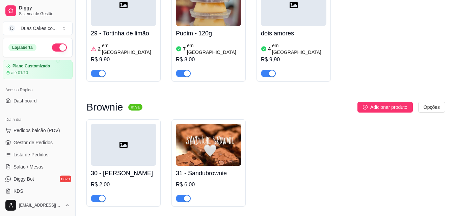
scroll to position [1722, 0]
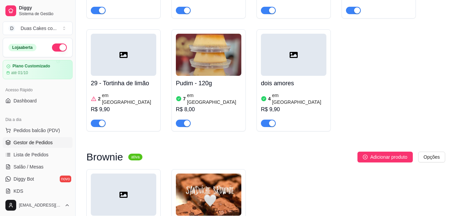
click at [33, 143] on span "Gestor de Pedidos" at bounding box center [33, 142] width 39 height 7
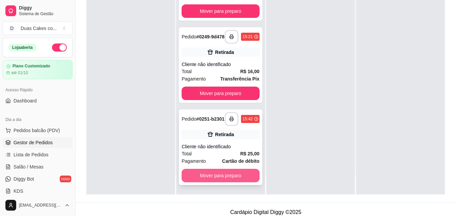
scroll to position [103, 0]
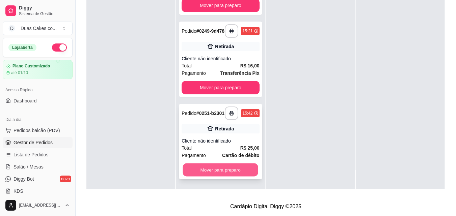
click at [225, 171] on button "Mover para preparo" at bounding box center [220, 170] width 75 height 13
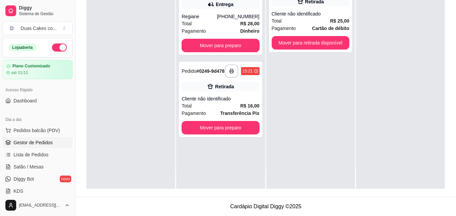
scroll to position [0, 0]
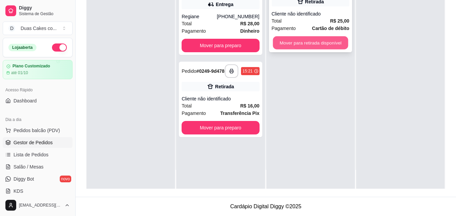
click at [320, 49] on button "Mover para retirada disponível" at bounding box center [310, 42] width 75 height 13
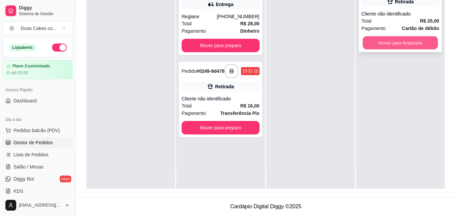
click at [421, 43] on button "Mover para finalizado" at bounding box center [400, 42] width 75 height 13
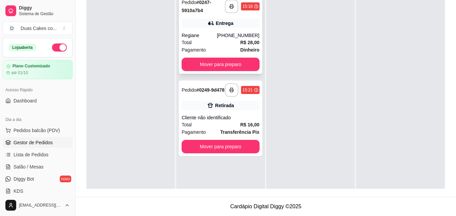
click at [209, 36] on div "Regiane" at bounding box center [199, 35] width 35 height 7
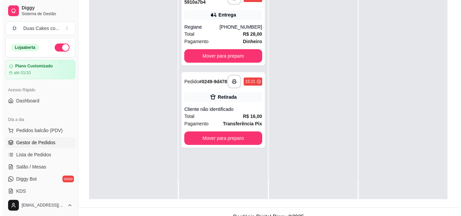
scroll to position [103, 0]
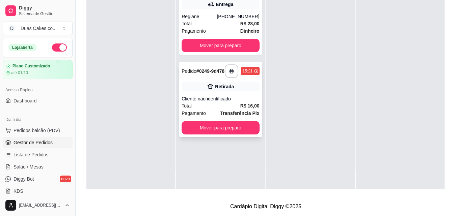
click at [220, 100] on div "Cliente não identificado" at bounding box center [221, 99] width 78 height 7
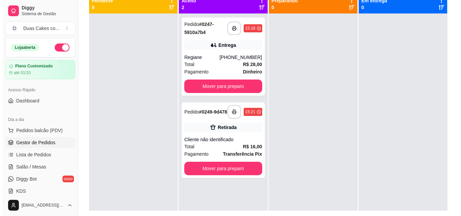
scroll to position [69, 0]
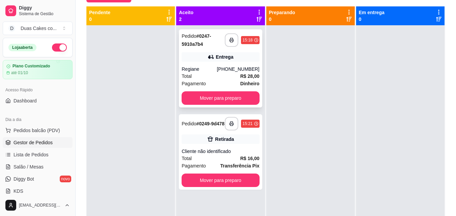
click at [217, 69] on div "Regiane" at bounding box center [199, 69] width 35 height 7
click at [232, 70] on div "(85) 99700-7292" at bounding box center [238, 69] width 43 height 7
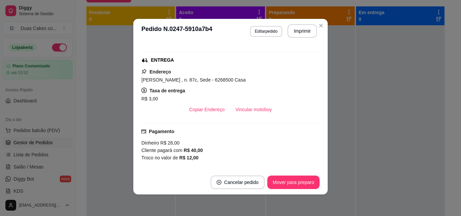
scroll to position [61, 0]
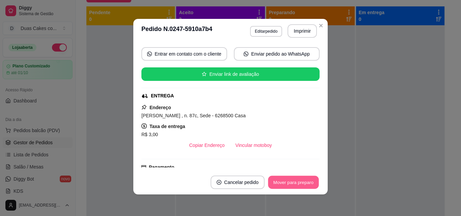
click at [289, 185] on button "Mover para preparo" at bounding box center [293, 182] width 51 height 13
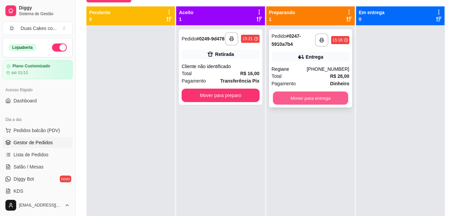
click at [311, 103] on button "Mover para entrega" at bounding box center [310, 98] width 75 height 13
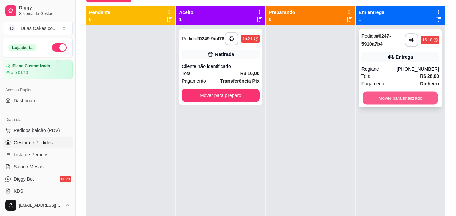
click at [390, 94] on button "Mover para finalizado" at bounding box center [400, 98] width 75 height 13
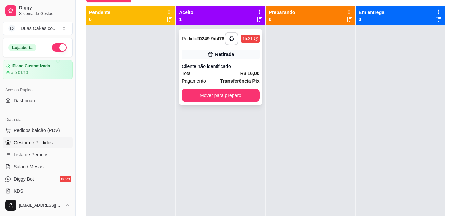
click at [212, 59] on div "Retirada" at bounding box center [221, 54] width 78 height 9
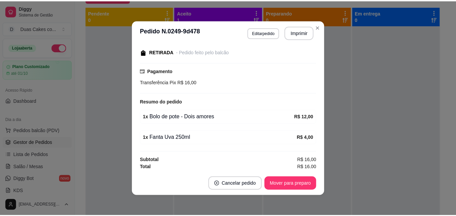
scroll to position [74, 0]
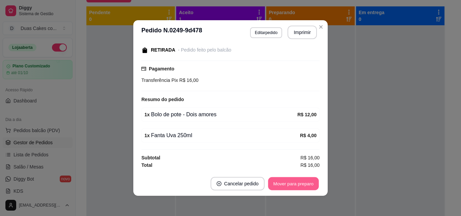
click at [297, 181] on button "Mover para preparo" at bounding box center [293, 184] width 51 height 13
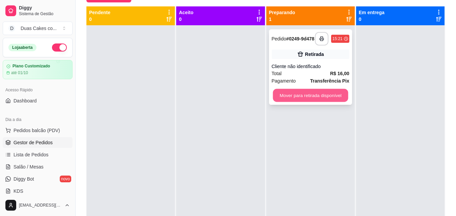
click at [303, 94] on button "Mover para retirada disponível" at bounding box center [310, 95] width 75 height 13
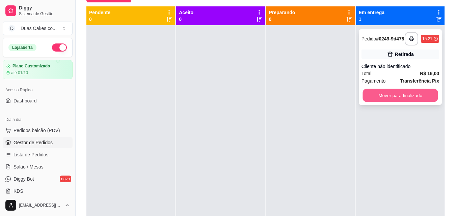
click at [396, 94] on button "Mover para finalizado" at bounding box center [400, 95] width 75 height 13
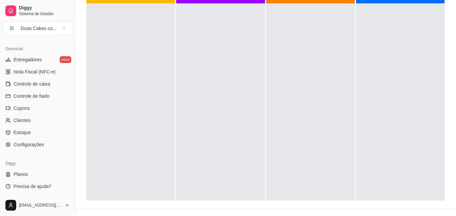
scroll to position [103, 0]
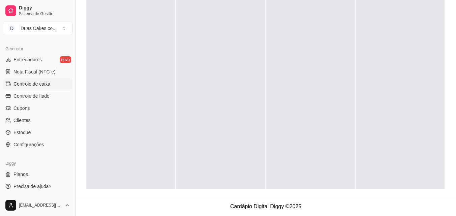
click at [36, 83] on span "Controle de caixa" at bounding box center [32, 84] width 37 height 7
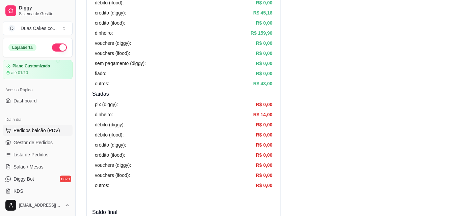
click at [30, 127] on button "Pedidos balcão (PDV)" at bounding box center [38, 130] width 70 height 11
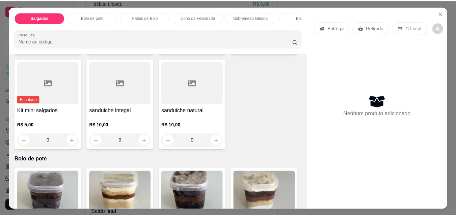
scroll to position [101, 0]
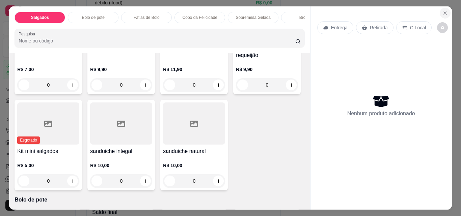
click at [444, 10] on icon "Close" at bounding box center [445, 12] width 5 height 5
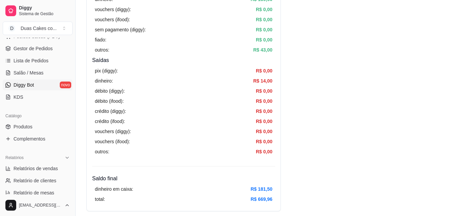
scroll to position [101, 0]
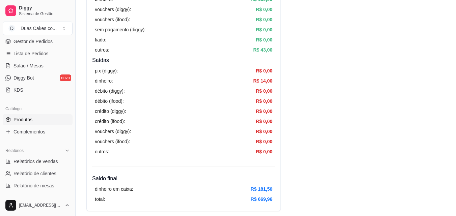
click at [21, 117] on span "Produtos" at bounding box center [23, 119] width 19 height 7
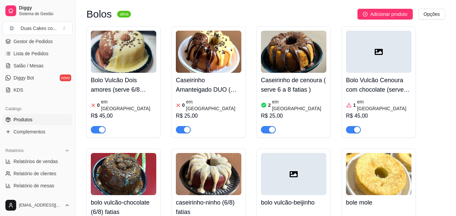
scroll to position [2160, 0]
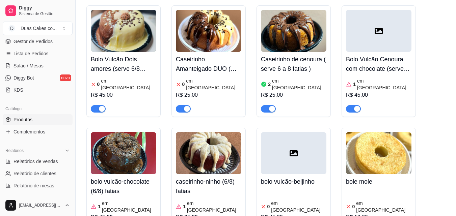
click at [371, 132] on img at bounding box center [378, 153] width 65 height 42
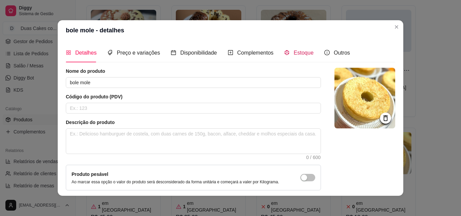
click at [294, 52] on span "Estoque" at bounding box center [304, 53] width 20 height 6
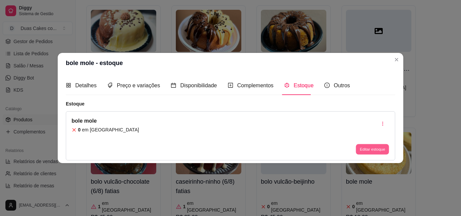
click at [376, 148] on button "Editar estoque" at bounding box center [372, 149] width 33 height 10
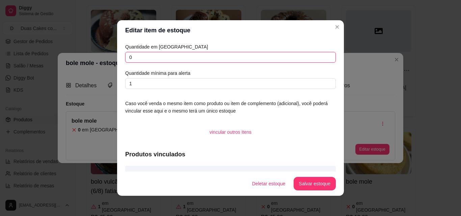
drag, startPoint x: 130, startPoint y: 58, endPoint x: 134, endPoint y: 60, distance: 4.4
click at [134, 60] on input "0" at bounding box center [230, 57] width 211 height 11
type input "8"
click at [309, 183] on button "Salvar estoque" at bounding box center [314, 184] width 41 height 13
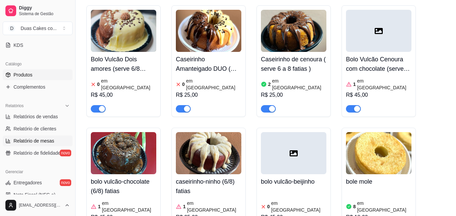
scroll to position [134, 0]
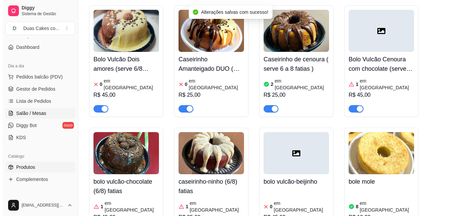
scroll to position [33, 0]
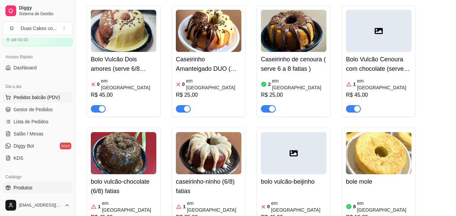
click at [30, 94] on button "Pedidos balcão (PDV)" at bounding box center [38, 97] width 70 height 11
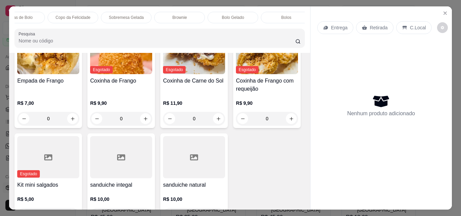
scroll to position [0, 135]
click at [281, 16] on p "Bolos" at bounding box center [278, 17] width 10 height 5
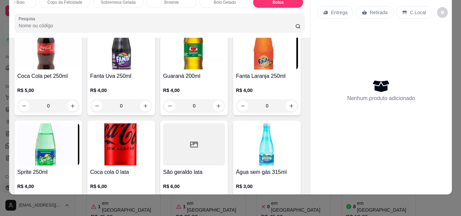
scroll to position [1827, 0]
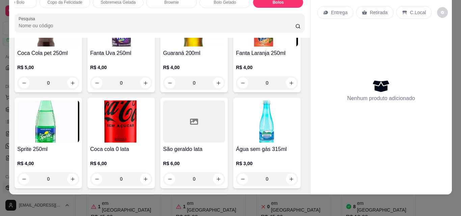
type input "1"
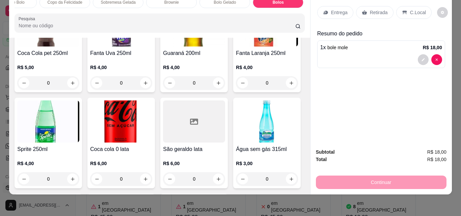
scroll to position [0, 0]
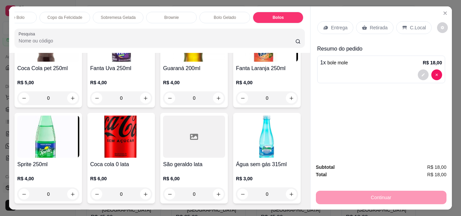
click at [332, 26] on p "Entrega" at bounding box center [339, 27] width 17 height 7
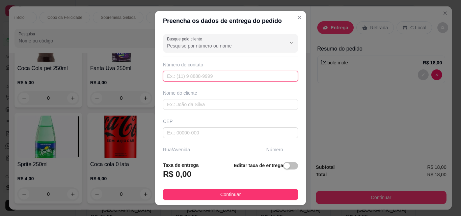
click at [203, 76] on input "text" at bounding box center [230, 76] width 135 height 11
type input "(85) 9609-2393"
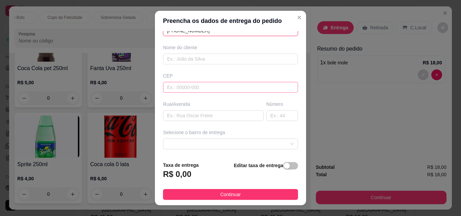
scroll to position [34, 0]
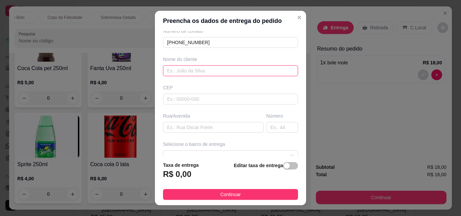
click at [193, 71] on input "text" at bounding box center [230, 70] width 135 height 11
click at [193, 72] on input "text" at bounding box center [230, 70] width 135 height 11
type input "solange batista"
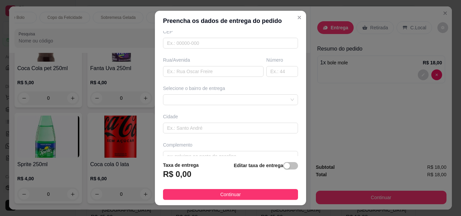
scroll to position [101, 0]
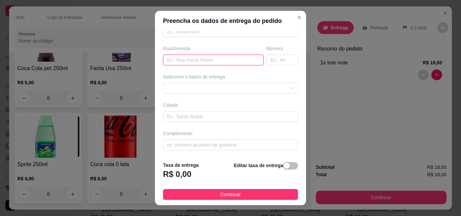
click at [190, 62] on input "text" at bounding box center [213, 60] width 101 height 11
type input "rua edite moreira de sousa"
click at [271, 60] on input "text" at bounding box center [282, 60] width 32 height 11
type input "204"
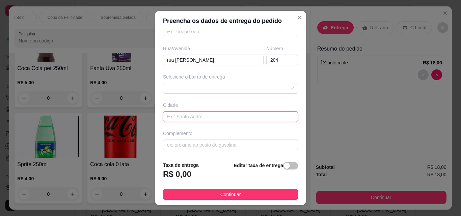
click at [223, 116] on input "text" at bounding box center [230, 116] width 135 height 11
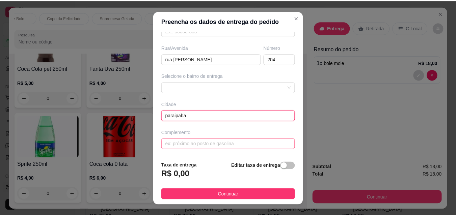
scroll to position [11, 0]
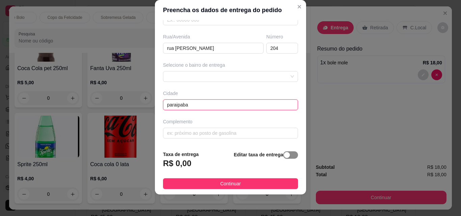
type input "paraipaba"
click at [284, 155] on div "button" at bounding box center [287, 155] width 6 height 6
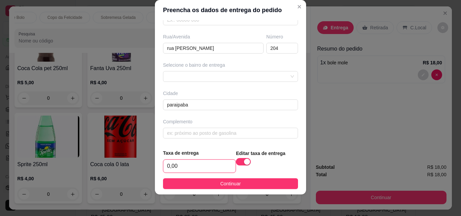
click at [174, 166] on input "0,00" at bounding box center [199, 166] width 72 height 13
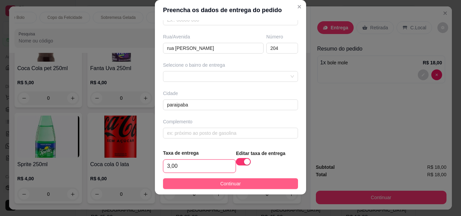
type input "3,00"
click at [200, 185] on button "Continuar" at bounding box center [230, 184] width 135 height 11
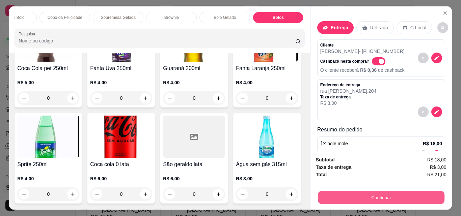
click at [389, 198] on button "Continuar" at bounding box center [381, 197] width 127 height 13
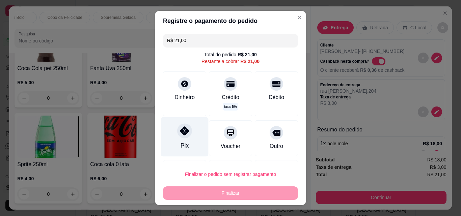
click at [183, 143] on div "Pix" at bounding box center [185, 145] width 8 height 9
type input "R$ 0,00"
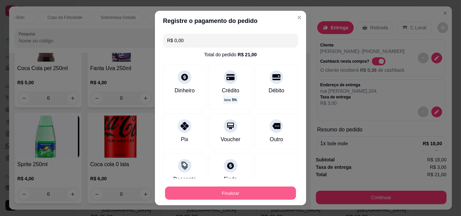
click at [209, 190] on button "Finalizar" at bounding box center [230, 193] width 131 height 13
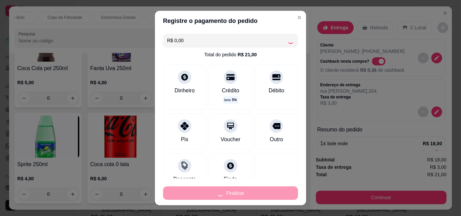
type input "0"
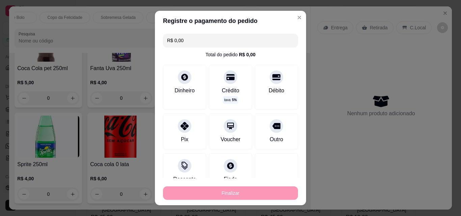
type input "-R$ 21,00"
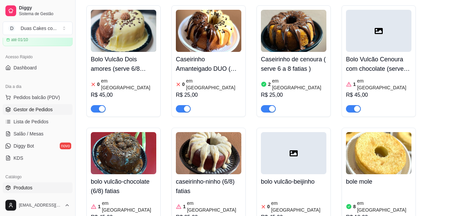
click at [38, 107] on span "Gestor de Pedidos" at bounding box center [33, 109] width 39 height 7
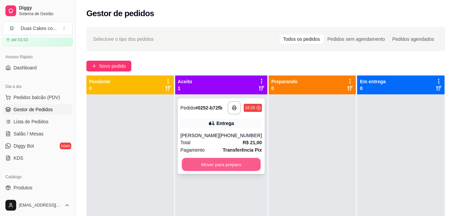
click at [203, 164] on button "Mover para preparo" at bounding box center [221, 164] width 79 height 13
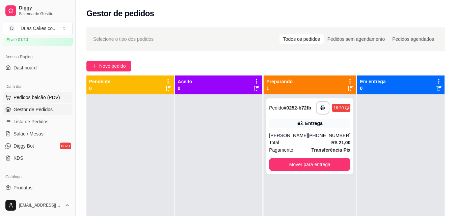
click at [39, 95] on span "Pedidos balcão (PDV)" at bounding box center [37, 97] width 47 height 7
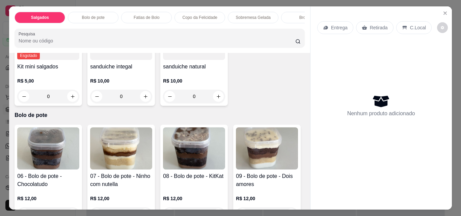
scroll to position [203, 0]
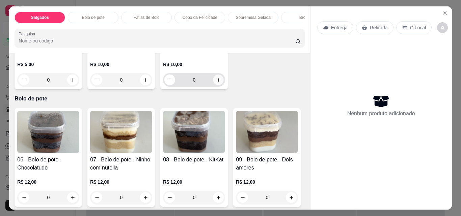
click at [216, 83] on icon "increase-product-quantity" at bounding box center [218, 80] width 5 height 5
type input "1"
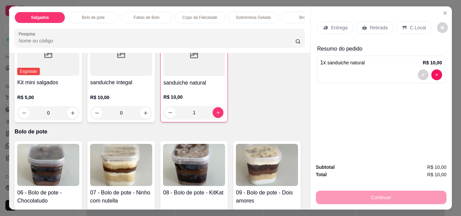
scroll to position [101, 0]
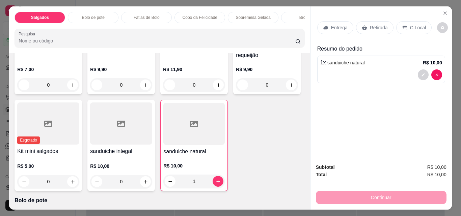
click at [242, 15] on p "Sobremesa Gelada" at bounding box center [253, 17] width 35 height 5
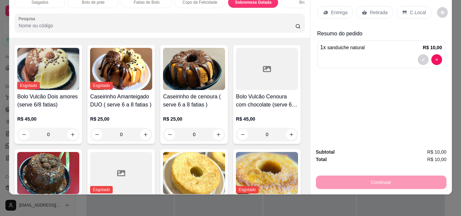
scroll to position [1239, 0]
type input "1"
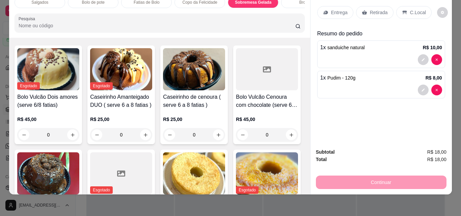
scroll to position [0, 0]
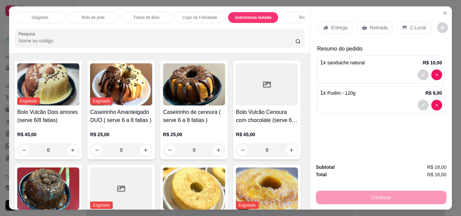
click at [371, 25] on p "Retirada" at bounding box center [379, 27] width 18 height 7
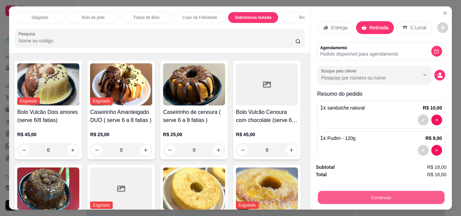
click at [369, 193] on button "Continuar" at bounding box center [381, 197] width 127 height 13
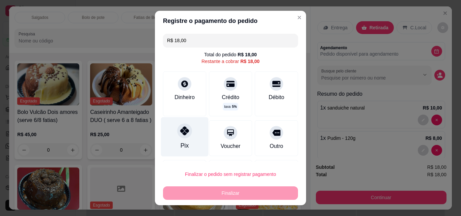
click at [177, 136] on div at bounding box center [184, 131] width 15 height 15
type input "R$ 0,00"
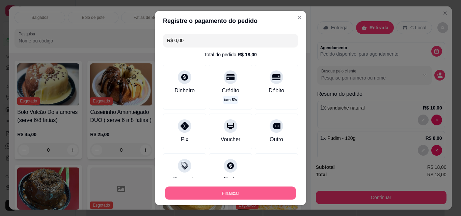
click at [212, 193] on button "Finalizar" at bounding box center [230, 193] width 131 height 13
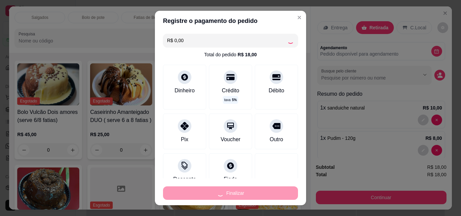
type input "0"
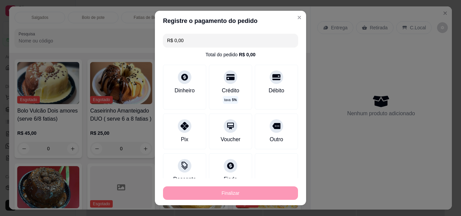
type input "-R$ 18,00"
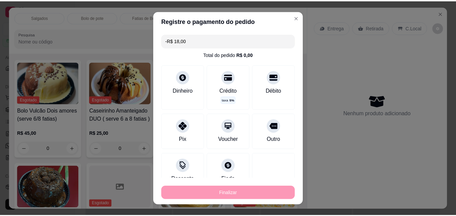
scroll to position [1238, 0]
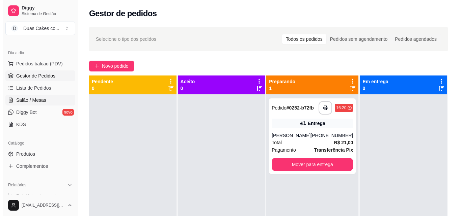
scroll to position [68, 0]
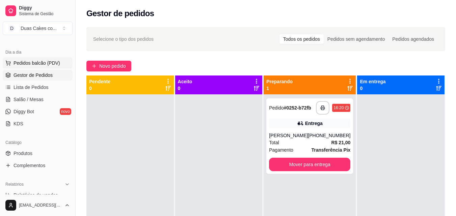
click at [40, 63] on span "Pedidos balcão (PDV)" at bounding box center [37, 63] width 47 height 7
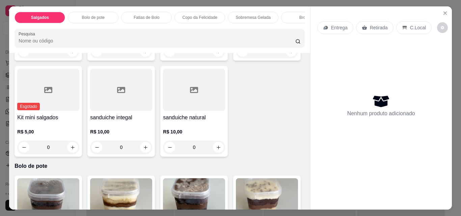
scroll to position [169, 0]
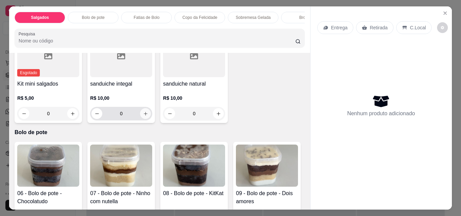
click at [148, 116] on icon "increase-product-quantity" at bounding box center [145, 113] width 5 height 5
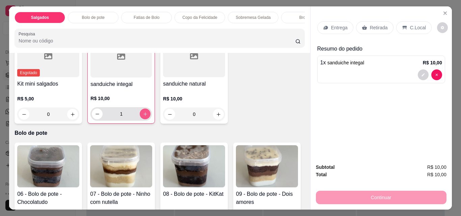
type input "1"
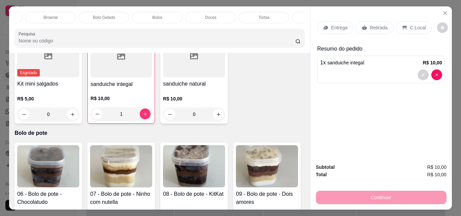
scroll to position [0, 257]
click at [213, 12] on div "Doces" at bounding box center [210, 17] width 51 height 11
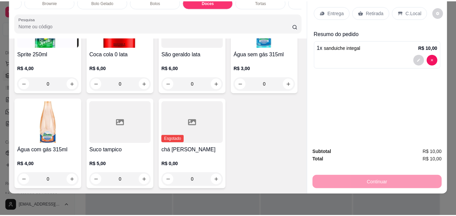
scroll to position [2047, 0]
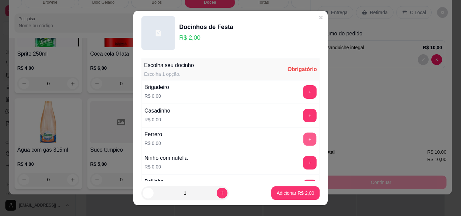
click at [303, 138] on button "+" at bounding box center [309, 139] width 13 height 13
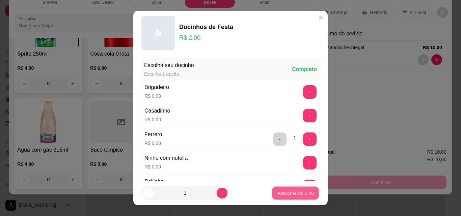
click at [290, 196] on p "Adicionar R$ 2,00" at bounding box center [295, 193] width 36 height 6
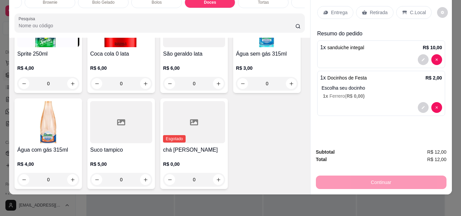
click at [376, 9] on p "Retirada" at bounding box center [379, 12] width 18 height 7
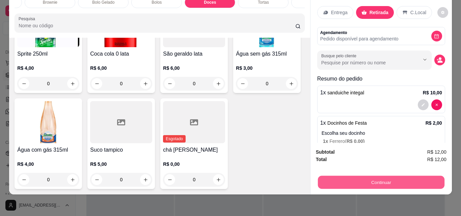
click at [381, 176] on button "Continuar" at bounding box center [381, 182] width 127 height 13
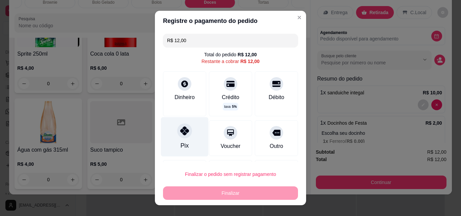
click at [182, 133] on icon at bounding box center [184, 131] width 9 height 9
type input "R$ 0,00"
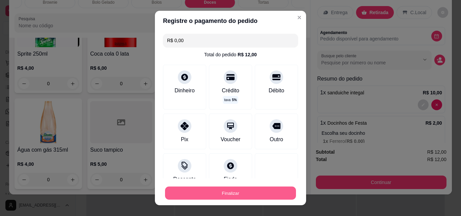
click at [231, 195] on button "Finalizar" at bounding box center [230, 193] width 131 height 13
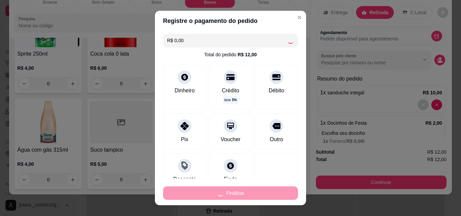
type input "0"
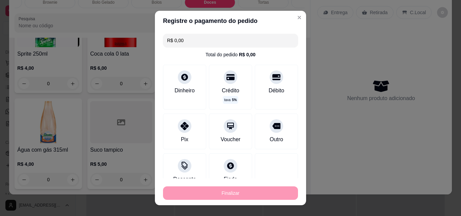
type input "-R$ 12,00"
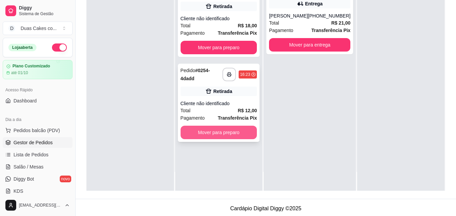
scroll to position [103, 0]
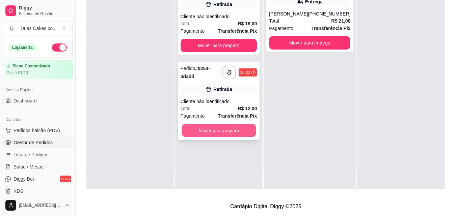
click at [226, 127] on button "Mover para preparo" at bounding box center [219, 130] width 74 height 13
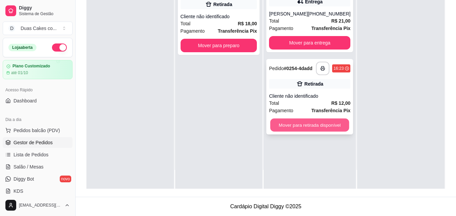
click at [313, 131] on button "Mover para retirada disponível" at bounding box center [309, 125] width 79 height 13
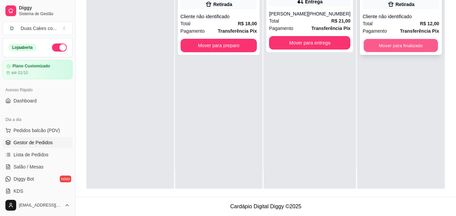
click at [423, 47] on button "Mover para finalizado" at bounding box center [401, 45] width 74 height 13
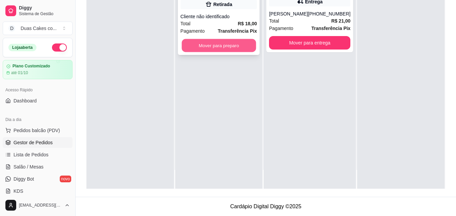
click at [208, 43] on button "Mover para preparo" at bounding box center [219, 45] width 74 height 13
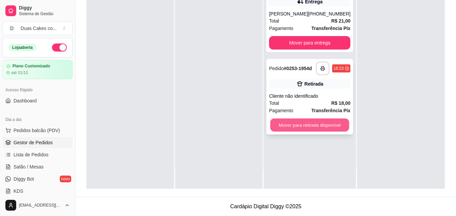
click at [296, 132] on button "Mover para retirada disponível" at bounding box center [309, 125] width 79 height 13
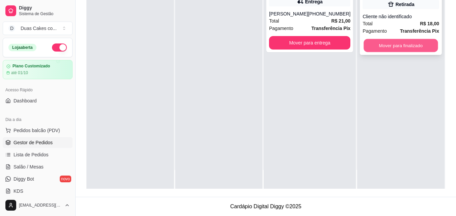
click at [419, 42] on button "Mover para finalizado" at bounding box center [401, 45] width 74 height 13
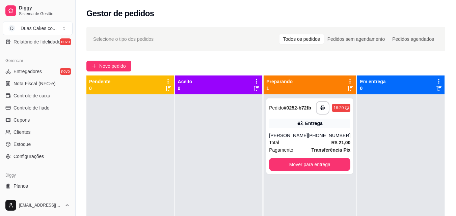
scroll to position [269, 0]
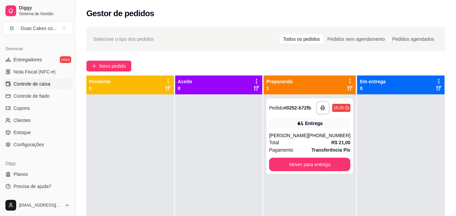
click at [24, 80] on link "Controle de caixa" at bounding box center [38, 84] width 70 height 11
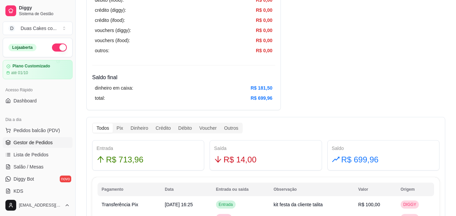
click at [35, 141] on span "Gestor de Pedidos" at bounding box center [33, 142] width 39 height 7
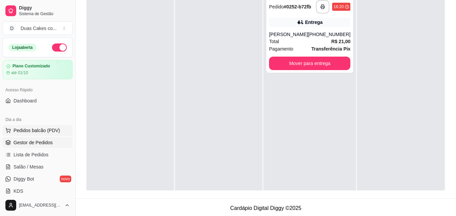
click at [39, 130] on span "Pedidos balcão (PDV)" at bounding box center [37, 130] width 47 height 7
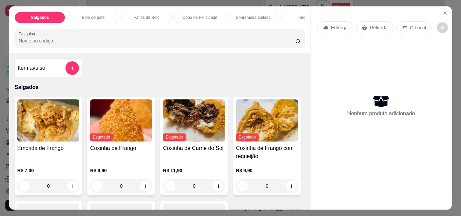
click at [88, 15] on p "Bolo de pote" at bounding box center [93, 17] width 23 height 5
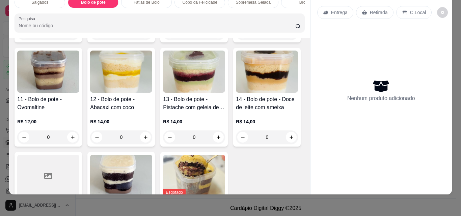
scroll to position [341, 0]
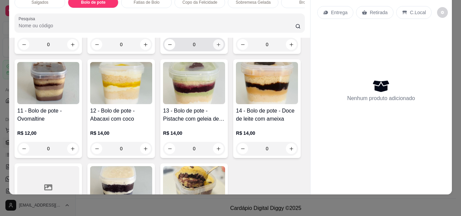
click at [217, 46] on icon "increase-product-quantity" at bounding box center [218, 44] width 3 height 3
type input "1"
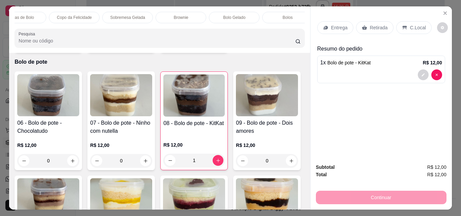
scroll to position [0, 135]
click at [231, 12] on div "Bolo Gelado" at bounding box center [225, 17] width 51 height 11
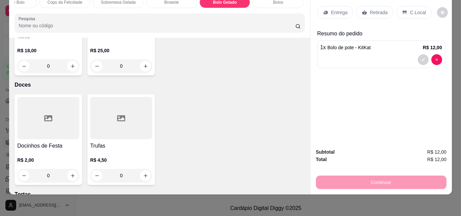
type input "1"
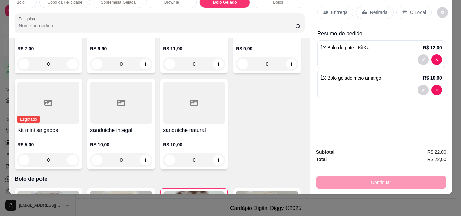
scroll to position [0, 0]
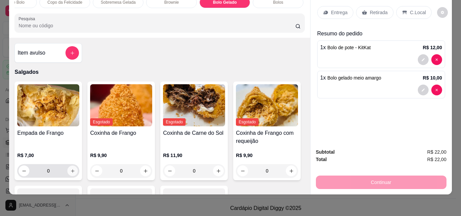
click at [70, 169] on icon "increase-product-quantity" at bounding box center [72, 171] width 5 height 5
type input "1"
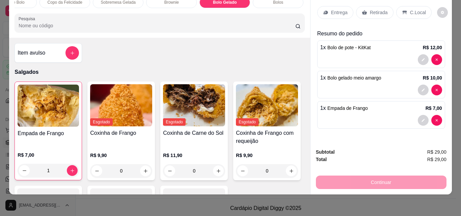
click at [375, 9] on p "Retirada" at bounding box center [379, 12] width 18 height 7
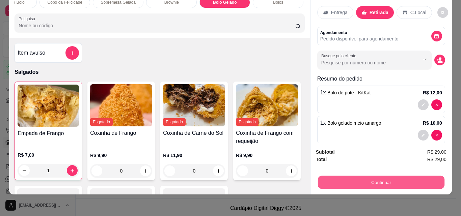
click at [388, 176] on button "Continuar" at bounding box center [381, 182] width 127 height 13
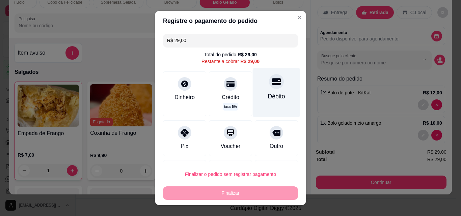
click at [271, 95] on div "Débito" at bounding box center [276, 96] width 17 height 9
type input "R$ 0,00"
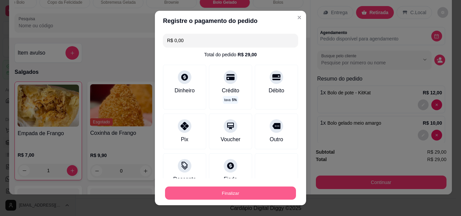
click at [245, 195] on button "Finalizar" at bounding box center [230, 193] width 131 height 13
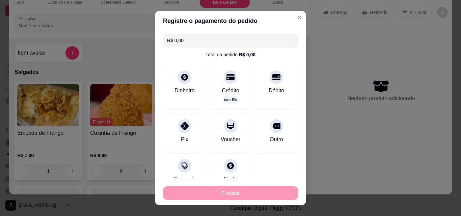
type input "0"
type input "-R$ 29,00"
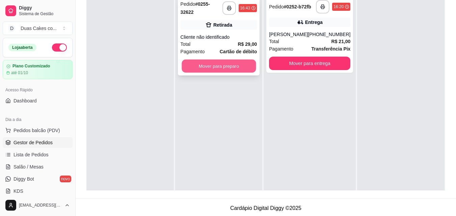
click at [231, 68] on button "Mover para preparo" at bounding box center [219, 66] width 74 height 13
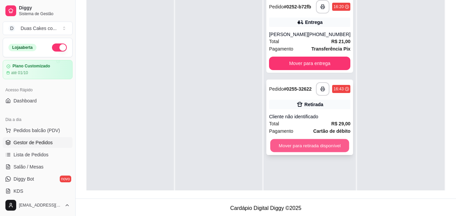
click at [319, 153] on button "Mover para retirada disponível" at bounding box center [309, 145] width 79 height 13
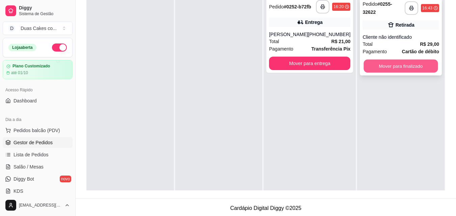
click at [410, 66] on button "Mover para finalizado" at bounding box center [401, 66] width 74 height 13
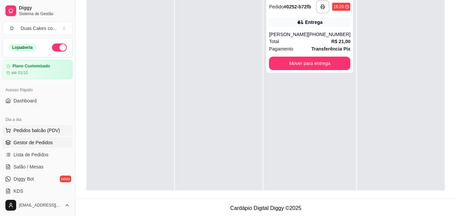
click at [30, 130] on span "Pedidos balcão (PDV)" at bounding box center [37, 130] width 47 height 7
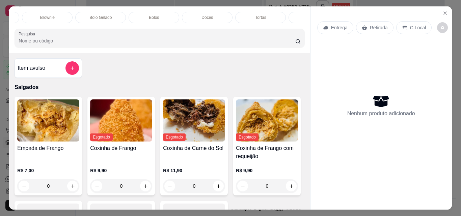
scroll to position [0, 270]
drag, startPoint x: 138, startPoint y: 11, endPoint x: 134, endPoint y: 10, distance: 4.3
click at [137, 12] on div "Bolos" at bounding box center [143, 17] width 51 height 11
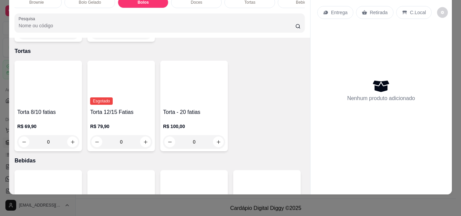
scroll to position [1625, 0]
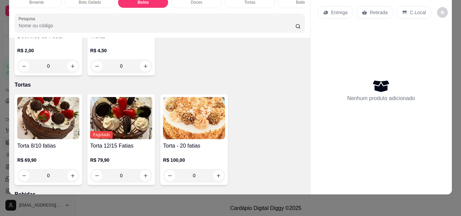
type input "1"
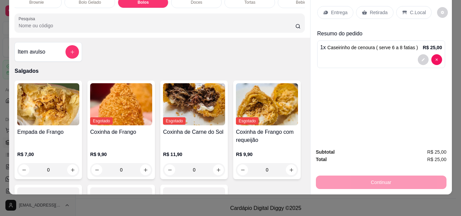
scroll to position [0, 0]
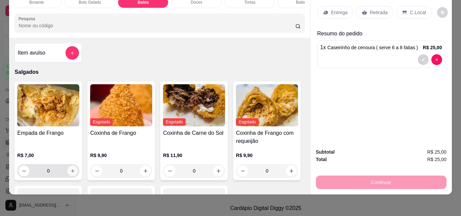
click at [70, 169] on icon "increase-product-quantity" at bounding box center [72, 171] width 5 height 5
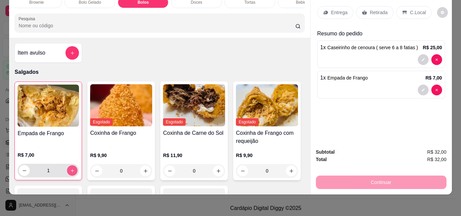
click at [70, 168] on icon "increase-product-quantity" at bounding box center [72, 170] width 5 height 5
type input "3"
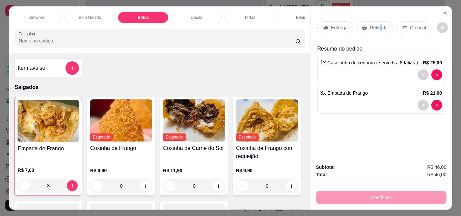
click at [378, 6] on div "Entrega Retirada C.Local Resumo do pedido 1 x Caseirinho de cenoura ( serve 6 a…" at bounding box center [381, 82] width 141 height 152
click at [362, 27] on icon at bounding box center [364, 28] width 5 height 4
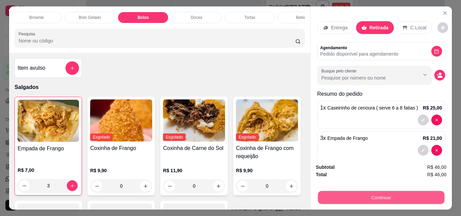
click at [386, 193] on button "Continuar" at bounding box center [381, 197] width 127 height 13
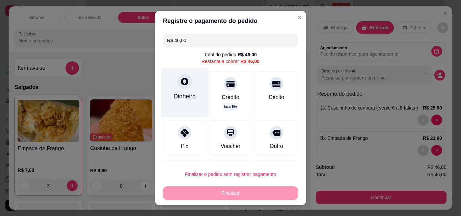
click at [190, 85] on div "Dinheiro" at bounding box center [185, 92] width 48 height 49
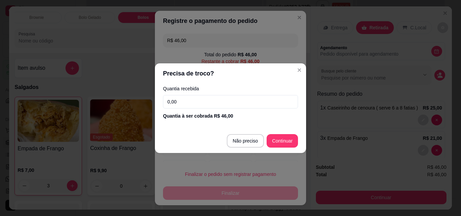
drag, startPoint x: 181, startPoint y: 101, endPoint x: 184, endPoint y: 99, distance: 3.7
click at [182, 101] on input "0,00" at bounding box center [230, 102] width 135 height 14
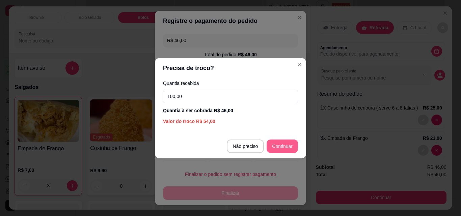
type input "100,00"
type input "R$ 0,00"
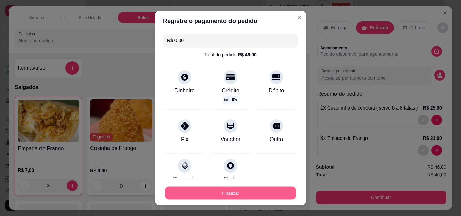
click at [238, 192] on button "Finalizar" at bounding box center [230, 193] width 131 height 13
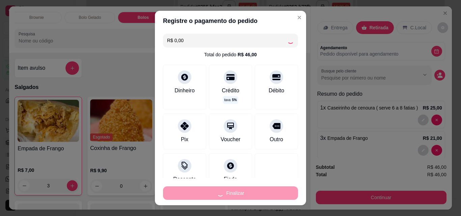
type input "0"
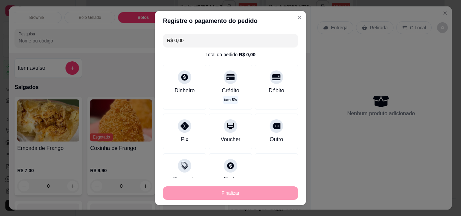
type input "-R$ 46,00"
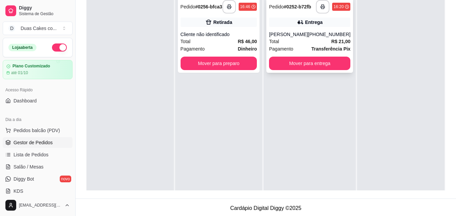
click at [332, 41] on span "R$ 21,00" at bounding box center [341, 41] width 19 height 7
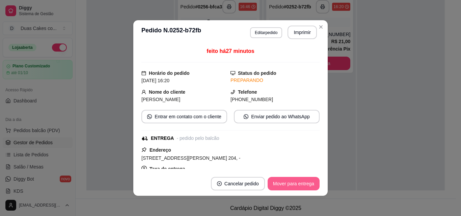
click at [292, 184] on button "Mover para entrega" at bounding box center [294, 184] width 52 height 14
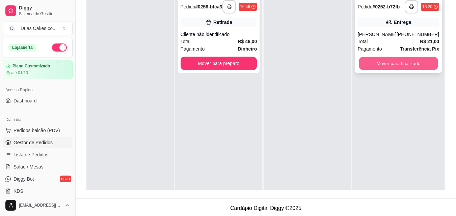
click at [377, 66] on button "Mover para finalizado" at bounding box center [398, 63] width 79 height 13
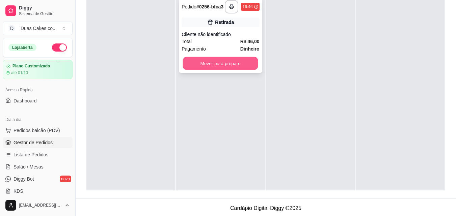
click at [207, 67] on button "Mover para preparo" at bounding box center [220, 63] width 75 height 13
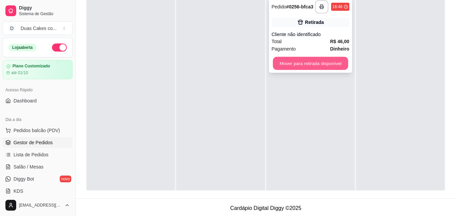
click at [310, 68] on button "Mover para retirada disponível" at bounding box center [310, 63] width 75 height 13
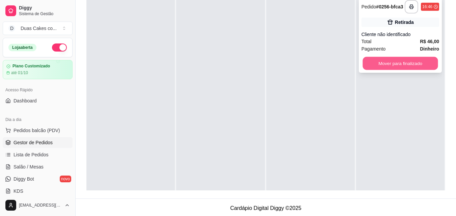
click at [414, 70] on button "Mover para finalizado" at bounding box center [400, 63] width 75 height 13
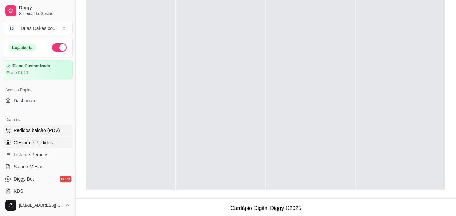
click at [25, 132] on span "Pedidos balcão (PDV)" at bounding box center [37, 130] width 47 height 7
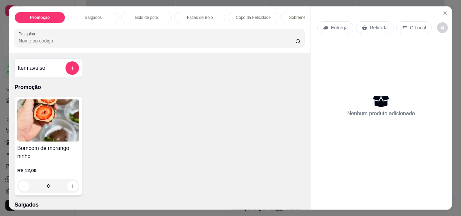
click at [258, 15] on p "Copo da Felicidade" at bounding box center [253, 17] width 35 height 5
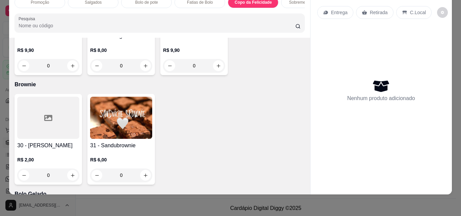
scroll to position [1108, 0]
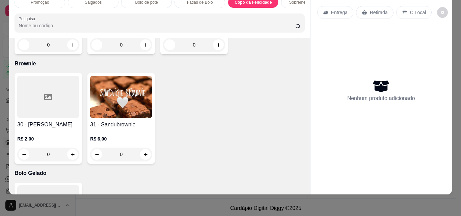
type input "1"
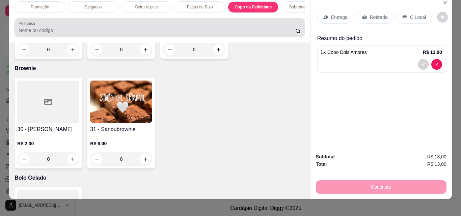
scroll to position [0, 0]
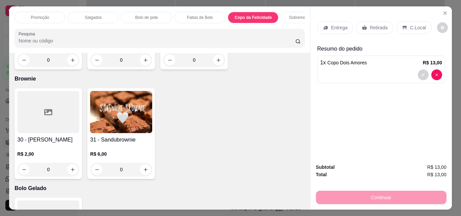
click at [88, 15] on p "Salgados" at bounding box center [93, 17] width 17 height 5
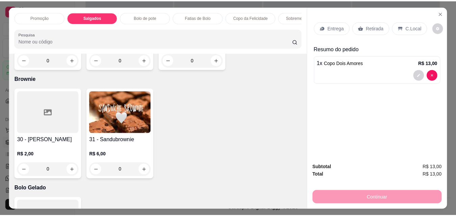
scroll to position [18, 0]
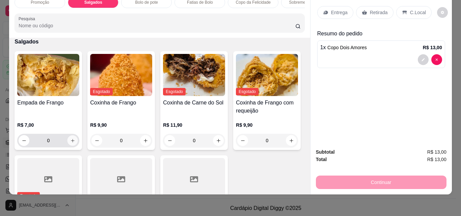
click at [70, 138] on icon "increase-product-quantity" at bounding box center [72, 140] width 5 height 5
type input "1"
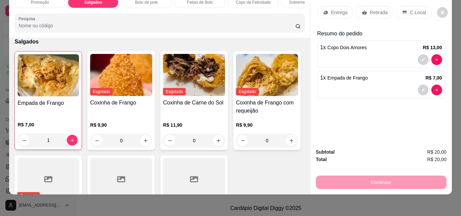
click at [378, 9] on p "Retirada" at bounding box center [379, 12] width 18 height 7
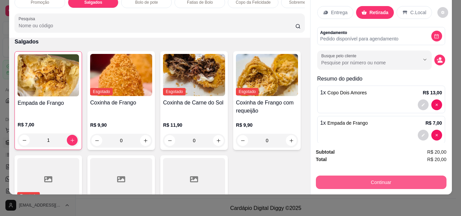
click at [371, 176] on button "Continuar" at bounding box center [381, 183] width 131 height 14
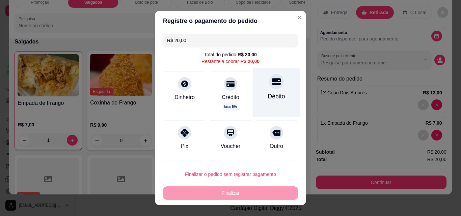
click at [269, 90] on div "Débito" at bounding box center [277, 92] width 48 height 49
type input "R$ 0,00"
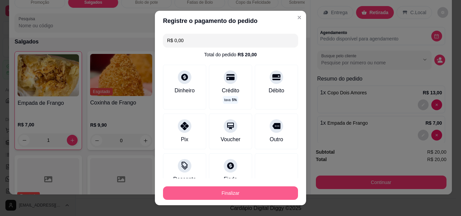
click at [218, 189] on button "Finalizar" at bounding box center [230, 194] width 135 height 14
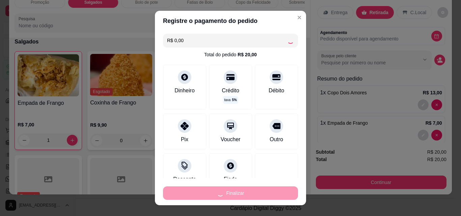
type input "0"
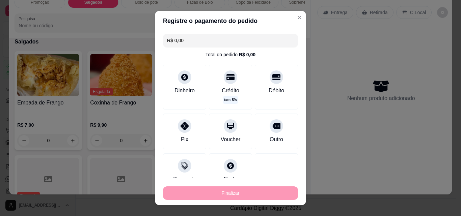
type input "-R$ 20,00"
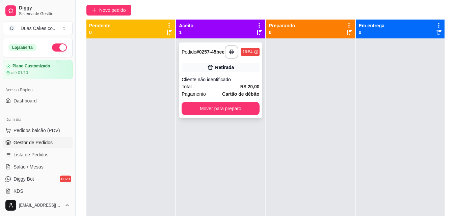
scroll to position [34, 0]
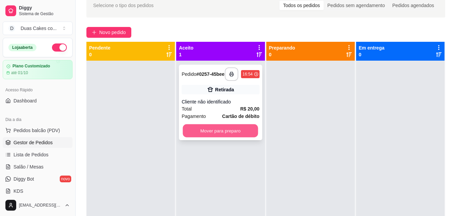
click at [224, 138] on button "Mover para preparo" at bounding box center [220, 131] width 75 height 13
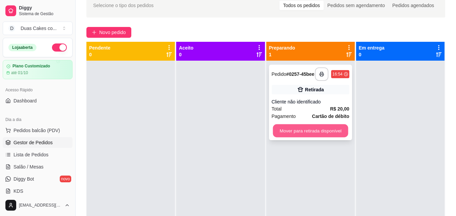
click at [296, 131] on button "Mover para retirada disponível" at bounding box center [310, 131] width 75 height 13
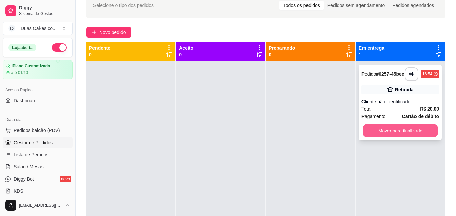
click at [390, 134] on button "Mover para finalizado" at bounding box center [400, 131] width 75 height 13
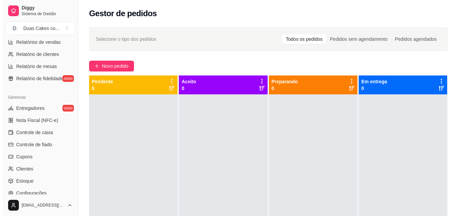
scroll to position [236, 0]
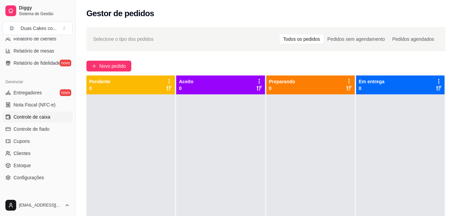
click at [43, 114] on span "Controle de caixa" at bounding box center [32, 117] width 37 height 7
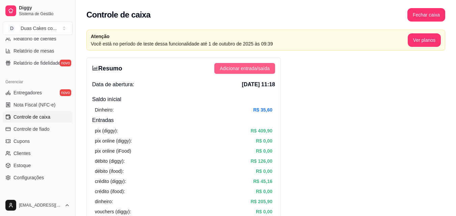
click at [262, 66] on span "Adicionar entrada/saída" at bounding box center [245, 68] width 50 height 7
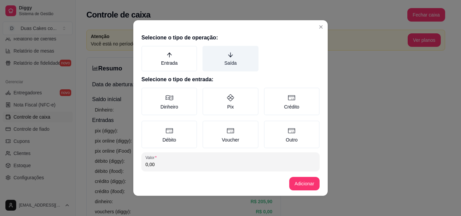
click at [223, 60] on label "Saída" at bounding box center [231, 59] width 56 height 26
click at [208, 51] on button "Saída" at bounding box center [204, 48] width 5 height 5
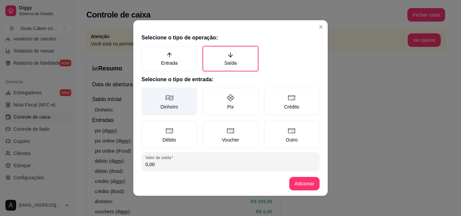
click at [169, 107] on label "Dinheiro" at bounding box center [169, 102] width 56 height 28
click at [147, 93] on button "Dinheiro" at bounding box center [143, 89] width 5 height 5
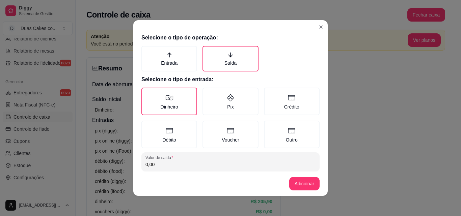
click at [177, 168] on input "0,00" at bounding box center [230, 164] width 170 height 7
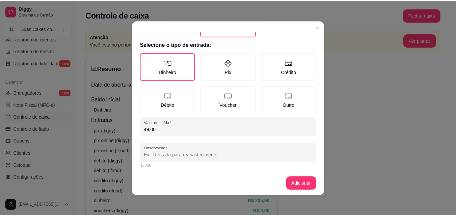
scroll to position [36, 0]
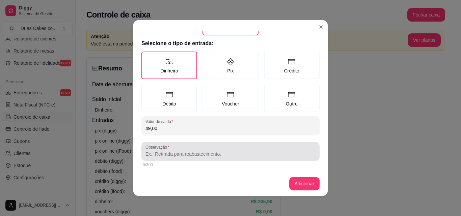
type input "49,00"
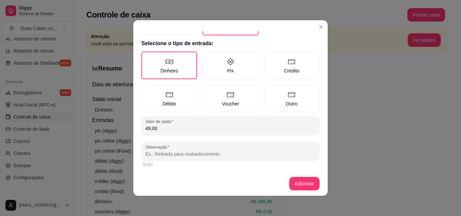
click at [174, 151] on input "Observação" at bounding box center [230, 154] width 170 height 7
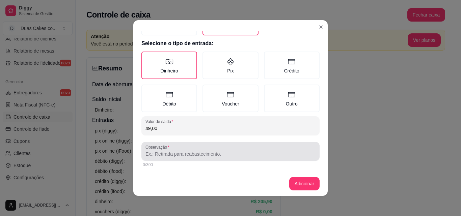
click at [177, 150] on div at bounding box center [230, 152] width 170 height 14
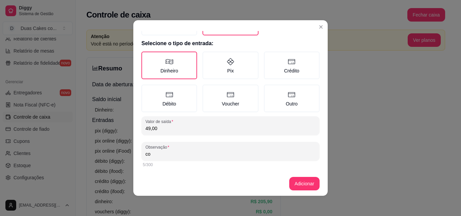
type input "c"
type input "um pacote de coco ralado"
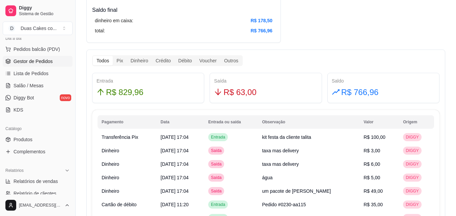
scroll to position [101, 0]
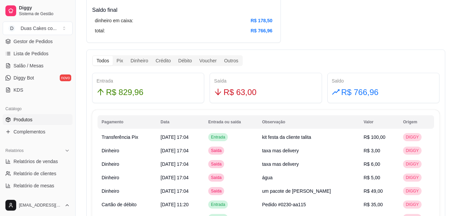
click at [23, 121] on span "Produtos" at bounding box center [23, 119] width 19 height 7
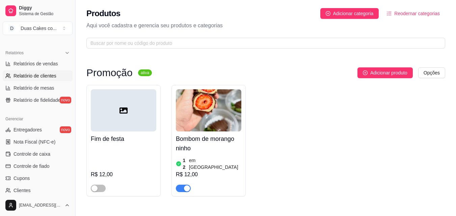
scroll to position [203, 0]
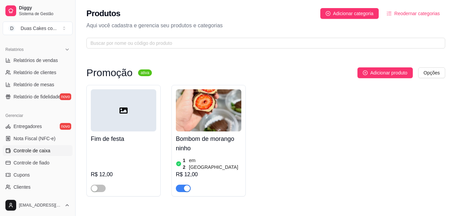
click at [23, 151] on span "Controle de caixa" at bounding box center [32, 151] width 37 height 7
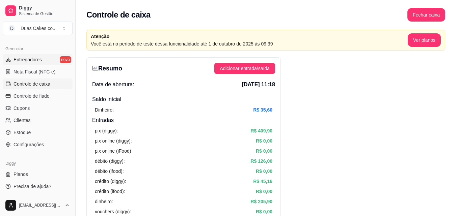
click at [20, 60] on span "Entregadores" at bounding box center [28, 59] width 28 height 7
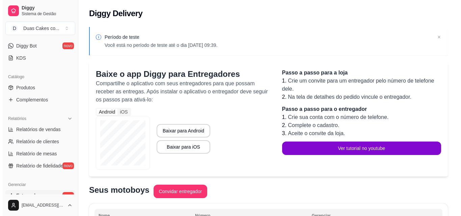
scroll to position [33, 0]
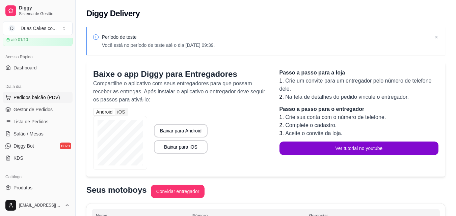
click at [34, 98] on span "Pedidos balcão (PDV)" at bounding box center [37, 97] width 47 height 7
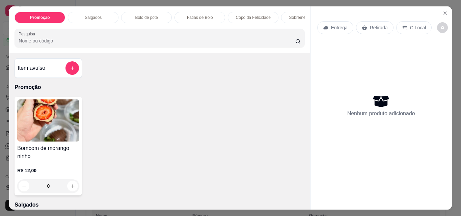
click at [153, 12] on div "Bolo de pote" at bounding box center [146, 17] width 51 height 11
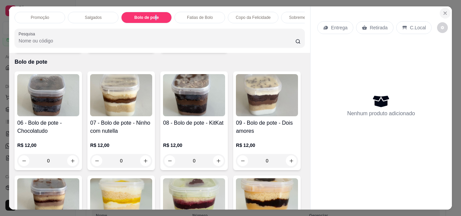
click at [444, 12] on icon "Close" at bounding box center [445, 13] width 3 height 3
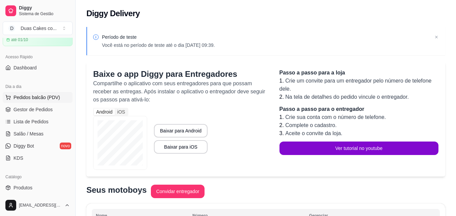
click at [22, 96] on span "Pedidos balcão (PDV)" at bounding box center [37, 97] width 47 height 7
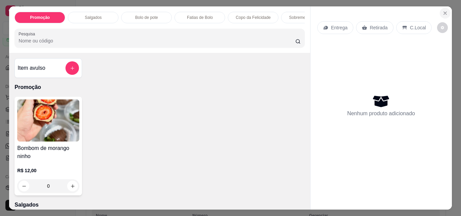
click at [443, 10] on icon "Close" at bounding box center [445, 12] width 5 height 5
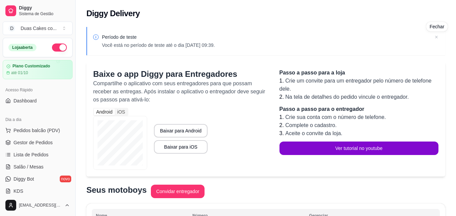
click at [435, 36] on icon at bounding box center [436, 37] width 7 height 7
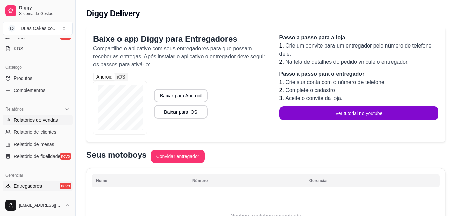
scroll to position [169, 0]
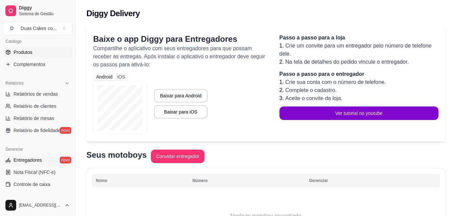
click at [19, 48] on link "Produtos" at bounding box center [38, 52] width 70 height 11
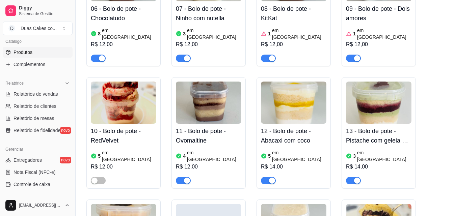
scroll to position [675, 0]
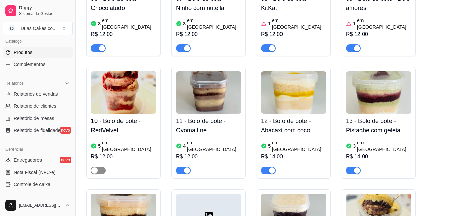
click at [95, 168] on div "button" at bounding box center [94, 171] width 6 height 6
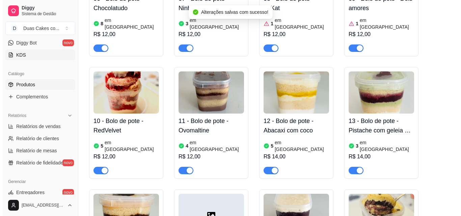
scroll to position [68, 0]
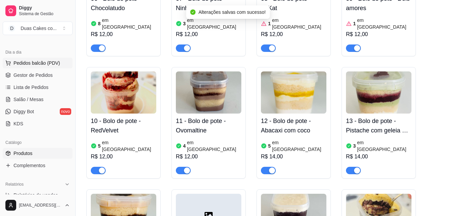
click at [35, 63] on span "Pedidos balcão (PDV)" at bounding box center [37, 63] width 47 height 7
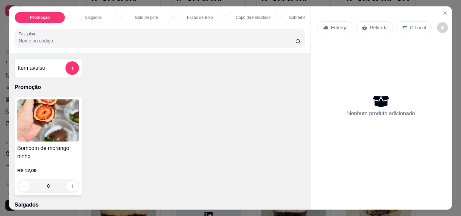
click at [148, 15] on p "Bolo de pote" at bounding box center [146, 17] width 23 height 5
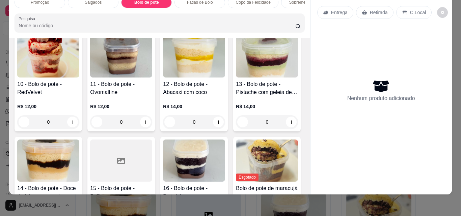
scroll to position [526, 0]
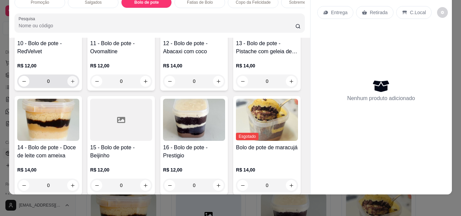
click at [75, 84] on icon "increase-product-quantity" at bounding box center [72, 81] width 5 height 5
type input "1"
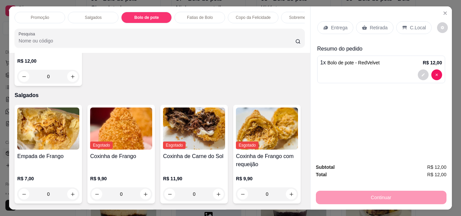
scroll to position [135, 0]
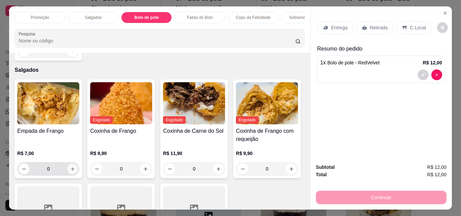
click at [70, 167] on icon "increase-product-quantity" at bounding box center [72, 169] width 5 height 5
type input "1"
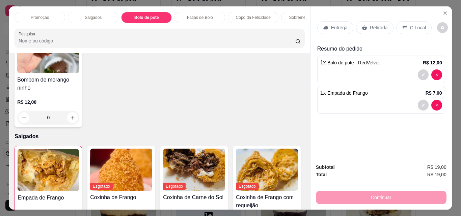
scroll to position [34, 0]
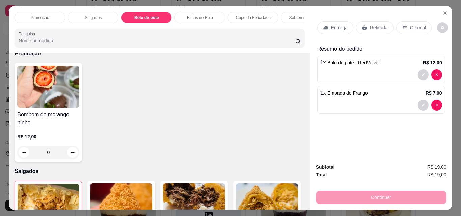
click at [298, 21] on div "Sobremesa Gelada" at bounding box center [306, 17] width 51 height 11
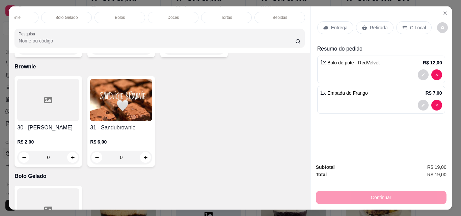
scroll to position [0, 347]
click at [171, 15] on p "Doces" at bounding box center [172, 17] width 11 height 5
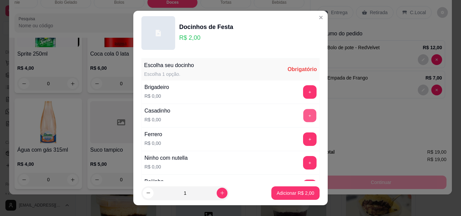
click at [303, 115] on button "+" at bounding box center [309, 115] width 13 height 13
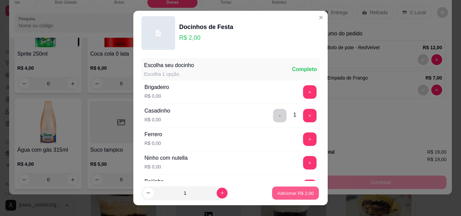
click at [291, 191] on p "Adicionar R$ 2,00" at bounding box center [295, 193] width 36 height 6
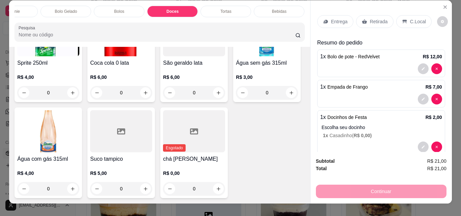
scroll to position [0, 0]
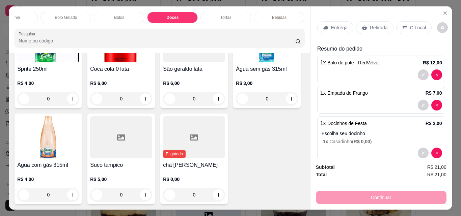
click at [375, 24] on p "Retirada" at bounding box center [379, 27] width 18 height 7
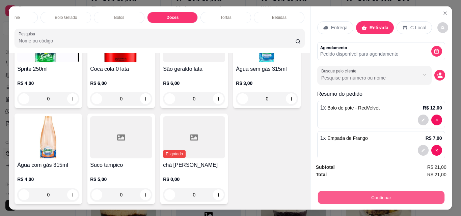
click at [387, 194] on button "Continuar" at bounding box center [381, 197] width 127 height 13
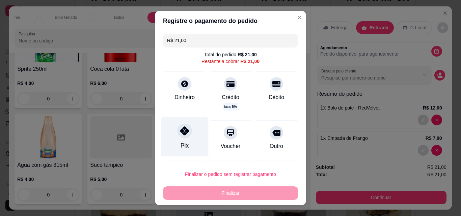
click at [180, 138] on div at bounding box center [184, 131] width 15 height 15
type input "R$ 0,00"
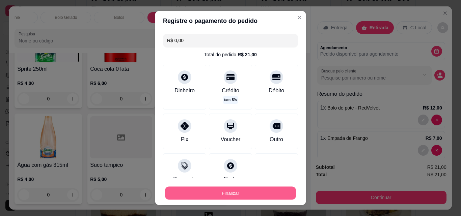
click at [219, 191] on button "Finalizar" at bounding box center [230, 193] width 131 height 13
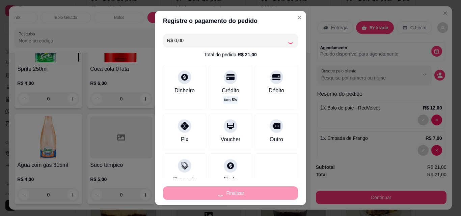
type input "0"
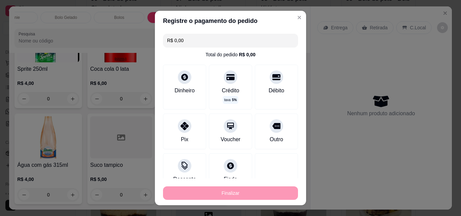
type input "-R$ 21,00"
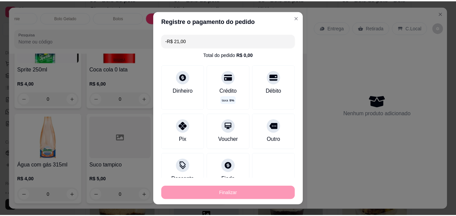
scroll to position [2069, 0]
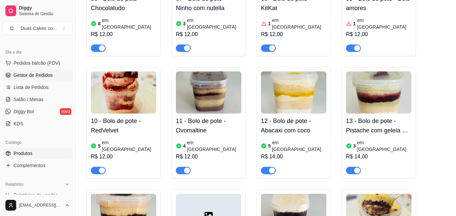
click at [32, 71] on link "Gestor de Pedidos" at bounding box center [38, 75] width 70 height 11
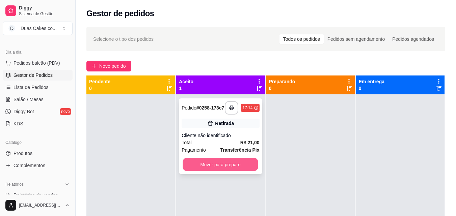
click at [218, 171] on button "Mover para preparo" at bounding box center [220, 164] width 75 height 13
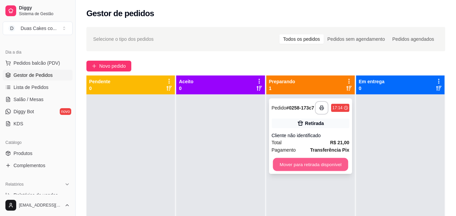
click at [335, 168] on button "Mover para retirada disponível" at bounding box center [310, 164] width 75 height 13
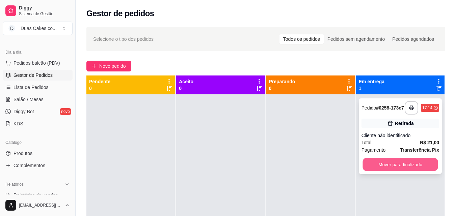
click at [398, 168] on button "Mover para finalizado" at bounding box center [400, 164] width 75 height 13
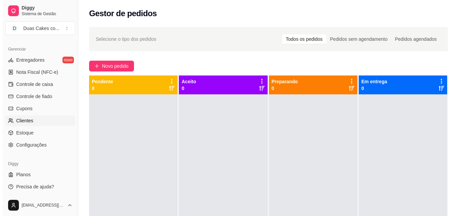
scroll to position [269, 0]
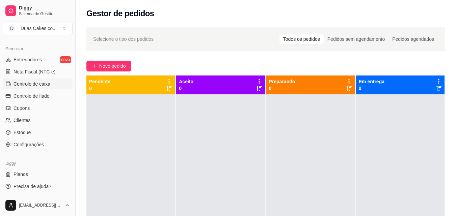
click at [37, 83] on span "Controle de caixa" at bounding box center [32, 84] width 37 height 7
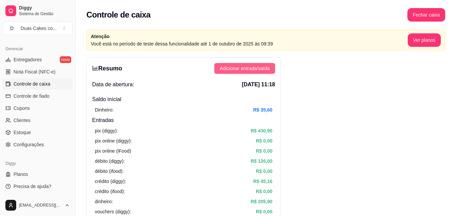
click at [266, 67] on span "Adicionar entrada/saída" at bounding box center [245, 68] width 50 height 7
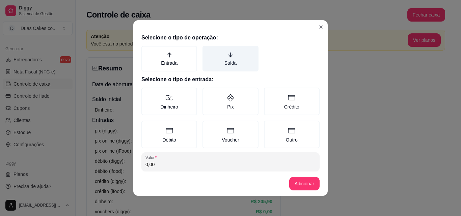
click at [223, 58] on label "Saída" at bounding box center [231, 59] width 56 height 26
click at [208, 51] on button "Saída" at bounding box center [204, 48] width 5 height 5
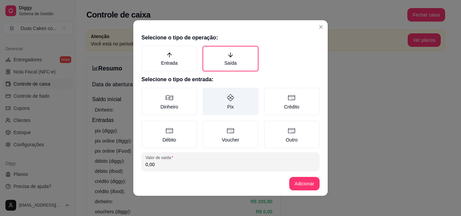
click at [233, 103] on label "Pix" at bounding box center [231, 102] width 56 height 28
click at [208, 93] on button "Pix" at bounding box center [204, 89] width 5 height 5
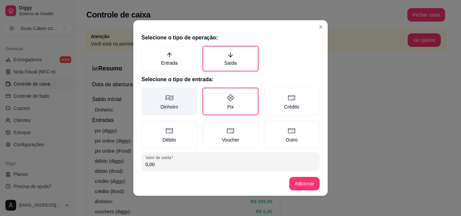
click at [163, 110] on label "Dinheiro" at bounding box center [169, 102] width 56 height 28
click at [147, 93] on button "Dinheiro" at bounding box center [143, 89] width 5 height 5
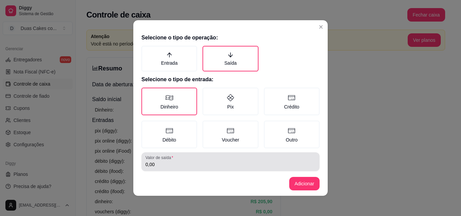
click at [191, 162] on input "0,00" at bounding box center [230, 164] width 170 height 7
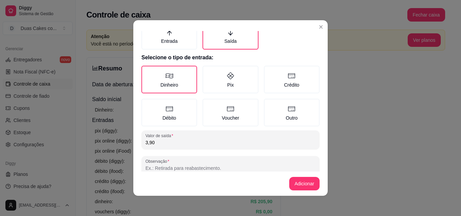
scroll to position [36, 0]
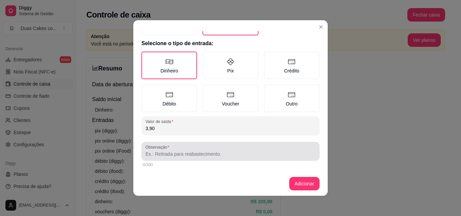
type input "3,90"
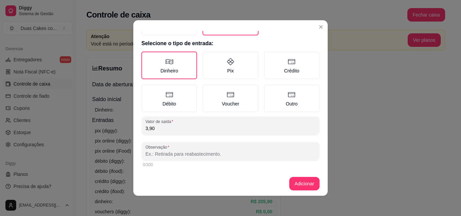
click at [182, 152] on input "Observação" at bounding box center [230, 154] width 170 height 7
type input "grampo para grampiador"
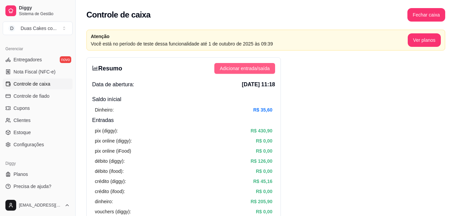
click at [261, 64] on button "Adicionar entrada/saída" at bounding box center [244, 68] width 61 height 11
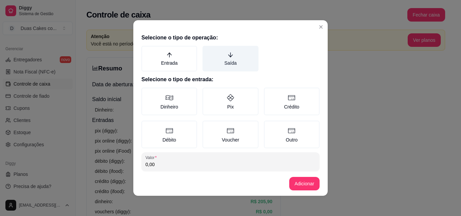
click at [229, 64] on label "Saída" at bounding box center [231, 59] width 56 height 26
click at [208, 51] on button "Saída" at bounding box center [204, 48] width 5 height 5
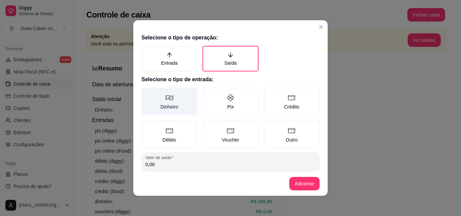
click at [176, 104] on label "Dinheiro" at bounding box center [169, 102] width 56 height 28
click at [147, 93] on button "Dinheiro" at bounding box center [143, 89] width 5 height 5
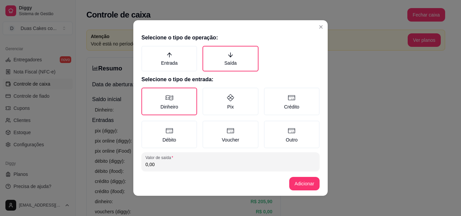
scroll to position [1, 0]
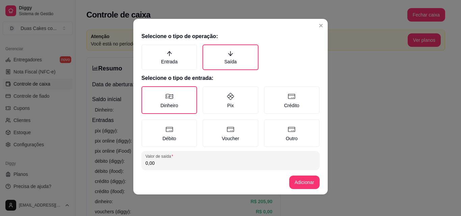
click at [158, 161] on input "0,00" at bounding box center [230, 163] width 170 height 7
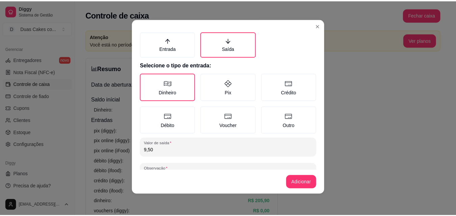
scroll to position [36, 0]
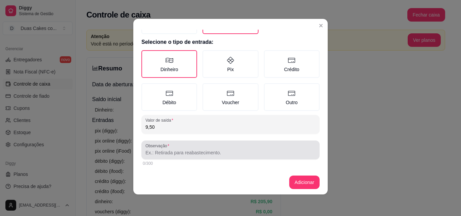
type input "9,50"
click at [176, 149] on div at bounding box center [230, 150] width 170 height 14
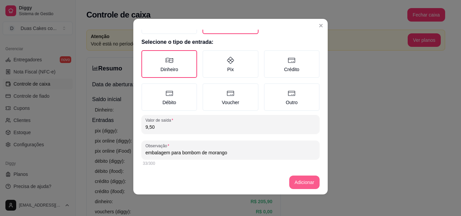
type input "embalagem para bombom de morango"
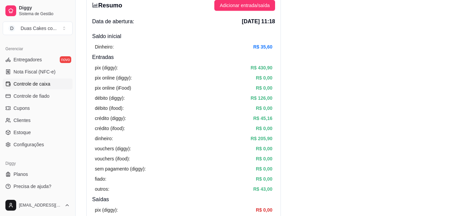
scroll to position [0, 0]
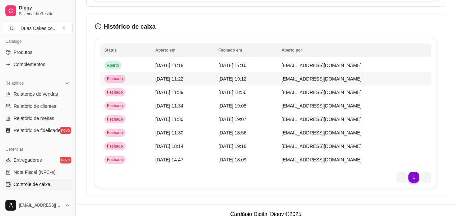
scroll to position [987, 0]
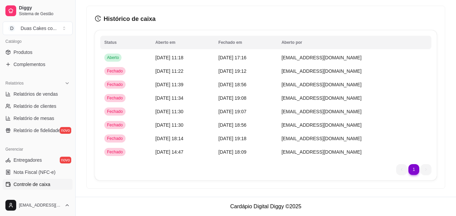
click at [428, 86] on td "[EMAIL_ADDRESS][DOMAIN_NAME]" at bounding box center [354, 85] width 154 height 14
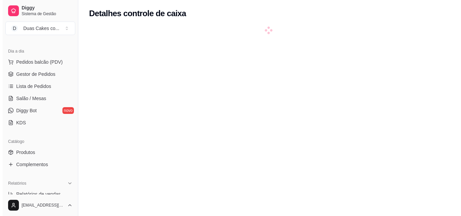
scroll to position [68, 0]
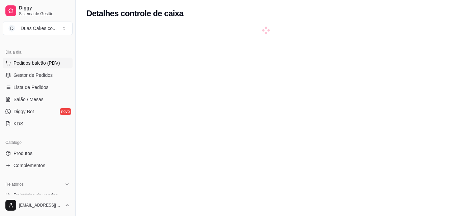
click at [23, 60] on span "Pedidos balcão (PDV)" at bounding box center [37, 63] width 47 height 7
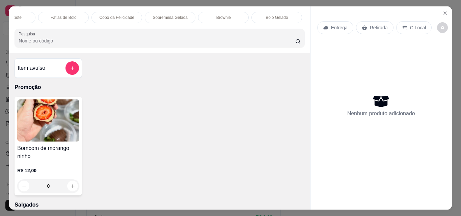
scroll to position [0, 176]
click at [288, 16] on p "Bolos" at bounding box center [291, 17] width 10 height 5
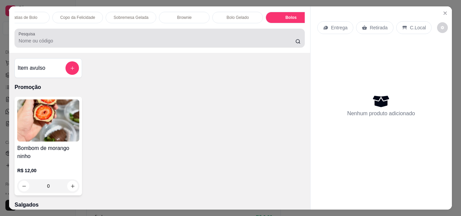
scroll to position [18, 0]
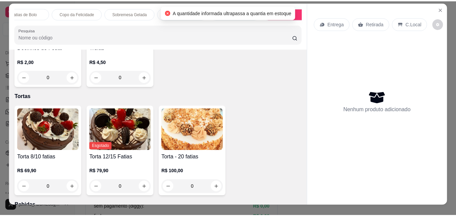
scroll to position [0, 0]
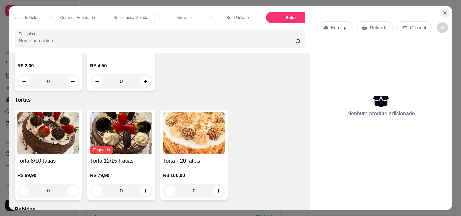
click at [441, 8] on button "Close" at bounding box center [445, 13] width 11 height 11
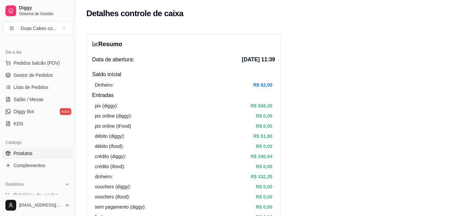
click at [30, 155] on span "Produtos" at bounding box center [23, 153] width 19 height 7
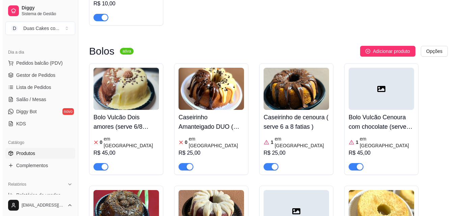
scroll to position [2059, 0]
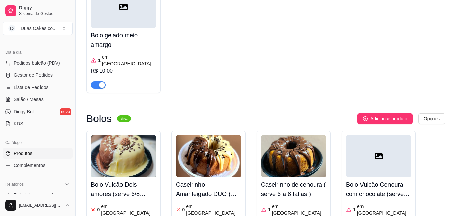
click at [201, 180] on h4 "Caseirinho Amanteigado DUO ( serve 6 a 8 fatias )" at bounding box center [208, 189] width 65 height 19
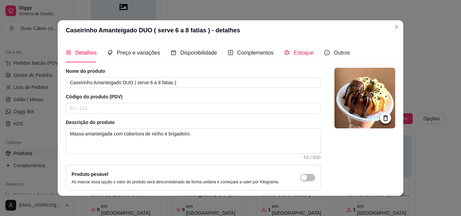
click at [293, 49] on div "Estoque" at bounding box center [298, 53] width 29 height 8
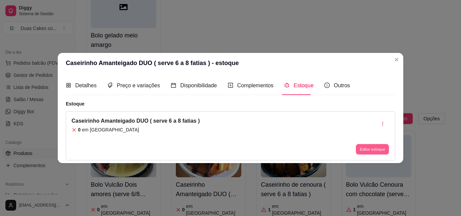
click at [375, 144] on button "Editar estoque" at bounding box center [372, 149] width 33 height 10
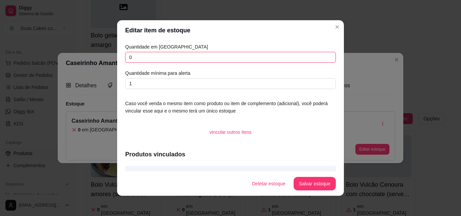
click at [130, 58] on input "0" at bounding box center [230, 57] width 211 height 11
type input "1"
click at [309, 182] on button "Salvar estoque" at bounding box center [314, 184] width 41 height 13
click at [324, 185] on button "Salvar estoque" at bounding box center [314, 184] width 41 height 13
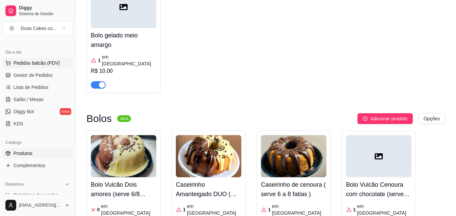
click at [26, 60] on span "Pedidos balcão (PDV)" at bounding box center [37, 63] width 47 height 7
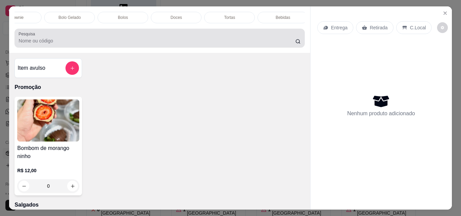
scroll to position [0, 347]
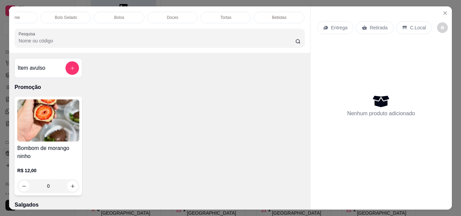
click at [124, 12] on div "Bolos" at bounding box center [119, 17] width 51 height 11
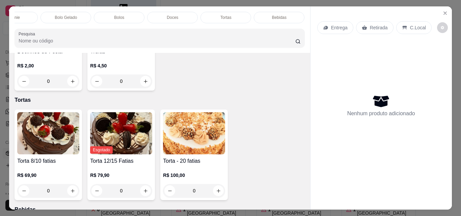
scroll to position [18, 0]
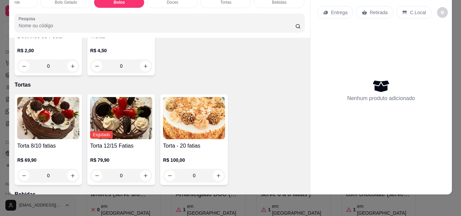
type input "1"
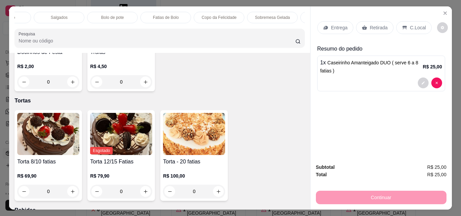
scroll to position [0, 0]
click at [99, 12] on div "Salgados" at bounding box center [93, 17] width 51 height 11
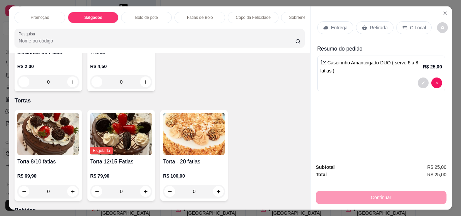
scroll to position [18, 0]
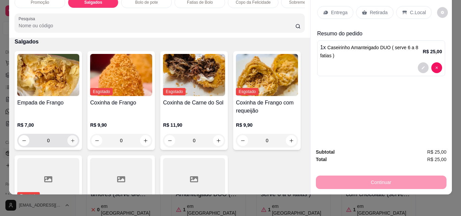
click at [71, 139] on icon "increase-product-quantity" at bounding box center [72, 140] width 3 height 3
type input "1"
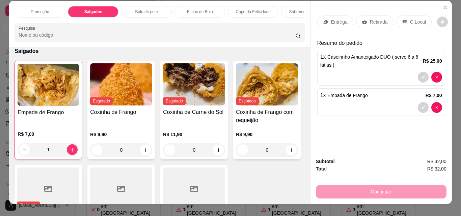
scroll to position [0, 0]
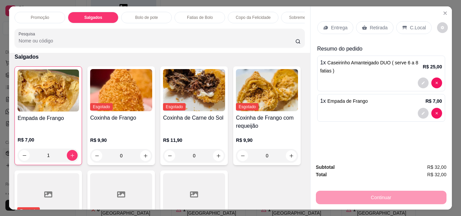
click at [257, 15] on p "Copo da Felicidade" at bounding box center [253, 17] width 35 height 5
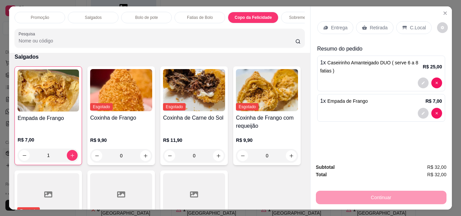
scroll to position [18, 0]
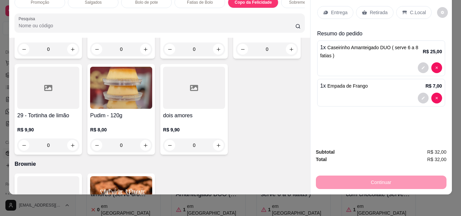
type input "0"
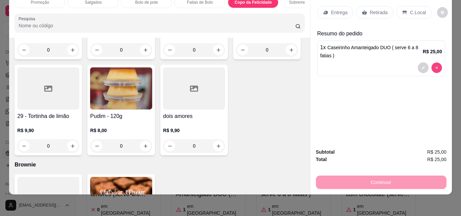
type input "0"
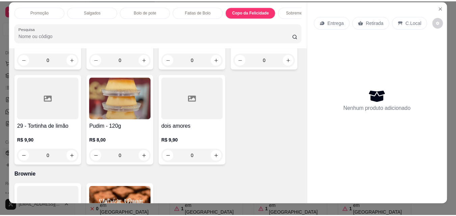
scroll to position [0, 0]
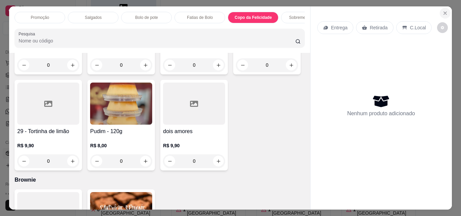
click at [443, 10] on icon "Close" at bounding box center [445, 12] width 5 height 5
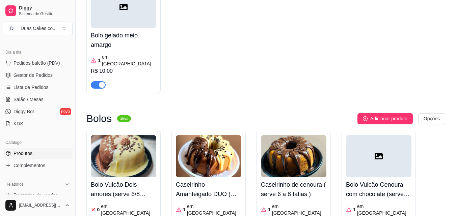
click at [34, 152] on link "Produtos" at bounding box center [38, 153] width 70 height 11
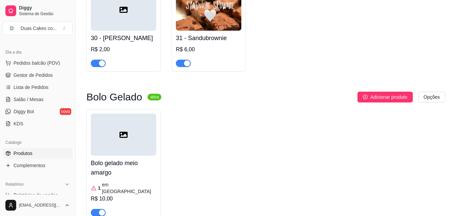
scroll to position [2093, 0]
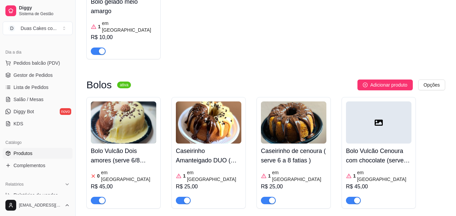
click at [212, 169] on div "1 em estoque" at bounding box center [208, 176] width 65 height 14
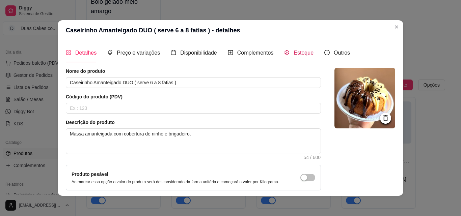
click at [296, 51] on span "Estoque" at bounding box center [304, 53] width 20 height 6
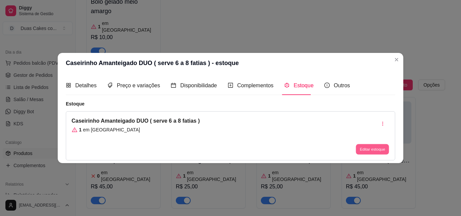
click at [363, 148] on button "Editar estoque" at bounding box center [372, 149] width 33 height 10
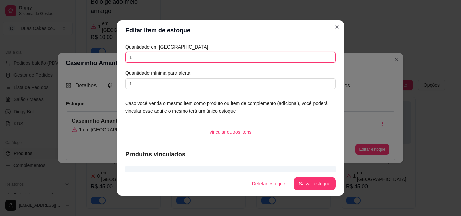
click at [132, 60] on input "1" at bounding box center [230, 57] width 211 height 11
click at [315, 178] on button "Salvar estoque" at bounding box center [314, 184] width 41 height 13
click at [311, 188] on button "Salvar estoque" at bounding box center [314, 184] width 41 height 13
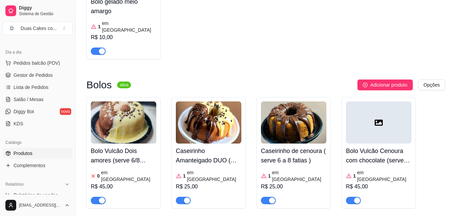
click at [211, 144] on div "Caseirinho Amanteigado DUO ( serve 6 a 8 fatias ) 1 em estoque R$ 25,00" at bounding box center [208, 174] width 65 height 61
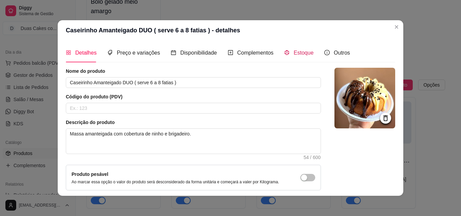
click at [294, 50] on span "Estoque" at bounding box center [304, 53] width 20 height 6
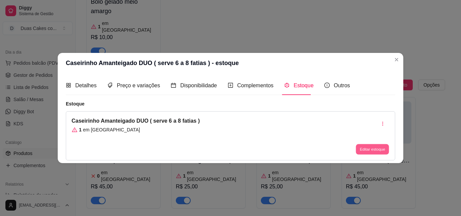
click at [358, 147] on button "Editar estoque" at bounding box center [372, 149] width 33 height 10
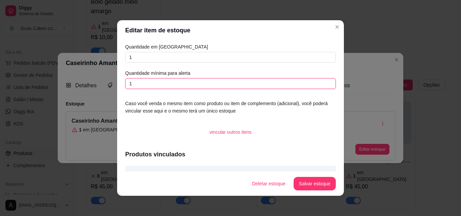
click at [128, 85] on input "1" at bounding box center [230, 83] width 211 height 11
click at [132, 85] on input "1" at bounding box center [230, 83] width 211 height 11
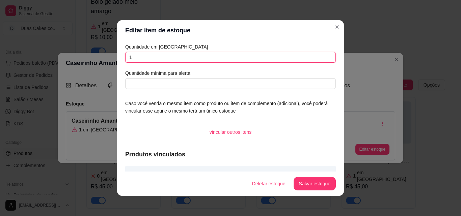
click at [130, 59] on input "1" at bounding box center [230, 57] width 211 height 11
type input "0"
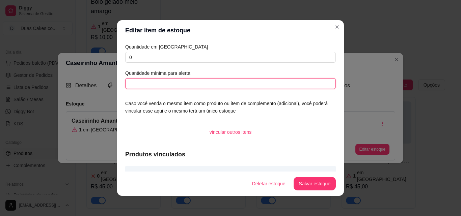
click at [128, 84] on input "text" at bounding box center [230, 83] width 211 height 11
type input "0"
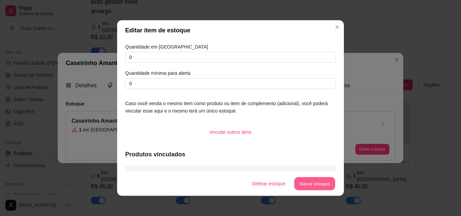
click at [315, 185] on button "Salvar estoque" at bounding box center [314, 184] width 41 height 13
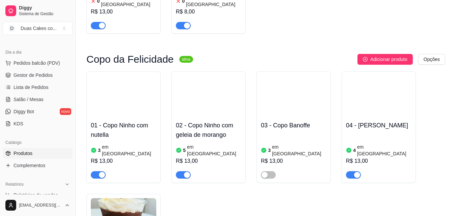
scroll to position [1317, 0]
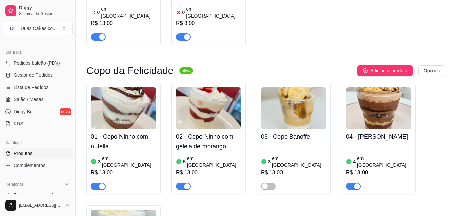
click at [392, 144] on div "4 em estoque R$ 13,00" at bounding box center [378, 167] width 65 height 46
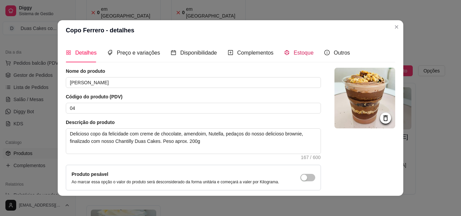
click at [300, 49] on div "Estoque" at bounding box center [298, 53] width 29 height 8
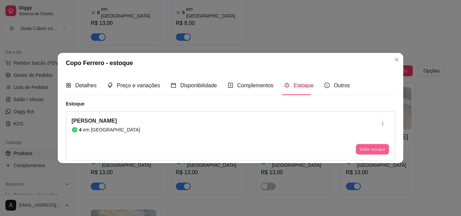
click at [380, 149] on button "Editar estoque" at bounding box center [372, 149] width 33 height 10
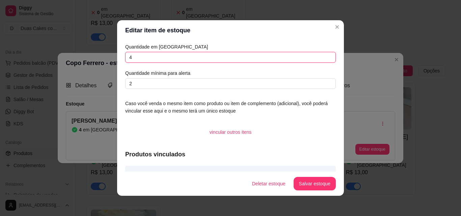
click at [133, 58] on input "4" at bounding box center [230, 57] width 211 height 11
type input "3"
click at [307, 191] on footer "Deletar estoque Salvar estoque" at bounding box center [230, 184] width 227 height 24
click at [310, 184] on button "Salvar estoque" at bounding box center [315, 184] width 42 height 14
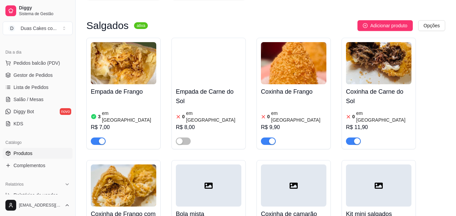
scroll to position [203, 0]
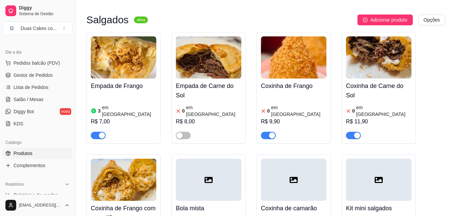
click at [110, 104] on article "em estoque" at bounding box center [129, 111] width 54 height 14
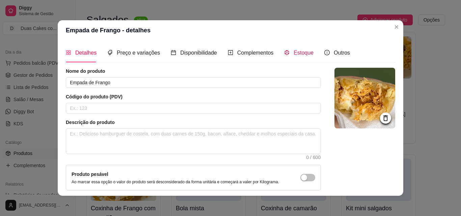
click at [295, 50] on span "Estoque" at bounding box center [304, 53] width 20 height 6
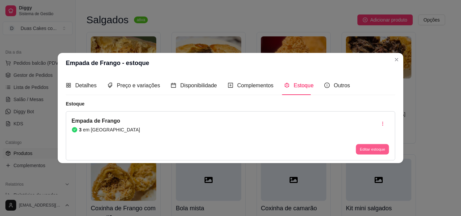
click at [374, 149] on button "Editar estoque" at bounding box center [372, 149] width 33 height 10
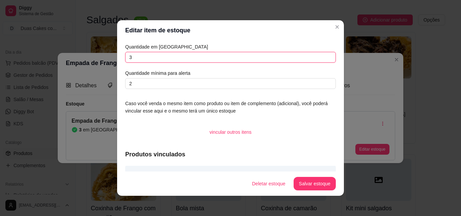
click at [131, 54] on input "3" at bounding box center [230, 57] width 211 height 11
type input "2"
click at [315, 182] on button "Salvar estoque" at bounding box center [314, 184] width 41 height 13
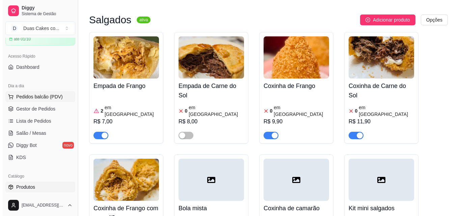
scroll to position [0, 0]
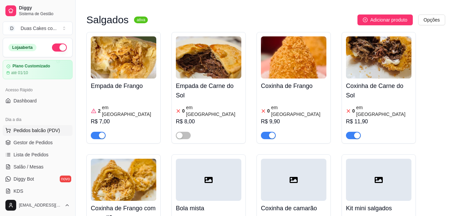
click at [34, 130] on span "Pedidos balcão (PDV)" at bounding box center [37, 130] width 47 height 7
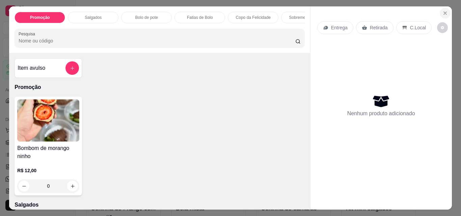
click at [444, 10] on icon "Close" at bounding box center [445, 12] width 5 height 5
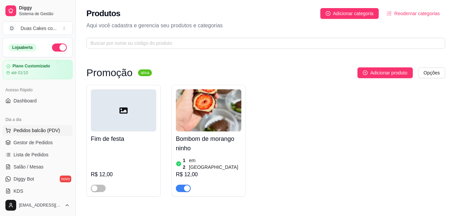
click at [32, 130] on span "Pedidos balcão (PDV)" at bounding box center [37, 130] width 47 height 7
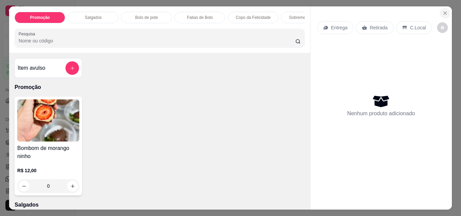
click at [444, 8] on button "Close" at bounding box center [445, 13] width 11 height 11
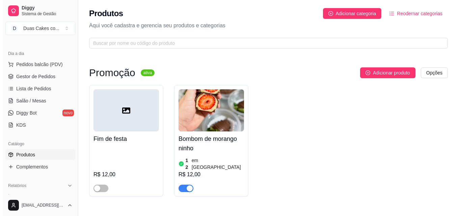
scroll to position [68, 0]
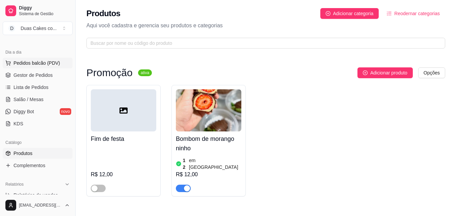
click at [36, 61] on span "Pedidos balcão (PDV)" at bounding box center [37, 63] width 47 height 7
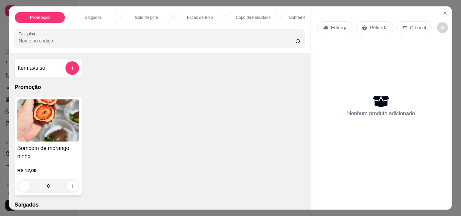
click at [153, 15] on p "Bolo de pote" at bounding box center [146, 17] width 23 height 5
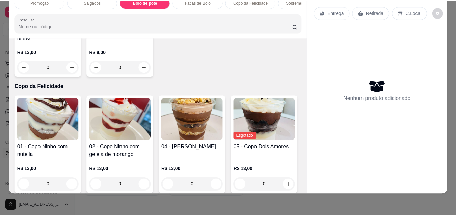
scroll to position [796, 0]
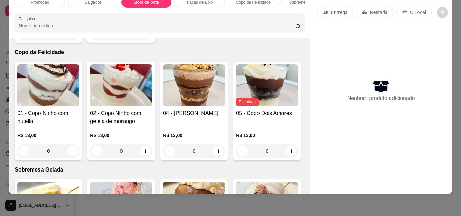
type input "1"
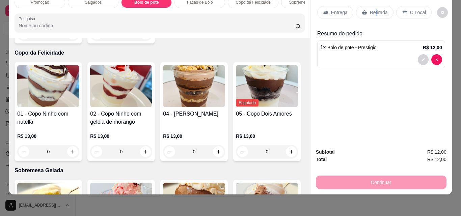
click at [373, 9] on p "Retirada" at bounding box center [379, 12] width 18 height 7
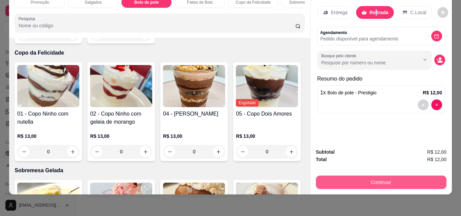
click at [379, 181] on button "Continuar" at bounding box center [381, 183] width 131 height 14
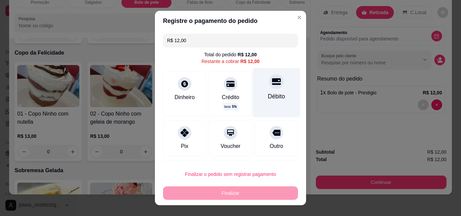
click at [272, 83] on icon at bounding box center [276, 81] width 9 height 9
type input "R$ 0,00"
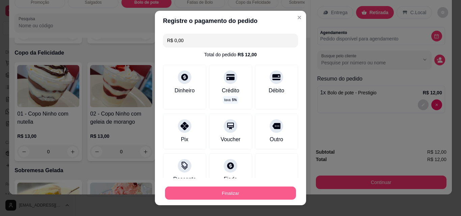
click at [228, 197] on button "Finalizar" at bounding box center [230, 193] width 131 height 13
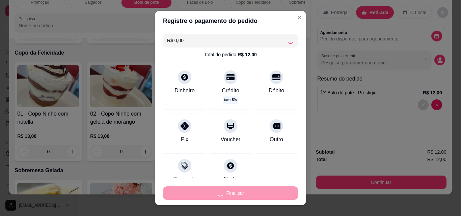
type input "0"
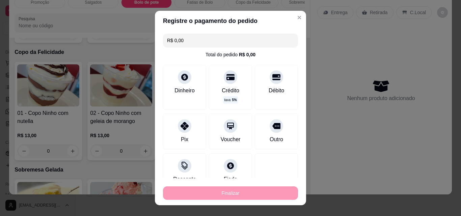
type input "-R$ 12,00"
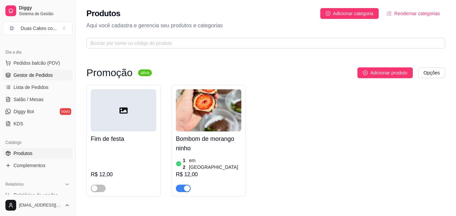
click at [39, 75] on span "Gestor de Pedidos" at bounding box center [33, 75] width 39 height 7
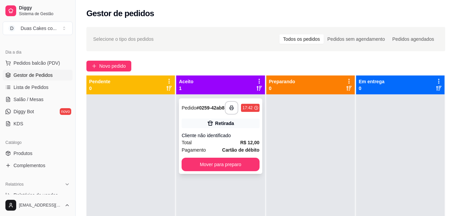
click at [204, 174] on div "**********" at bounding box center [220, 137] width 83 height 76
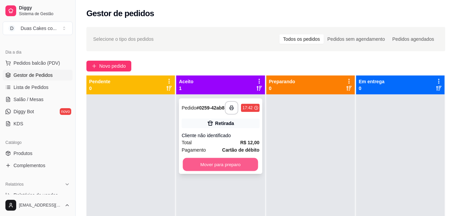
click at [205, 167] on button "Mover para preparo" at bounding box center [220, 164] width 75 height 13
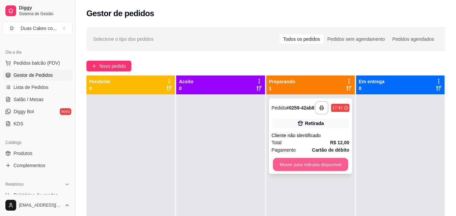
click at [300, 166] on button "Mover para retirada disponível" at bounding box center [310, 164] width 75 height 13
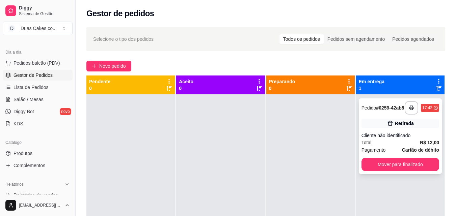
click at [384, 160] on div "**********" at bounding box center [400, 137] width 83 height 76
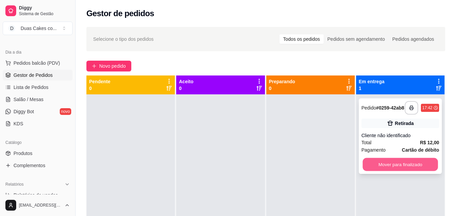
click at [389, 168] on button "Mover para finalizado" at bounding box center [400, 164] width 75 height 13
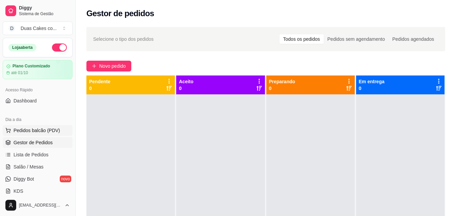
click at [31, 126] on button "Pedidos balcão (PDV)" at bounding box center [38, 130] width 70 height 11
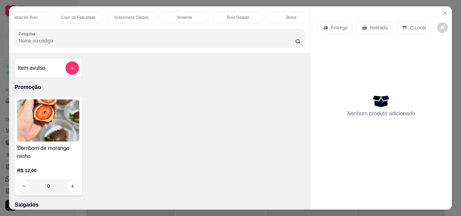
scroll to position [0, 176]
click at [286, 16] on p "Bolos" at bounding box center [291, 17] width 10 height 5
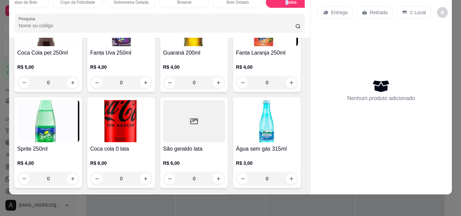
scroll to position [1979, 0]
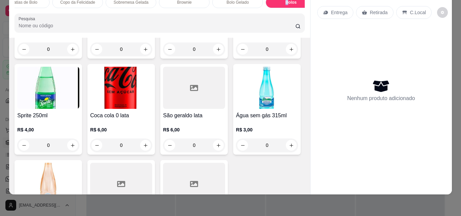
type input "1"
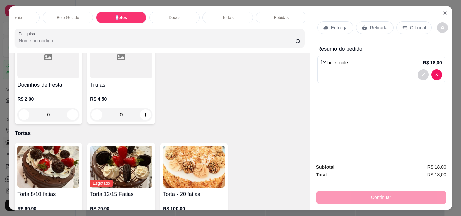
scroll to position [0, 347]
click at [179, 14] on div "Doces" at bounding box center [172, 17] width 51 height 11
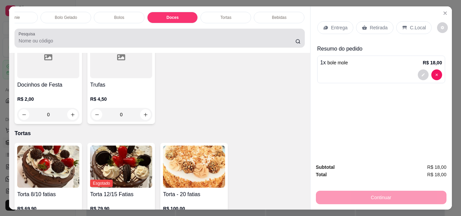
scroll to position [18, 0]
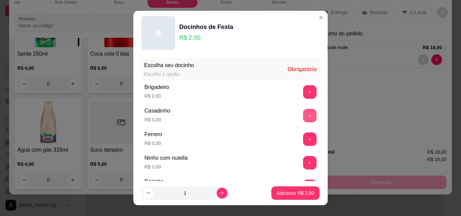
click at [303, 111] on button "+" at bounding box center [310, 116] width 14 height 14
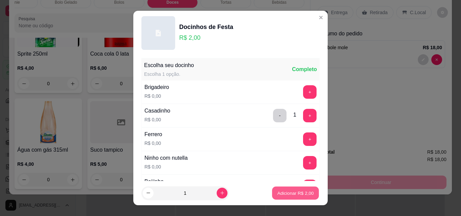
click at [297, 193] on p "Adicionar R$ 2,00" at bounding box center [295, 193] width 36 height 6
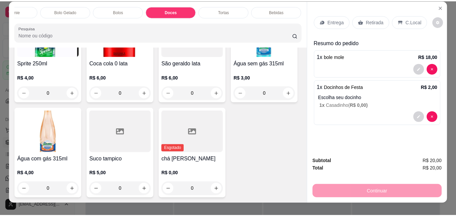
scroll to position [0, 0]
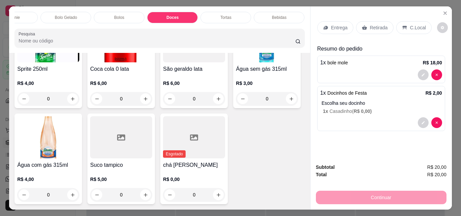
click at [375, 24] on p "Retirada" at bounding box center [379, 27] width 18 height 7
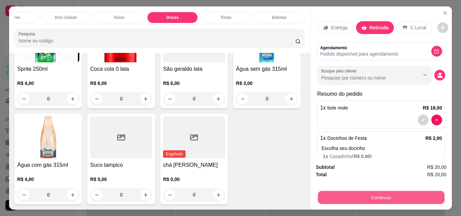
click at [387, 191] on button "Continuar" at bounding box center [381, 197] width 127 height 13
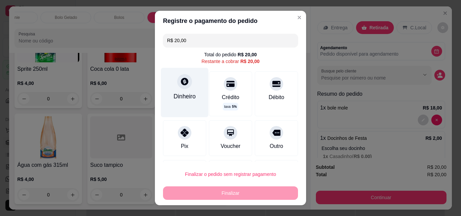
click at [177, 82] on div at bounding box center [184, 81] width 15 height 15
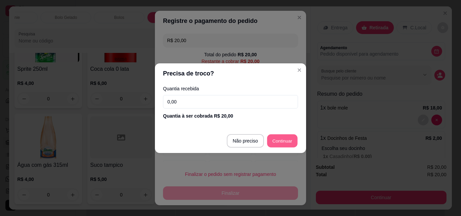
type input "R$ 0,00"
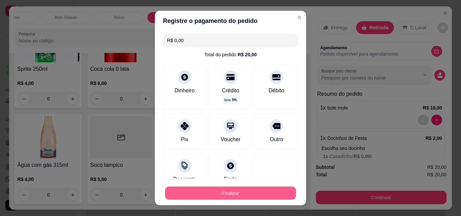
click at [251, 193] on button "Finalizar" at bounding box center [230, 193] width 131 height 13
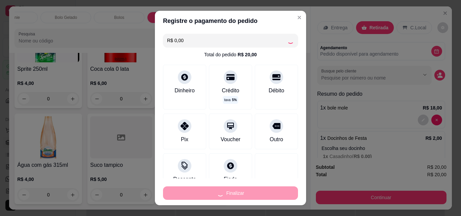
type input "0"
type input "-R$ 20,00"
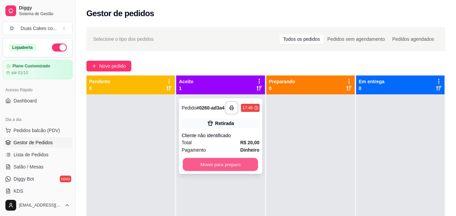
click at [219, 171] on button "Mover para preparo" at bounding box center [220, 164] width 75 height 13
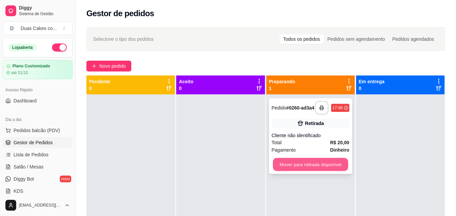
click at [328, 170] on button "Mover para retirada disponível" at bounding box center [310, 164] width 75 height 13
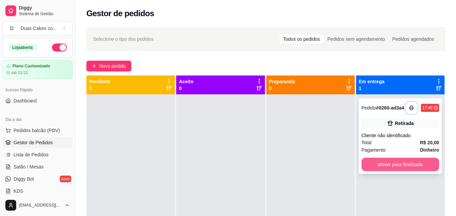
click at [402, 163] on button "Mover para finalizado" at bounding box center [401, 165] width 78 height 14
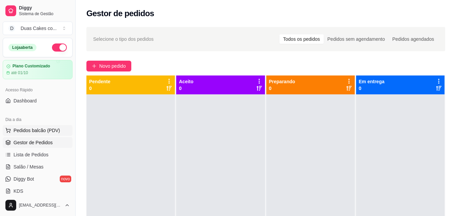
click at [36, 127] on button "Pedidos balcão (PDV)" at bounding box center [38, 130] width 70 height 11
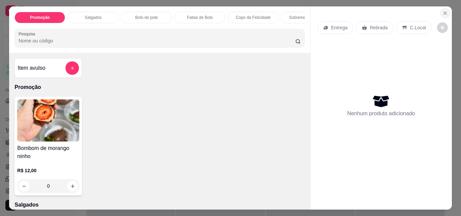
click at [443, 10] on icon "Close" at bounding box center [445, 12] width 5 height 5
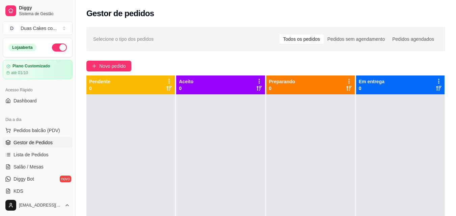
click at [35, 140] on span "Gestor de Pedidos" at bounding box center [33, 142] width 39 height 7
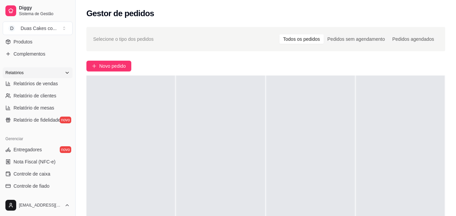
scroll to position [203, 0]
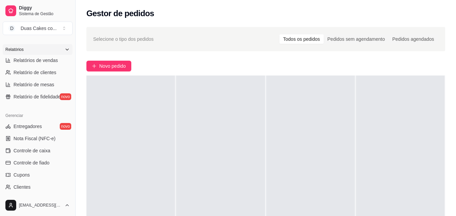
click at [30, 150] on span "Controle de caixa" at bounding box center [32, 151] width 37 height 7
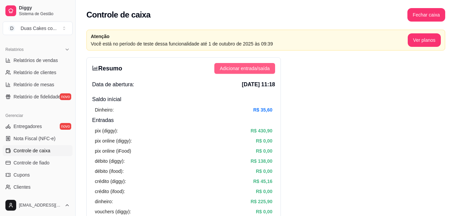
click at [261, 69] on span "Adicionar entrada/saída" at bounding box center [245, 68] width 50 height 7
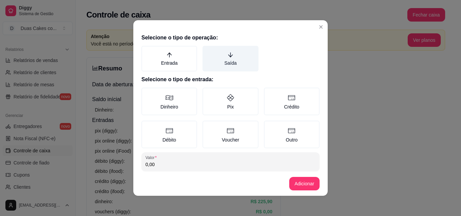
click at [228, 54] on icon "arrow-down" at bounding box center [231, 55] width 6 height 6
click at [208, 51] on button "Saída" at bounding box center [204, 48] width 5 height 5
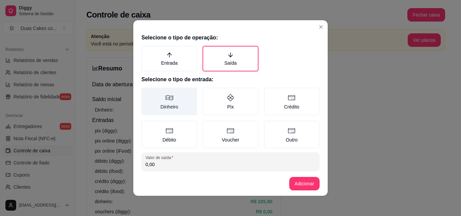
click at [170, 104] on label "Dinheiro" at bounding box center [169, 102] width 56 height 28
click at [147, 93] on button "Dinheiro" at bounding box center [143, 89] width 5 height 5
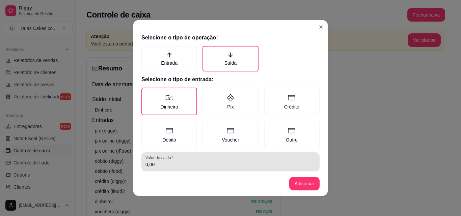
click at [153, 162] on input "0,00" at bounding box center [230, 164] width 170 height 7
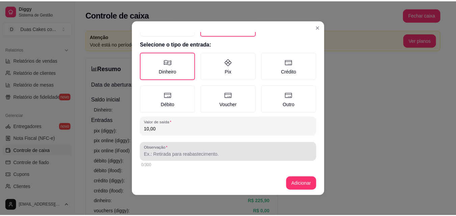
scroll to position [36, 0]
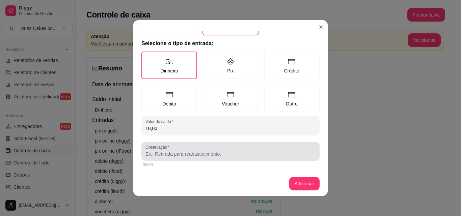
type input "10,00"
click at [181, 152] on input "Observação" at bounding box center [230, 154] width 170 height 7
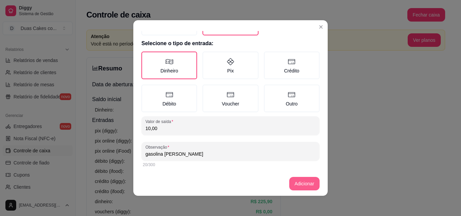
type input "gasolina [PERSON_NAME]"
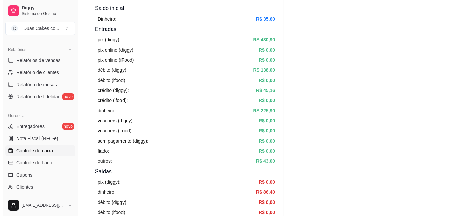
scroll to position [0, 0]
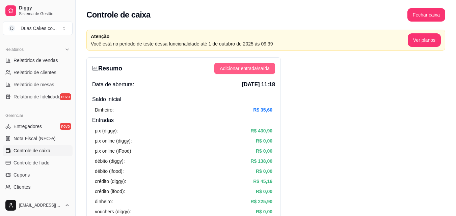
click at [249, 66] on span "Adicionar entrada/saída" at bounding box center [245, 68] width 50 height 7
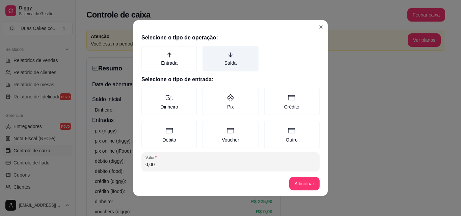
click at [225, 62] on label "Saída" at bounding box center [231, 59] width 56 height 26
click at [208, 51] on button "Saída" at bounding box center [204, 48] width 5 height 5
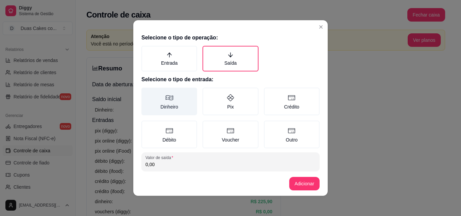
click at [180, 104] on label "Dinheiro" at bounding box center [169, 102] width 56 height 28
click at [147, 93] on button "Dinheiro" at bounding box center [143, 89] width 5 height 5
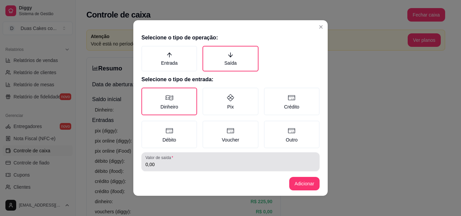
click at [202, 168] on div "0,00" at bounding box center [230, 162] width 170 height 14
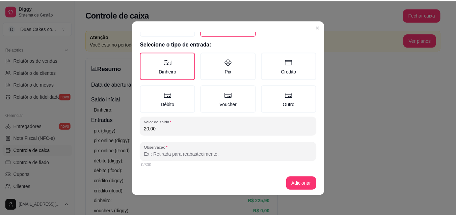
scroll to position [36, 0]
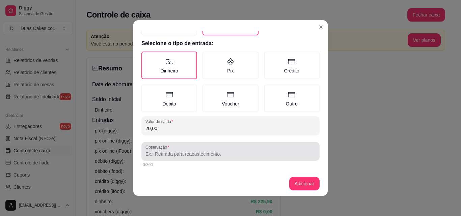
type input "20,00"
click at [199, 149] on div at bounding box center [230, 152] width 170 height 14
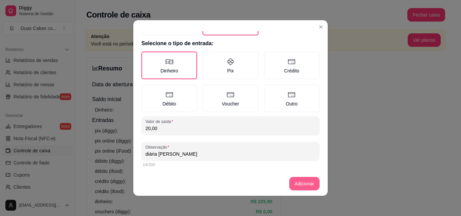
type input "diária [PERSON_NAME]"
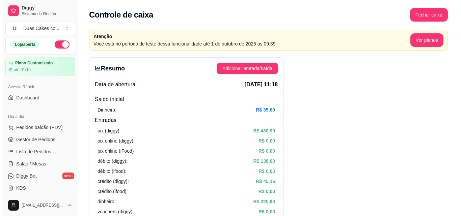
scroll to position [0, 0]
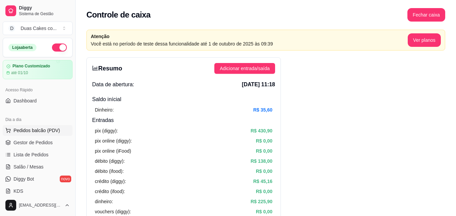
click at [33, 130] on span "Pedidos balcão (PDV)" at bounding box center [37, 130] width 47 height 7
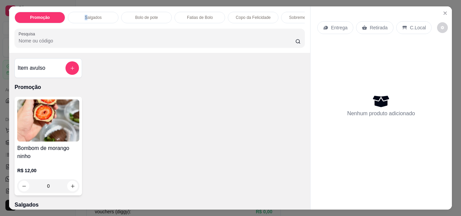
click at [85, 15] on p "Salgados" at bounding box center [93, 17] width 17 height 5
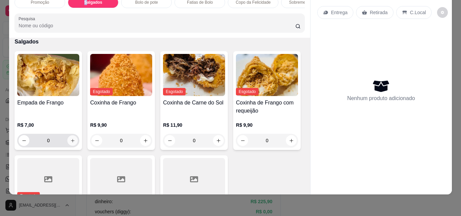
click at [70, 138] on icon "increase-product-quantity" at bounding box center [72, 140] width 5 height 5
type input "1"
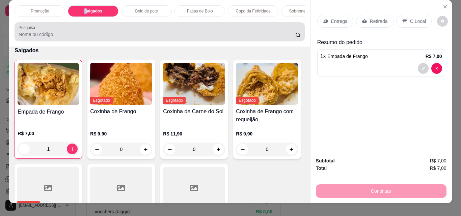
scroll to position [0, 0]
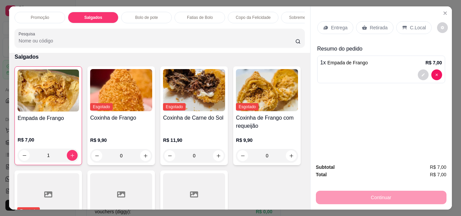
drag, startPoint x: 257, startPoint y: 13, endPoint x: 270, endPoint y: 44, distance: 33.5
click at [257, 15] on p "Copo da Felicidade" at bounding box center [253, 17] width 35 height 5
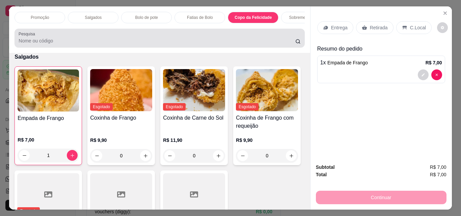
scroll to position [18, 0]
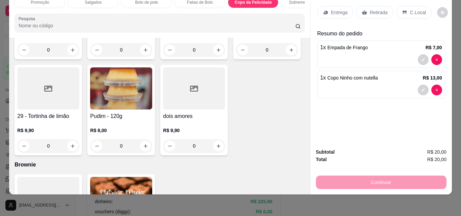
type input "1"
click at [374, 9] on p "Retirada" at bounding box center [379, 12] width 18 height 7
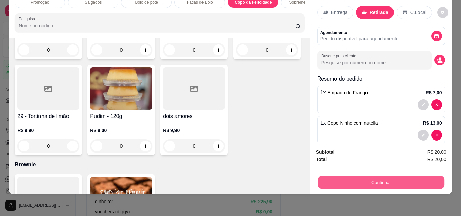
click at [399, 178] on button "Continuar" at bounding box center [381, 182] width 127 height 13
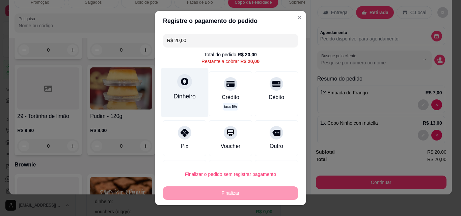
click at [178, 95] on div "Dinheiro" at bounding box center [185, 96] width 22 height 9
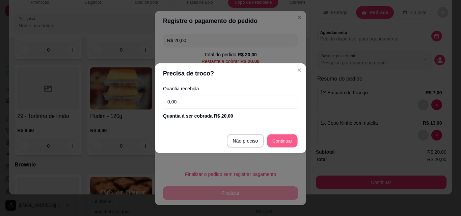
type input "R$ 0,00"
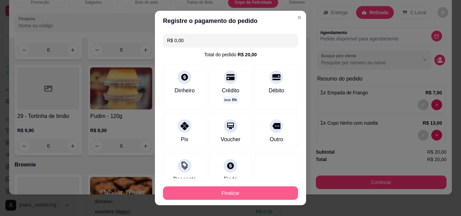
click at [240, 194] on button "Finalizar" at bounding box center [230, 194] width 135 height 14
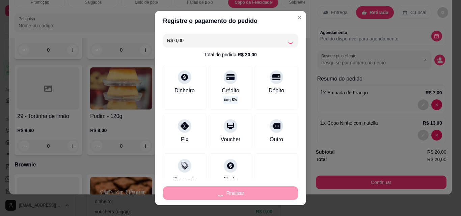
type input "0"
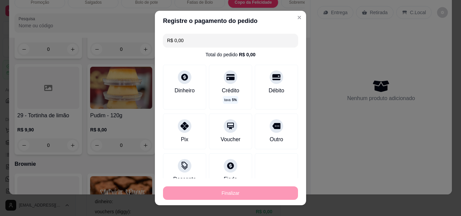
type input "-R$ 20,00"
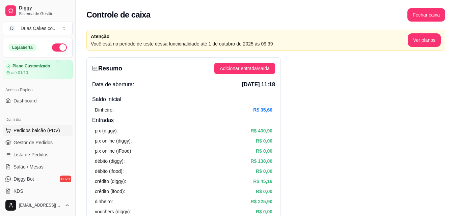
click at [23, 128] on span "Pedidos balcão (PDV)" at bounding box center [37, 130] width 47 height 7
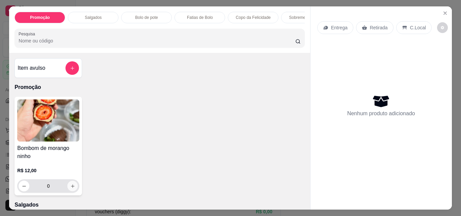
click at [70, 189] on icon "increase-product-quantity" at bounding box center [72, 186] width 5 height 5
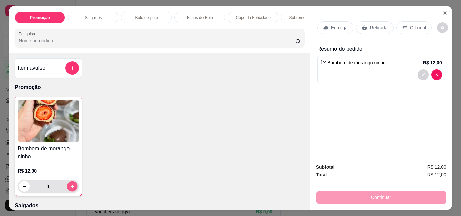
click at [71, 187] on icon "increase-product-quantity" at bounding box center [72, 186] width 5 height 5
type input "2"
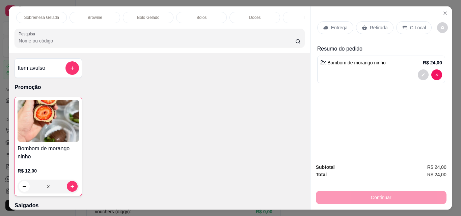
scroll to position [0, 270]
click at [237, 15] on div "Doces" at bounding box center [249, 17] width 51 height 11
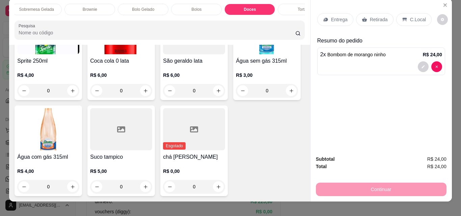
scroll to position [0, 0]
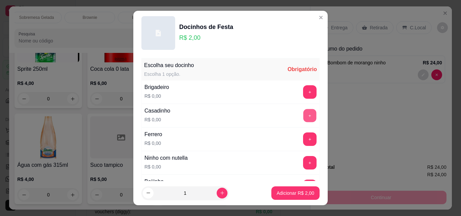
click at [303, 113] on button "+" at bounding box center [309, 115] width 13 height 13
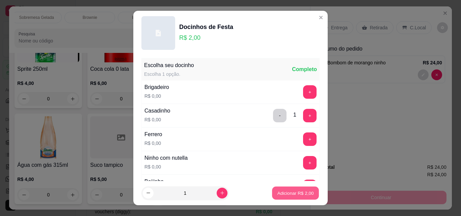
click at [292, 195] on p "Adicionar R$ 2,00" at bounding box center [295, 193] width 36 height 6
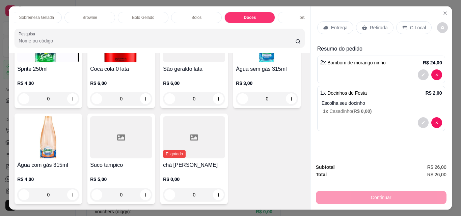
click at [376, 25] on p "Retirada" at bounding box center [379, 27] width 18 height 7
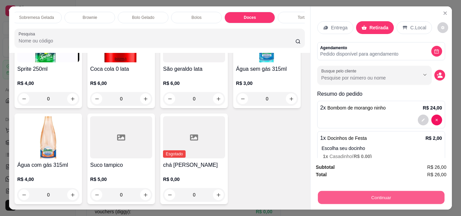
click at [394, 194] on button "Continuar" at bounding box center [381, 197] width 127 height 13
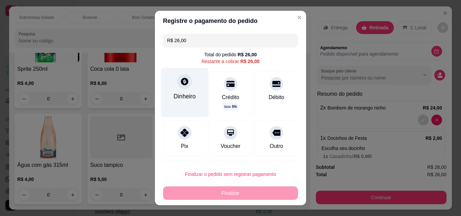
click at [182, 83] on icon at bounding box center [184, 81] width 7 height 7
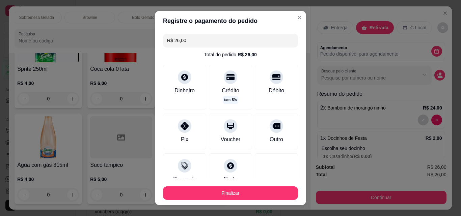
type input "R$ 0,00"
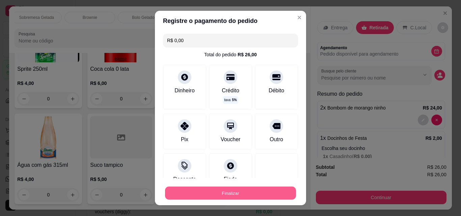
click at [238, 195] on button "Finalizar" at bounding box center [230, 193] width 131 height 13
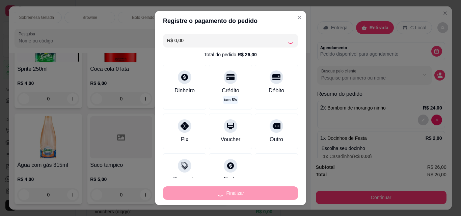
type input "0"
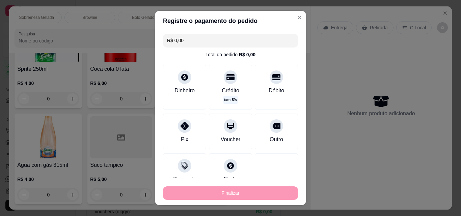
type input "-R$ 26,00"
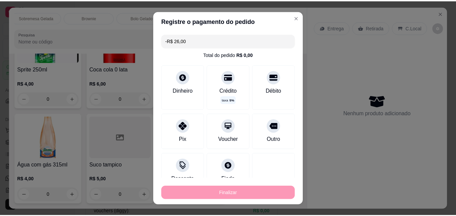
scroll to position [2069, 0]
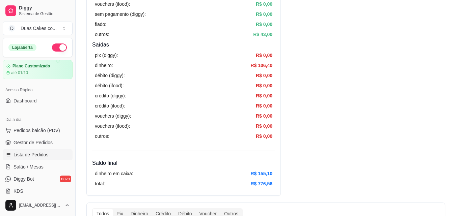
scroll to position [203, 0]
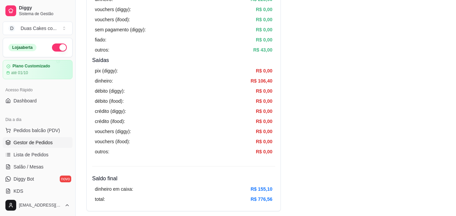
click at [26, 138] on link "Gestor de Pedidos" at bounding box center [38, 142] width 70 height 11
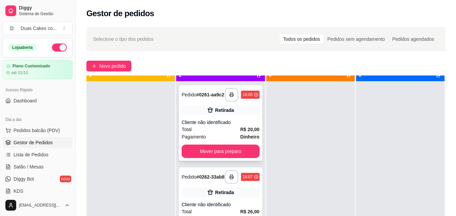
scroll to position [19, 0]
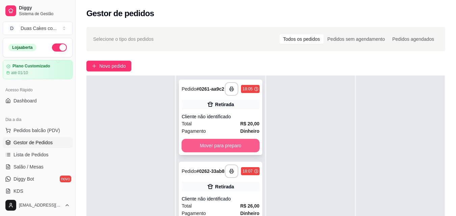
click at [217, 147] on button "Mover para preparo" at bounding box center [221, 146] width 78 height 14
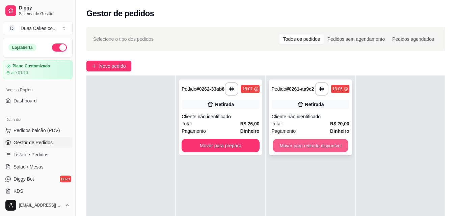
click at [312, 148] on button "Mover para retirada disponível" at bounding box center [310, 145] width 75 height 13
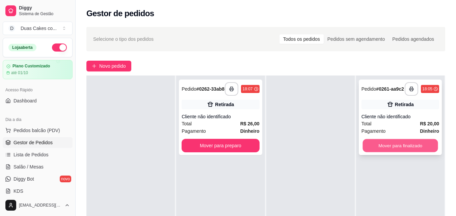
click at [390, 143] on button "Mover para finalizado" at bounding box center [400, 145] width 75 height 13
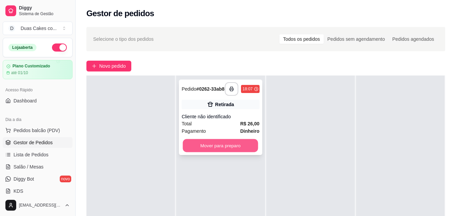
click at [236, 149] on button "Mover para preparo" at bounding box center [220, 145] width 75 height 13
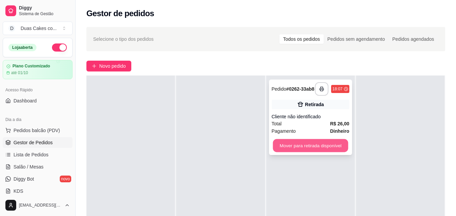
click at [310, 150] on button "Mover para retirada disponível" at bounding box center [310, 145] width 75 height 13
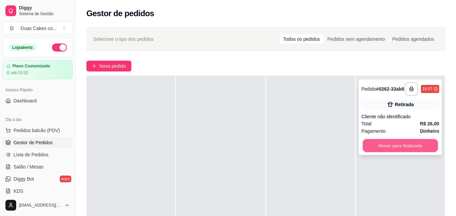
click at [374, 152] on button "Mover para finalizado" at bounding box center [400, 145] width 75 height 13
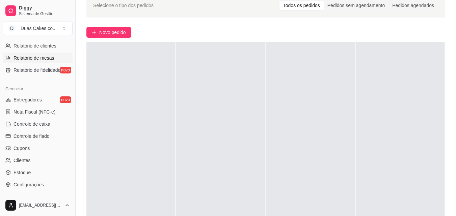
scroll to position [236, 0]
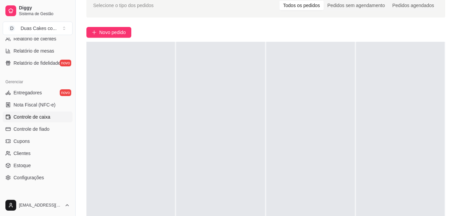
click at [38, 112] on link "Controle de caixa" at bounding box center [38, 117] width 70 height 11
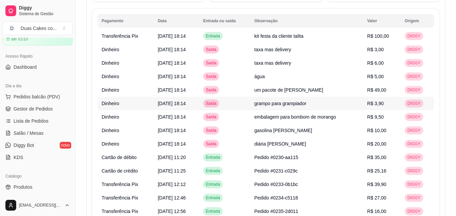
scroll to position [506, 0]
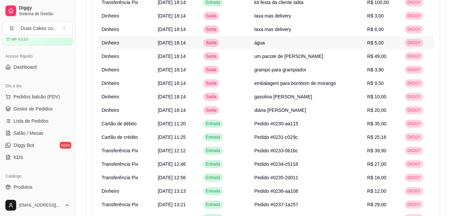
click at [265, 45] on span "água" at bounding box center [260, 42] width 10 height 5
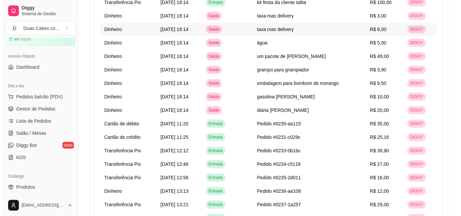
scroll to position [473, 0]
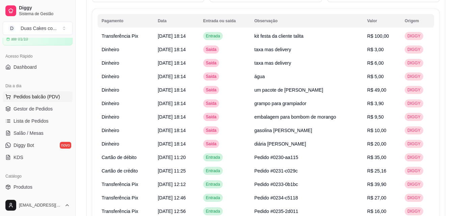
click at [25, 96] on span "Pedidos balcão (PDV)" at bounding box center [37, 97] width 47 height 7
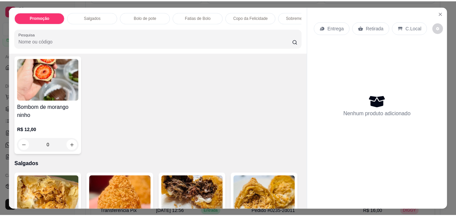
scroll to position [34, 0]
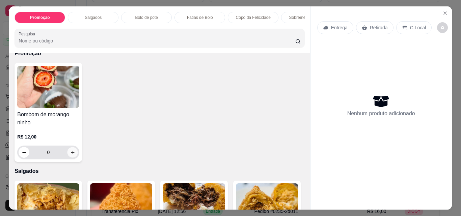
click at [72, 153] on icon "increase-product-quantity" at bounding box center [72, 152] width 5 height 5
type input "1"
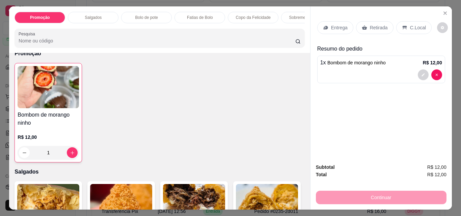
click at [375, 24] on p "Retirada" at bounding box center [379, 27] width 18 height 7
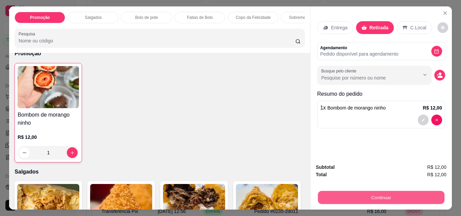
click at [384, 195] on button "Continuar" at bounding box center [381, 197] width 127 height 13
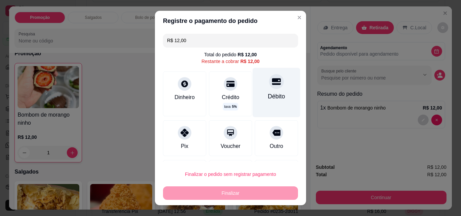
click at [269, 92] on div "Débito" at bounding box center [276, 96] width 17 height 9
type input "R$ 0,00"
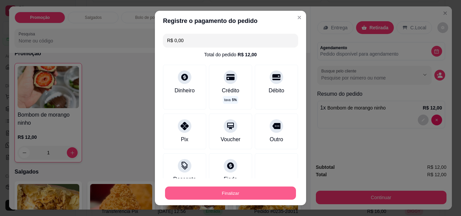
click at [219, 193] on button "Finalizar" at bounding box center [230, 193] width 131 height 13
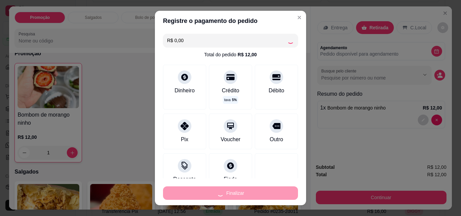
type input "0"
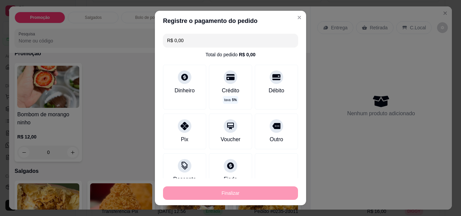
type input "-R$ 12,00"
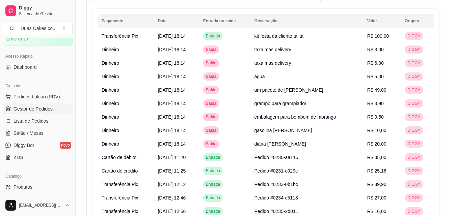
click at [39, 105] on link "Gestor de Pedidos" at bounding box center [38, 109] width 70 height 11
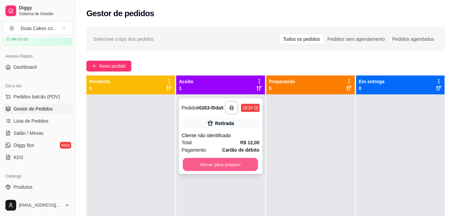
click at [230, 168] on button "Mover para preparo" at bounding box center [220, 164] width 75 height 13
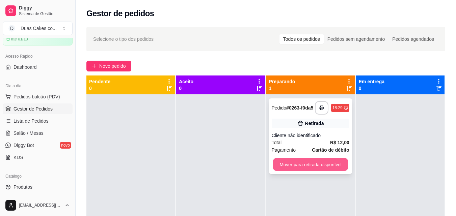
click at [290, 170] on button "Mover para retirada disponível" at bounding box center [310, 164] width 75 height 13
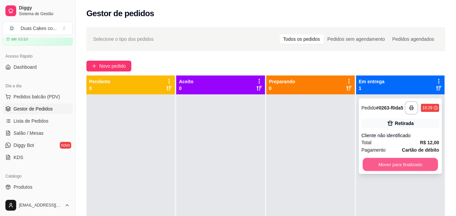
click at [382, 170] on button "Mover para finalizado" at bounding box center [400, 164] width 75 height 13
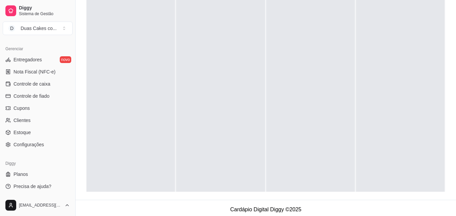
scroll to position [101, 0]
click at [21, 82] on span "Controle de caixa" at bounding box center [32, 84] width 37 height 7
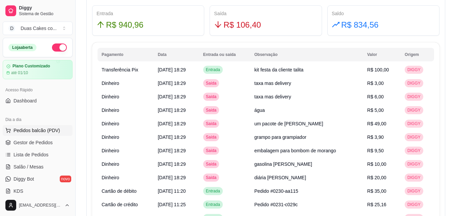
click at [33, 131] on span "Pedidos balcão (PDV)" at bounding box center [37, 130] width 47 height 7
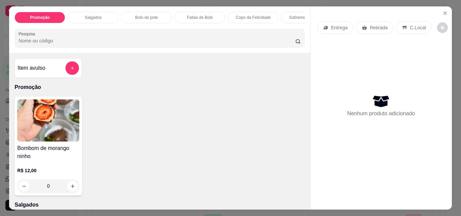
drag, startPoint x: 236, startPoint y: 98, endPoint x: 248, endPoint y: 103, distance: 13.6
click at [250, 102] on div "Item avulso Promoção Bombom de morango ninho R$ 12,00 0 Salgados Empada de Fran…" at bounding box center [159, 131] width 301 height 157
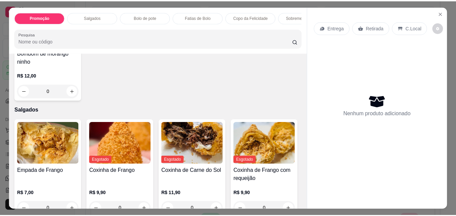
scroll to position [34, 0]
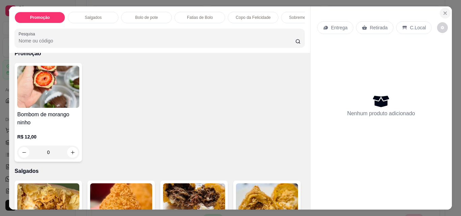
click at [443, 10] on icon "Close" at bounding box center [445, 12] width 5 height 5
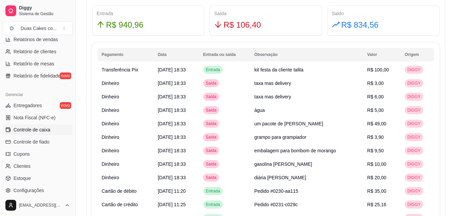
scroll to position [236, 0]
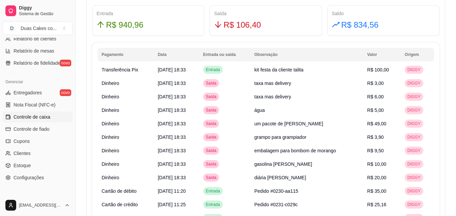
click at [29, 116] on span "Controle de caixa" at bounding box center [32, 117] width 37 height 7
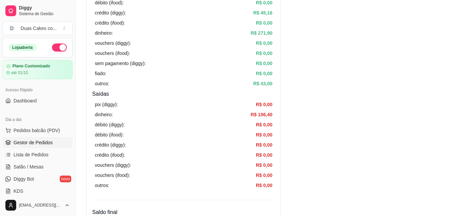
click at [32, 138] on link "Gestor de Pedidos" at bounding box center [38, 142] width 70 height 11
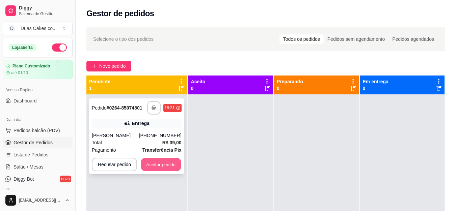
click at [160, 166] on button "Aceitar pedido" at bounding box center [161, 164] width 40 height 13
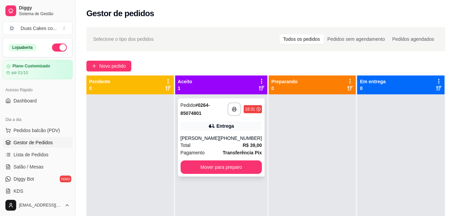
click at [202, 136] on div "[PERSON_NAME]" at bounding box center [200, 138] width 39 height 7
click at [205, 121] on div "**********" at bounding box center [221, 138] width 87 height 78
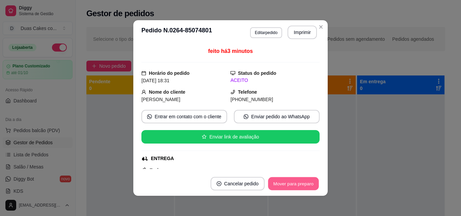
click at [297, 181] on button "Mover para preparo" at bounding box center [293, 184] width 51 height 13
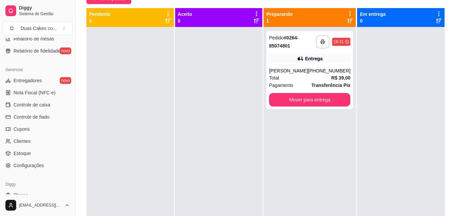
scroll to position [269, 0]
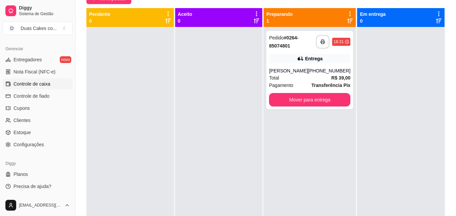
click at [39, 86] on span "Controle de caixa" at bounding box center [32, 84] width 37 height 7
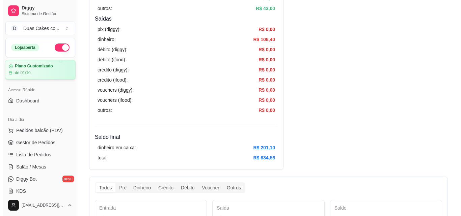
scroll to position [135, 0]
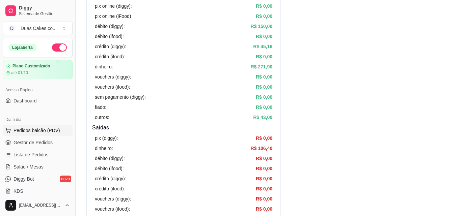
click at [26, 126] on button "Pedidos balcão (PDV)" at bounding box center [38, 130] width 70 height 11
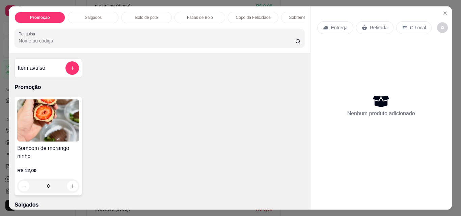
click at [243, 12] on div "Copo da Felicidade" at bounding box center [253, 17] width 51 height 11
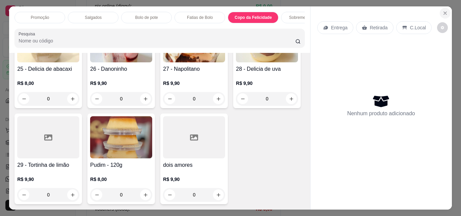
click at [444, 12] on icon "Close" at bounding box center [445, 13] width 3 height 3
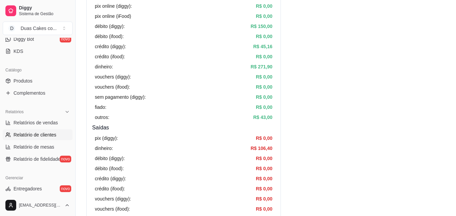
scroll to position [135, 0]
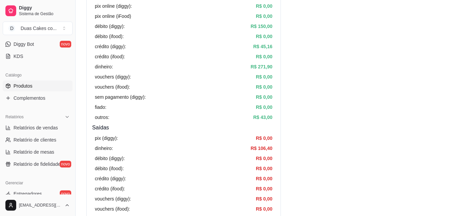
click at [18, 83] on span "Produtos" at bounding box center [23, 86] width 19 height 7
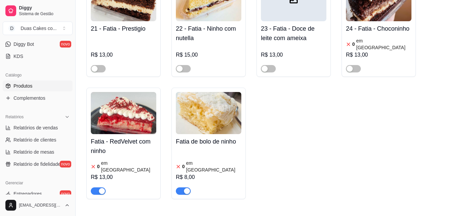
scroll to position [1317, 0]
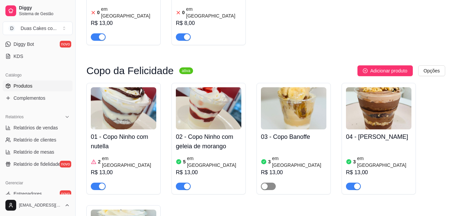
click at [267, 184] on div "button" at bounding box center [265, 187] width 6 height 6
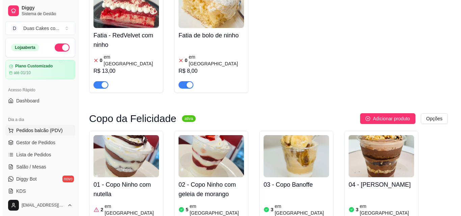
scroll to position [1182, 0]
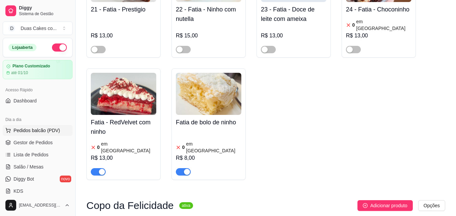
click at [32, 129] on span "Pedidos balcão (PDV)" at bounding box center [37, 130] width 47 height 7
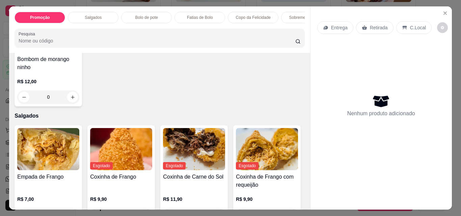
scroll to position [135, 0]
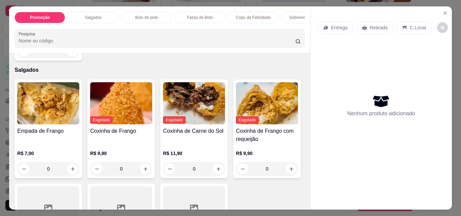
click at [236, 17] on p "Copo da Felicidade" at bounding box center [253, 17] width 35 height 5
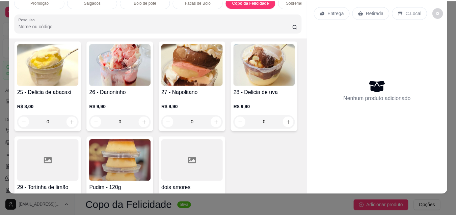
scroll to position [1041, 0]
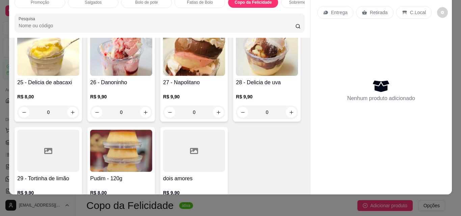
type input "1"
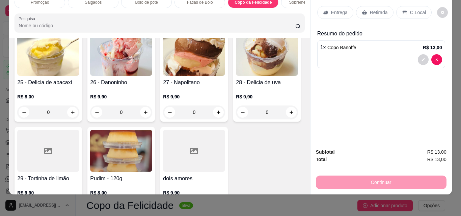
click at [372, 9] on p "Retirada" at bounding box center [379, 12] width 18 height 7
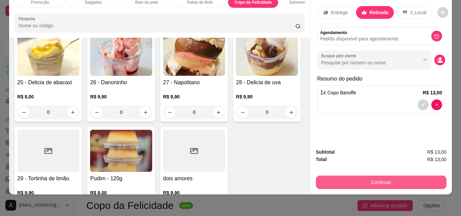
click at [390, 176] on button "Continuar" at bounding box center [381, 183] width 131 height 14
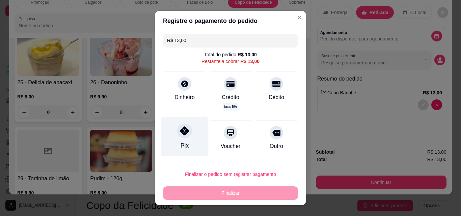
click at [183, 136] on div at bounding box center [184, 131] width 15 height 15
type input "R$ 0,00"
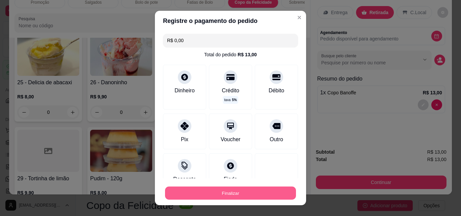
click at [236, 194] on button "Finalizar" at bounding box center [230, 193] width 131 height 13
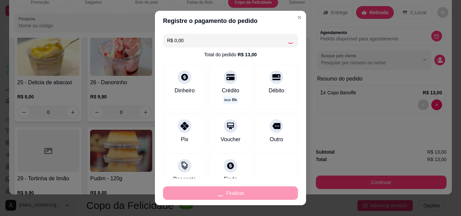
type input "0"
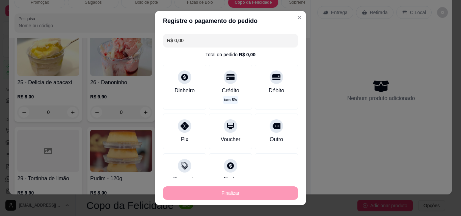
type input "-R$ 13,00"
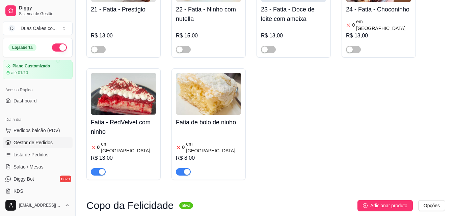
click at [26, 141] on span "Gestor de Pedidos" at bounding box center [33, 142] width 39 height 7
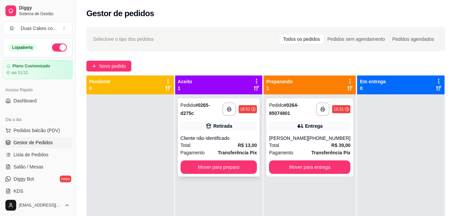
click at [218, 115] on div "Pedido # 0265-d275c" at bounding box center [202, 109] width 42 height 16
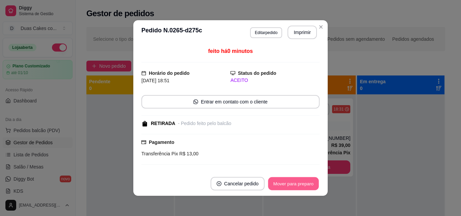
click at [289, 184] on button "Mover para preparo" at bounding box center [293, 184] width 51 height 13
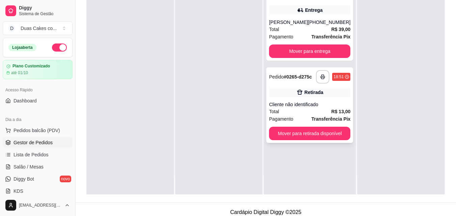
scroll to position [103, 0]
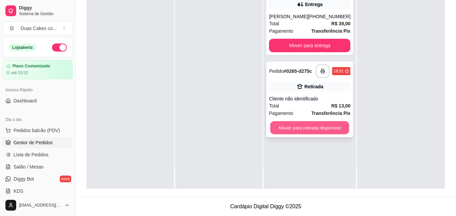
click at [321, 132] on button "Mover para retirada disponível" at bounding box center [309, 128] width 79 height 13
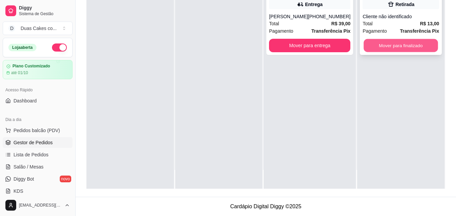
click at [409, 43] on button "Mover para finalizado" at bounding box center [401, 45] width 74 height 13
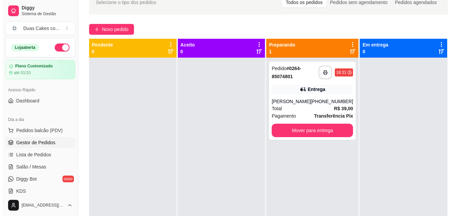
scroll to position [35, 0]
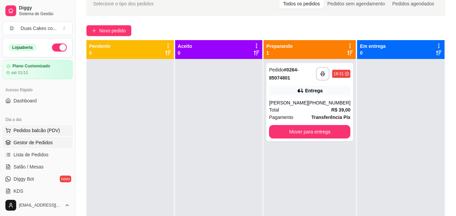
click at [29, 128] on span "Pedidos balcão (PDV)" at bounding box center [37, 130] width 47 height 7
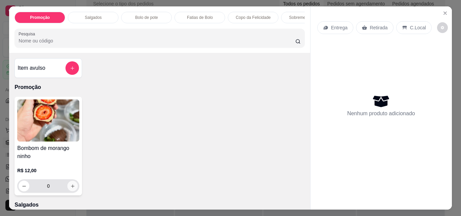
click at [73, 187] on button "increase-product-quantity" at bounding box center [73, 186] width 10 height 10
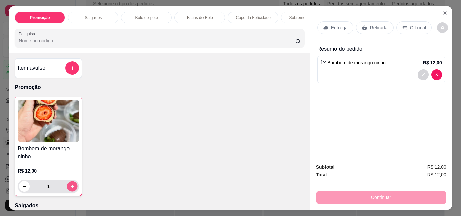
click at [71, 188] on icon "increase-product-quantity" at bounding box center [72, 186] width 5 height 5
type input "2"
click at [149, 17] on p "Bolo de pote" at bounding box center [146, 17] width 23 height 5
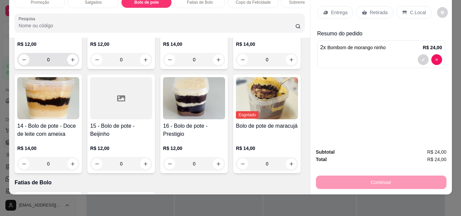
scroll to position [560, 0]
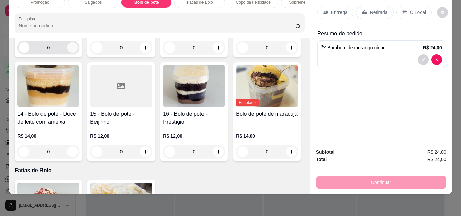
click at [75, 50] on icon "increase-product-quantity" at bounding box center [72, 47] width 5 height 5
type input "1"
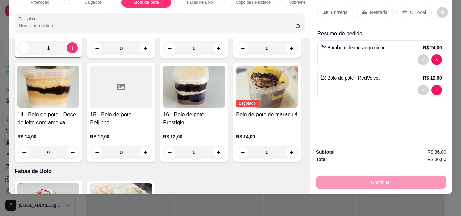
click at [376, 9] on p "Retirada" at bounding box center [379, 12] width 18 height 7
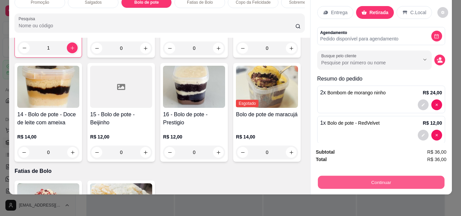
click at [387, 181] on button "Continuar" at bounding box center [381, 182] width 127 height 13
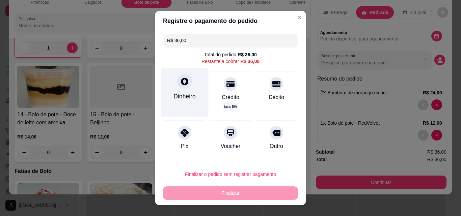
click at [180, 90] on div "Dinheiro" at bounding box center [185, 92] width 48 height 49
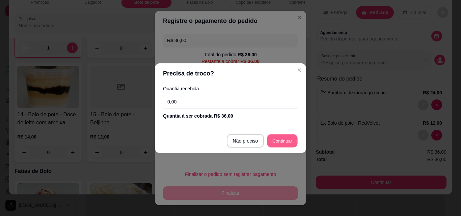
type input "R$ 0,00"
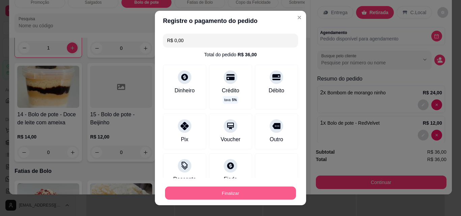
click at [224, 197] on button "Finalizar" at bounding box center [230, 193] width 131 height 13
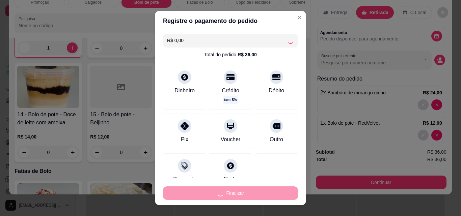
type input "0"
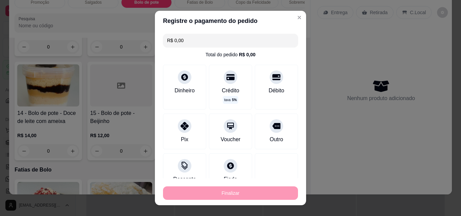
type input "-R$ 36,00"
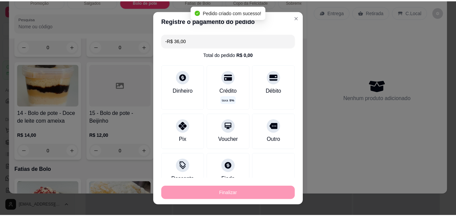
scroll to position [560, 0]
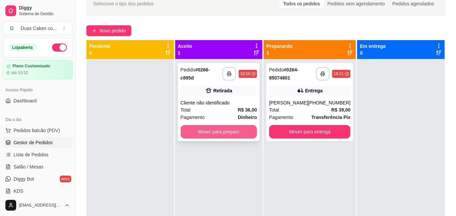
click at [198, 128] on button "Mover para preparo" at bounding box center [219, 132] width 77 height 14
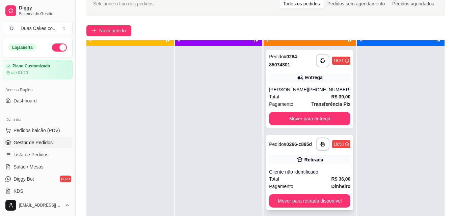
scroll to position [19, 0]
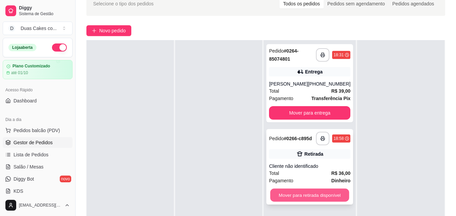
click at [318, 196] on button "Mover para retirada disponível" at bounding box center [309, 195] width 79 height 13
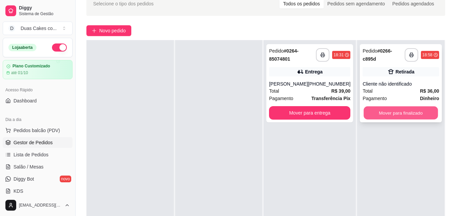
click at [399, 114] on button "Mover para finalizado" at bounding box center [401, 113] width 74 height 13
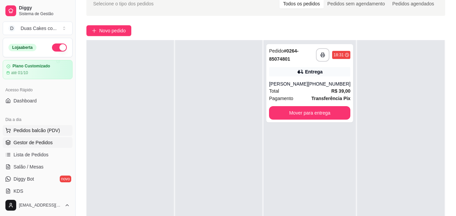
click at [32, 131] on span "Pedidos balcão (PDV)" at bounding box center [37, 130] width 47 height 7
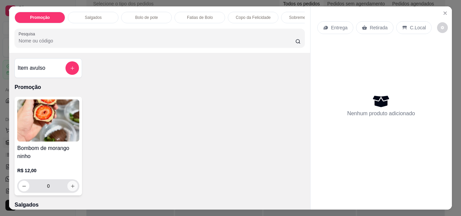
click at [71, 188] on icon "increase-product-quantity" at bounding box center [72, 186] width 3 height 3
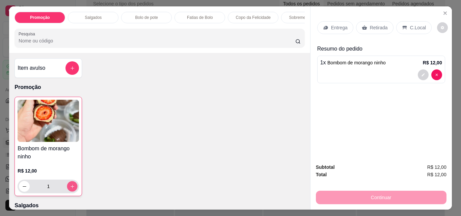
click at [71, 188] on icon "increase-product-quantity" at bounding box center [72, 186] width 3 height 3
type input "2"
click at [370, 25] on p "Retirada" at bounding box center [379, 27] width 18 height 7
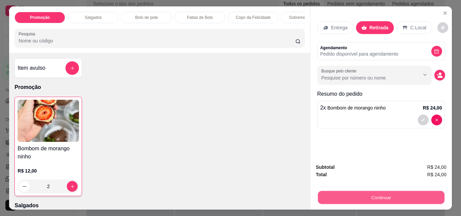
click at [398, 193] on button "Continuar" at bounding box center [381, 197] width 127 height 13
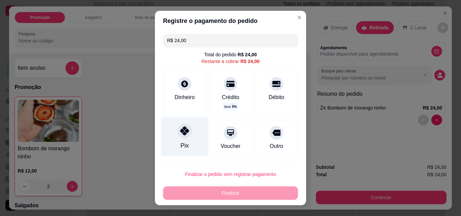
click at [185, 136] on div at bounding box center [184, 131] width 15 height 15
type input "R$ 0,00"
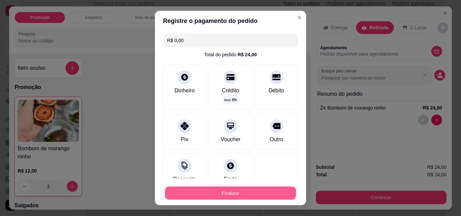
click at [242, 196] on button "Finalizar" at bounding box center [230, 193] width 131 height 13
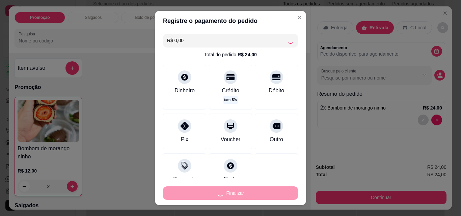
type input "0"
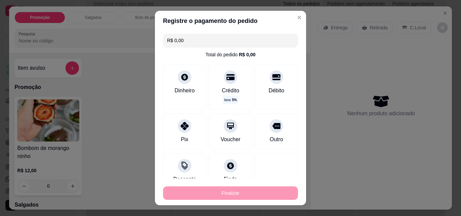
type input "-R$ 24,00"
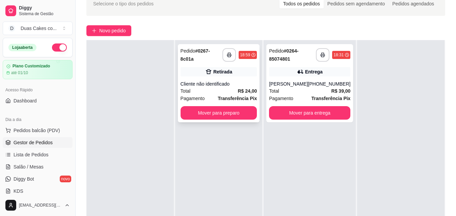
click at [216, 106] on div "**********" at bounding box center [219, 83] width 82 height 78
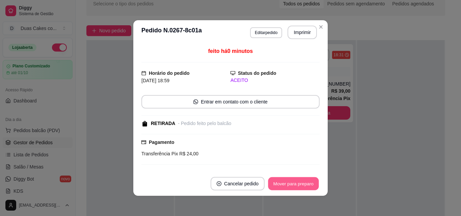
click at [301, 181] on button "Mover para preparo" at bounding box center [293, 184] width 51 height 13
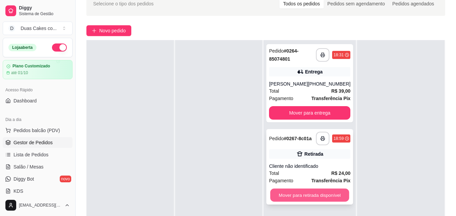
click at [309, 197] on button "Mover para retirada disponível" at bounding box center [309, 195] width 79 height 13
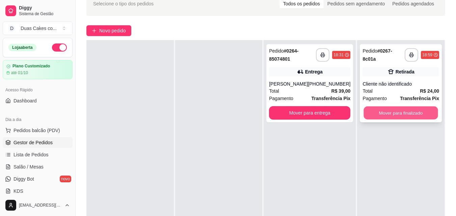
click at [401, 115] on button "Mover para finalizado" at bounding box center [401, 113] width 74 height 13
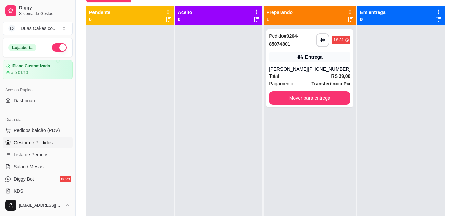
scroll to position [35, 0]
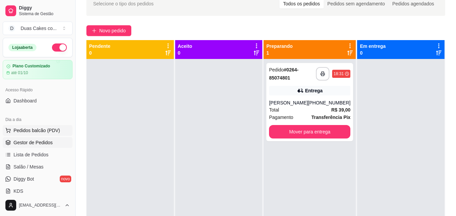
click at [49, 129] on span "Pedidos balcão (PDV)" at bounding box center [37, 130] width 47 height 7
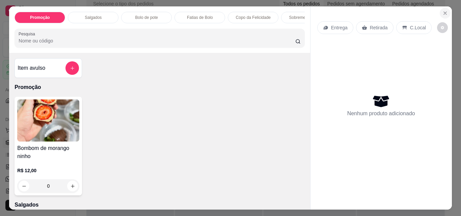
click at [444, 10] on icon "Close" at bounding box center [445, 12] width 5 height 5
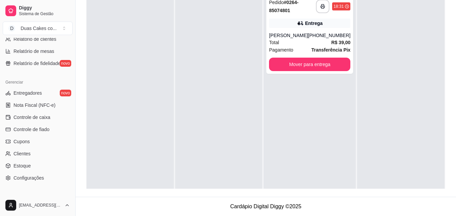
scroll to position [236, 0]
click at [36, 116] on span "Controle de caixa" at bounding box center [32, 117] width 37 height 7
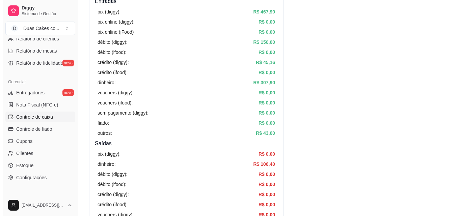
scroll to position [18, 0]
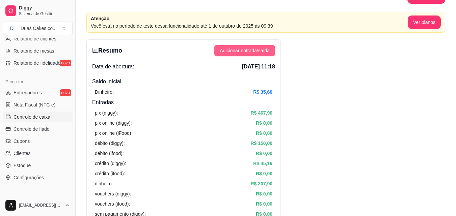
click at [262, 52] on span "Adicionar entrada/saída" at bounding box center [245, 50] width 50 height 7
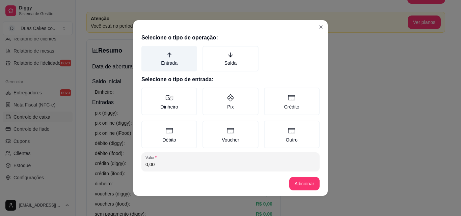
click at [169, 61] on label "Entrada" at bounding box center [169, 59] width 56 height 26
click at [147, 51] on button "Entrada" at bounding box center [143, 48] width 5 height 5
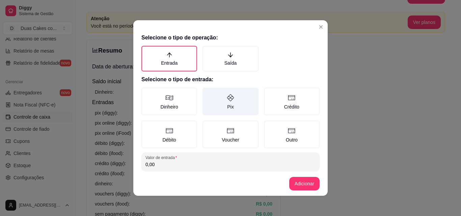
click at [225, 107] on label "Pix" at bounding box center [231, 102] width 56 height 28
click at [208, 93] on button "Pix" at bounding box center [204, 89] width 5 height 5
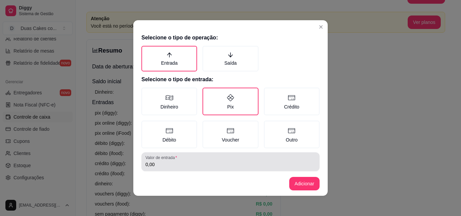
click at [195, 166] on input "0,00" at bounding box center [230, 164] width 170 height 7
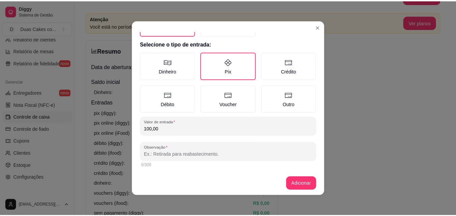
scroll to position [36, 0]
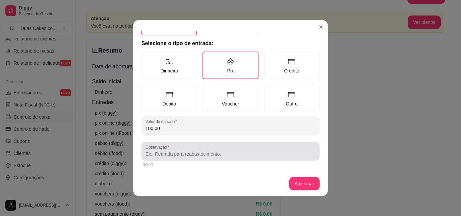
type input "100,00"
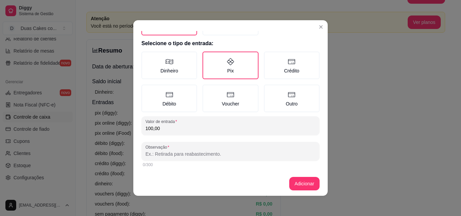
click at [174, 154] on input "Observação" at bounding box center [230, 154] width 170 height 7
type input "50% restante do bolo da [PERSON_NAME]"
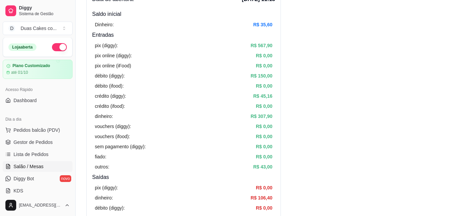
scroll to position [0, 0]
click at [35, 128] on span "Pedidos balcão (PDV)" at bounding box center [37, 130] width 47 height 7
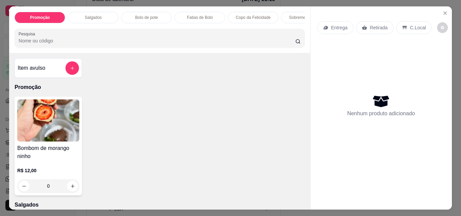
click at [127, 145] on div "Bombom de morango ninho R$ 12,00 0" at bounding box center [160, 146] width 290 height 99
click at [443, 10] on icon "Close" at bounding box center [445, 12] width 5 height 5
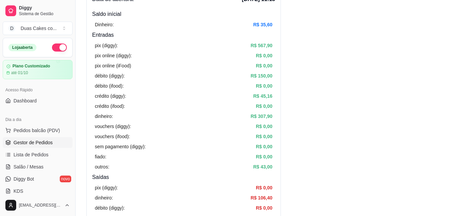
click at [31, 145] on span "Gestor de Pedidos" at bounding box center [33, 142] width 39 height 7
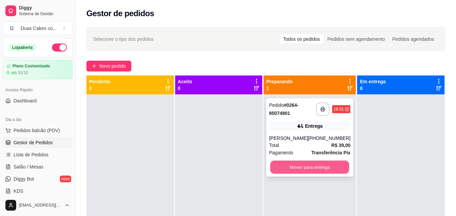
click at [290, 164] on button "Mover para entrega" at bounding box center [309, 167] width 79 height 13
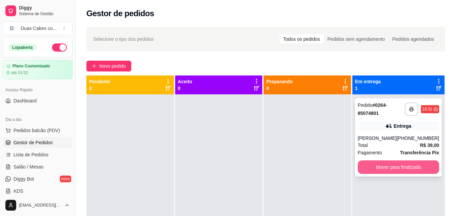
click at [410, 162] on button "Mover para finalizado" at bounding box center [398, 168] width 81 height 14
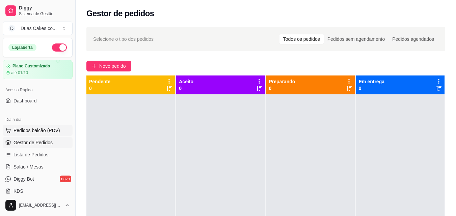
click at [28, 128] on span "Pedidos balcão (PDV)" at bounding box center [37, 130] width 47 height 7
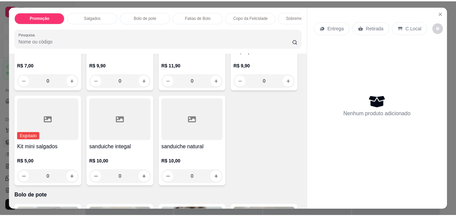
scroll to position [236, 0]
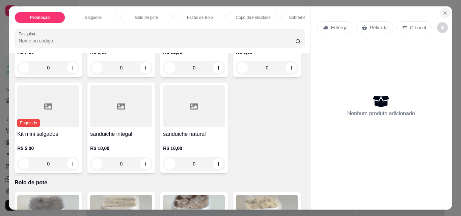
click at [443, 10] on icon "Close" at bounding box center [445, 12] width 5 height 5
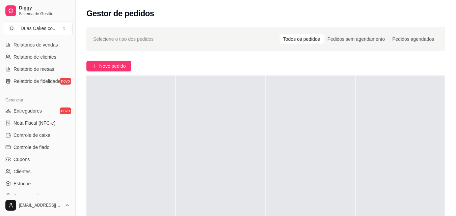
scroll to position [236, 0]
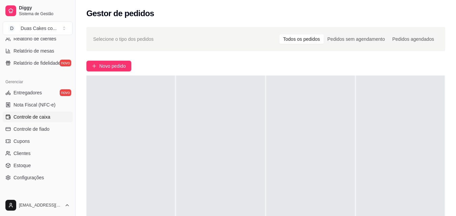
click at [34, 116] on span "Controle de caixa" at bounding box center [32, 117] width 37 height 7
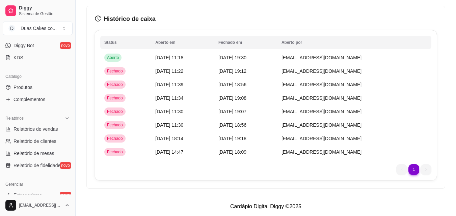
scroll to position [101, 0]
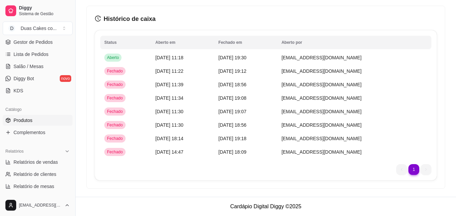
click at [22, 120] on span "Produtos" at bounding box center [23, 120] width 19 height 7
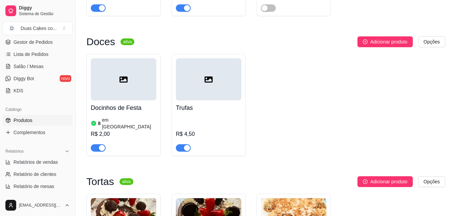
scroll to position [2532, 0]
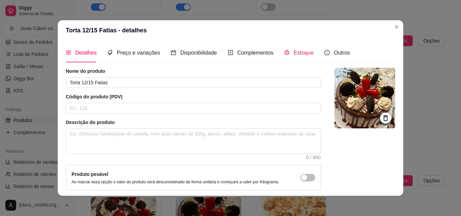
click at [294, 50] on span "Estoque" at bounding box center [304, 53] width 20 height 6
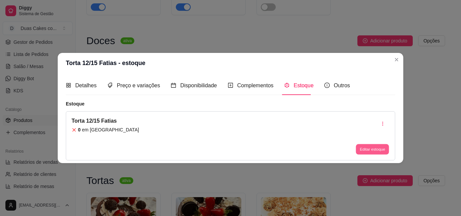
click at [371, 151] on button "Editar estoque" at bounding box center [372, 149] width 33 height 10
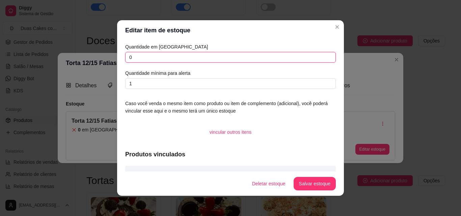
click at [134, 59] on input "0" at bounding box center [230, 57] width 211 height 11
type input "1"
click at [313, 184] on button "Salvar estoque" at bounding box center [314, 184] width 41 height 13
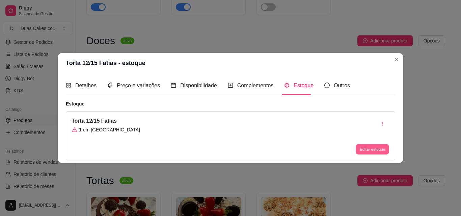
click at [375, 147] on button "Editar estoque" at bounding box center [372, 149] width 33 height 10
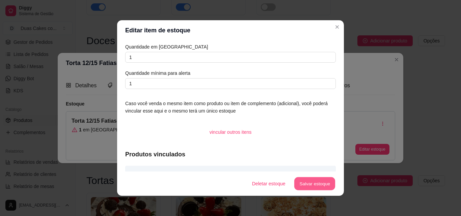
click at [321, 182] on button "Salvar estoque" at bounding box center [314, 184] width 41 height 13
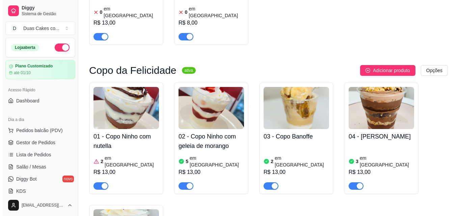
scroll to position [1317, 0]
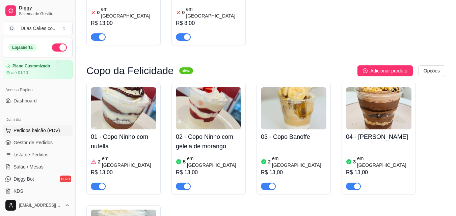
click at [33, 127] on button "Pedidos balcão (PDV)" at bounding box center [38, 130] width 70 height 11
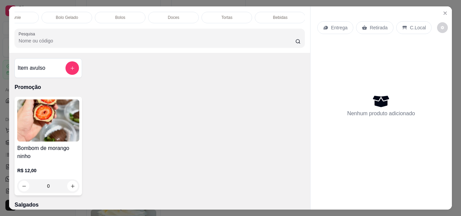
scroll to position [0, 347]
click at [232, 12] on div "Tortas" at bounding box center [226, 17] width 51 height 11
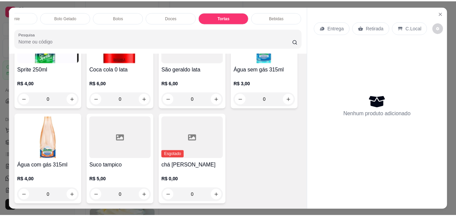
scroll to position [18, 0]
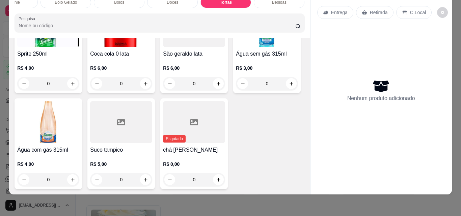
type input "1"
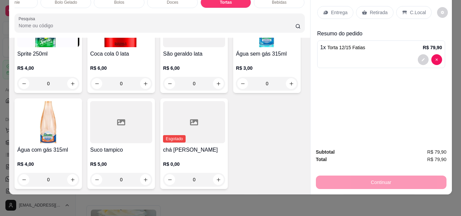
click at [375, 9] on p "Retirada" at bounding box center [379, 12] width 18 height 7
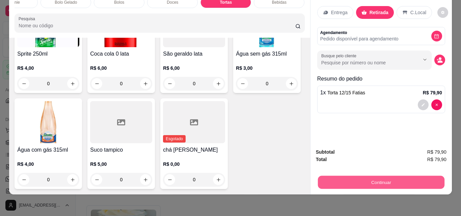
click at [385, 181] on button "Continuar" at bounding box center [381, 182] width 127 height 13
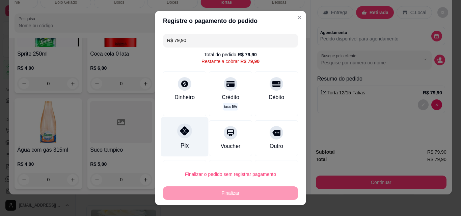
click at [181, 141] on div "Pix" at bounding box center [185, 145] width 8 height 9
type input "R$ 0,00"
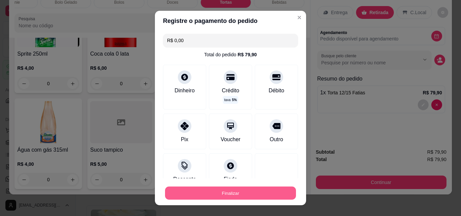
click at [232, 192] on button "Finalizar" at bounding box center [230, 193] width 131 height 13
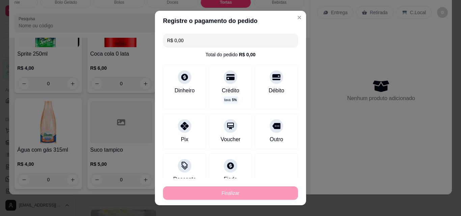
type input "0"
type input "-R$ 79,90"
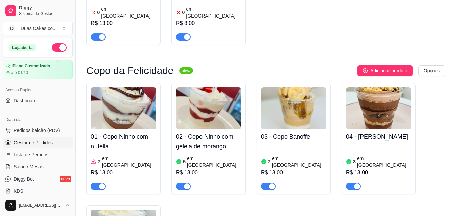
click at [32, 143] on span "Gestor de Pedidos" at bounding box center [33, 142] width 39 height 7
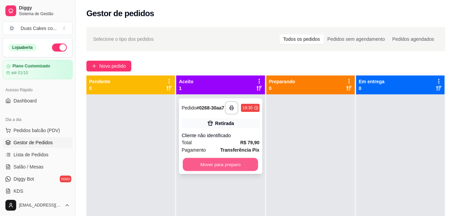
click at [215, 170] on button "Mover para preparo" at bounding box center [220, 164] width 75 height 13
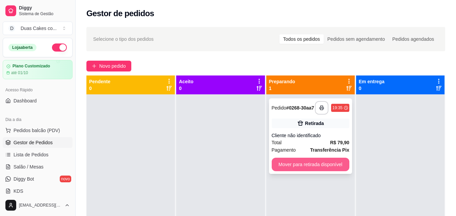
click at [292, 170] on button "Mover para retirada disponível" at bounding box center [311, 165] width 78 height 14
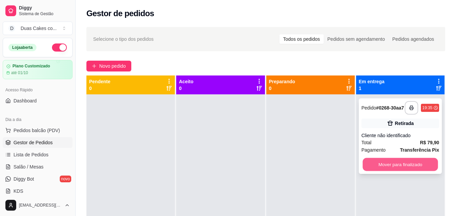
click at [408, 170] on button "Mover para finalizado" at bounding box center [400, 164] width 75 height 13
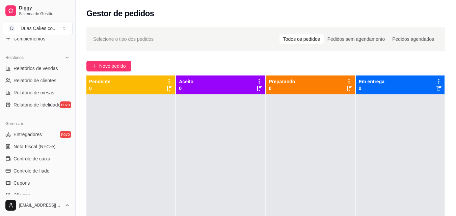
scroll to position [236, 0]
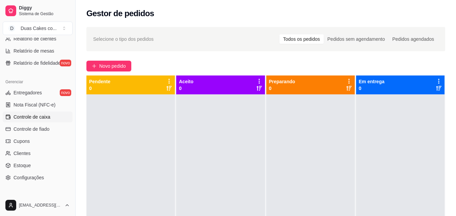
click at [48, 113] on link "Controle de caixa" at bounding box center [38, 117] width 70 height 11
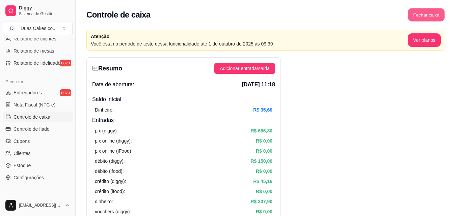
click at [435, 13] on button "Fechar caixa" at bounding box center [426, 14] width 37 height 13
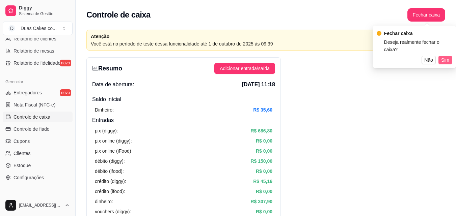
click at [449, 56] on span "Sim" at bounding box center [445, 59] width 8 height 7
